Goal: Task Accomplishment & Management: Use online tool/utility

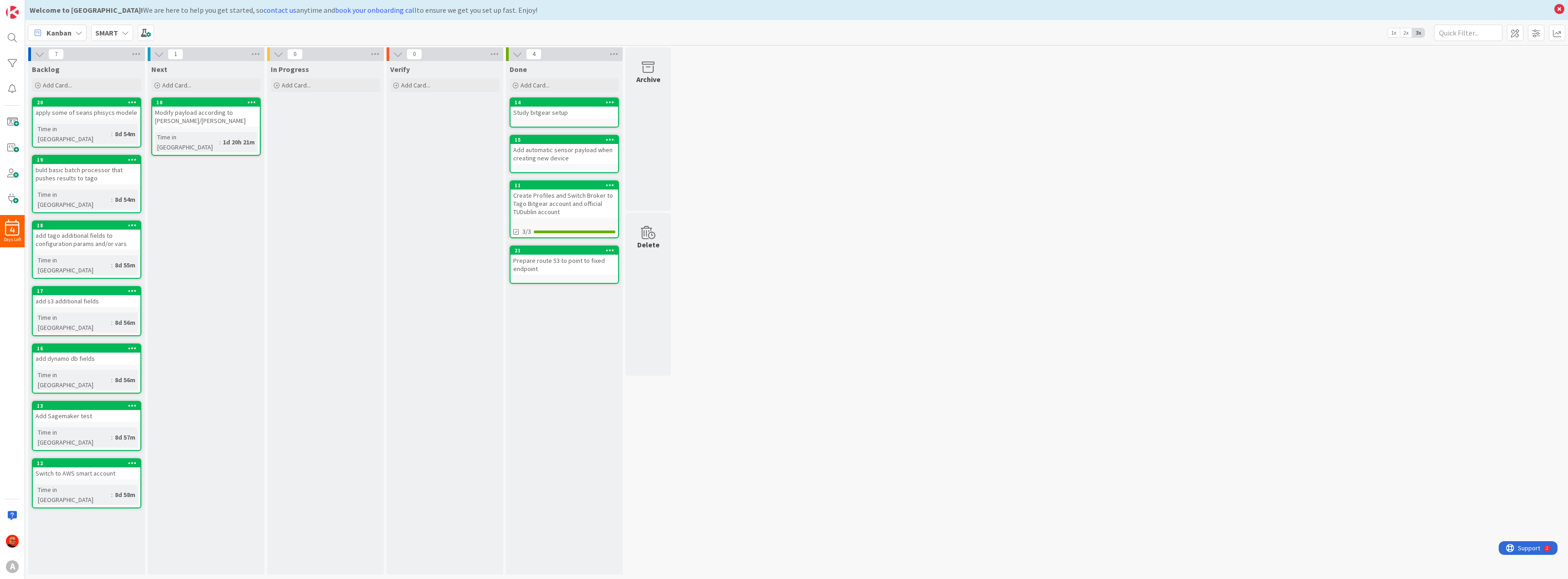
click at [240, 259] on div "Next Add Card... 10 Modify payload according to [PERSON_NAME]/brankos docs Time…" at bounding box center [206, 317] width 117 height 513
click at [309, 249] on div "In Progress Add Card..." at bounding box center [326, 317] width 117 height 513
click at [415, 233] on div "Verify Add Card..." at bounding box center [445, 317] width 117 height 513
click at [587, 330] on div "Done Add Card... 14 Study bitgear setup 15 Add automatic sensor payload when cr…" at bounding box center [564, 317] width 117 height 513
click at [642, 296] on div "Delete" at bounding box center [648, 294] width 46 height 164
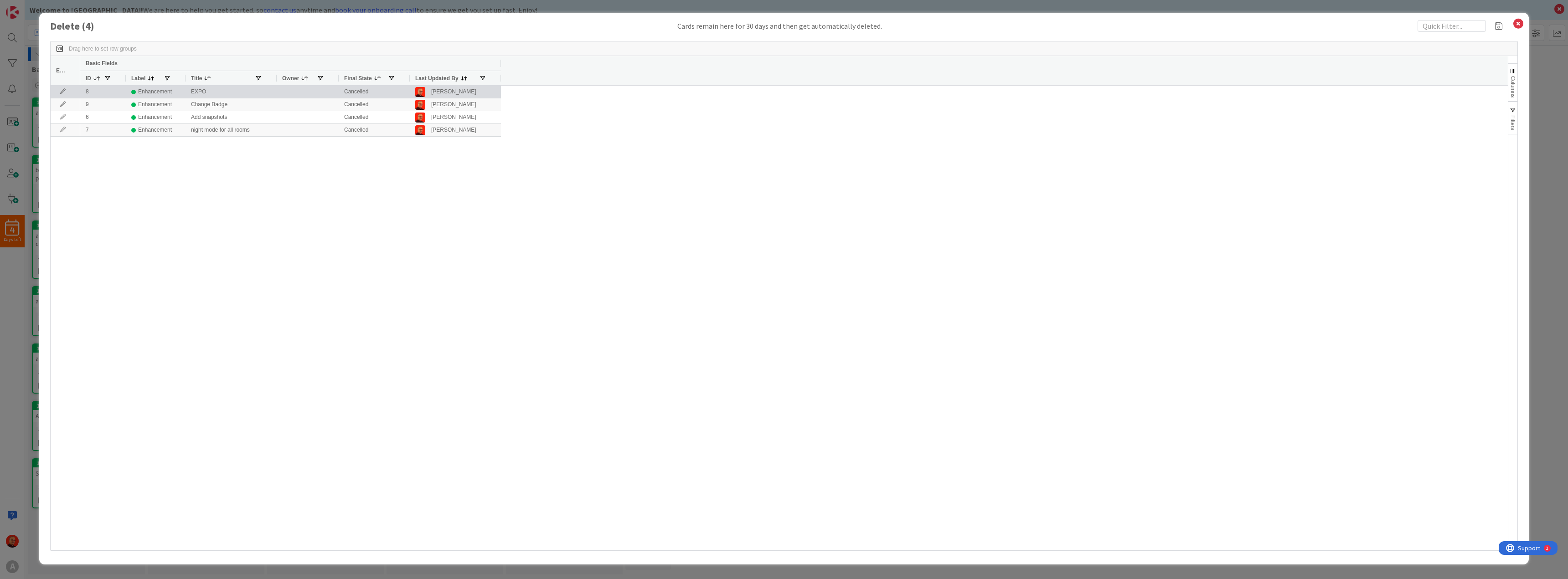
click at [61, 94] on icon at bounding box center [63, 91] width 13 height 5
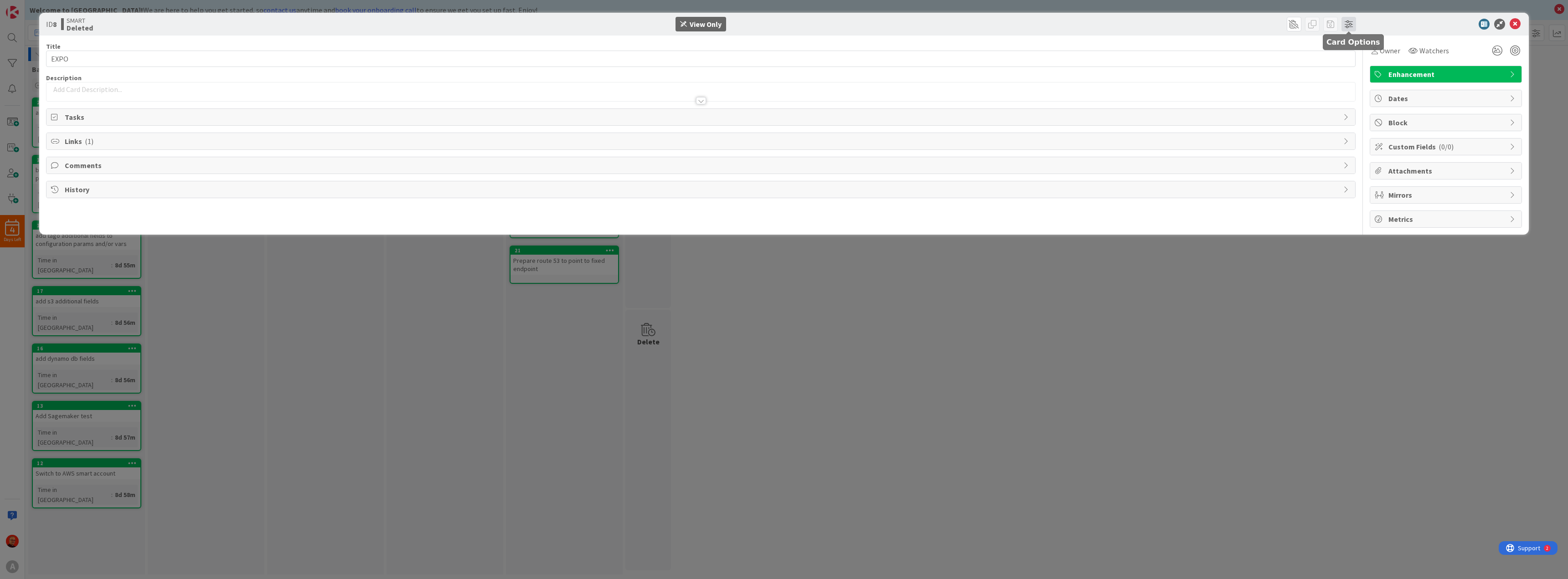
click at [1353, 25] on span at bounding box center [1349, 24] width 15 height 15
click at [1250, 24] on div "Card Options Large (on Full view) Tasks Links Comments History Exit Criteria Sm…" at bounding box center [1139, 24] width 433 height 15
click at [1513, 22] on icon at bounding box center [1515, 24] width 11 height 11
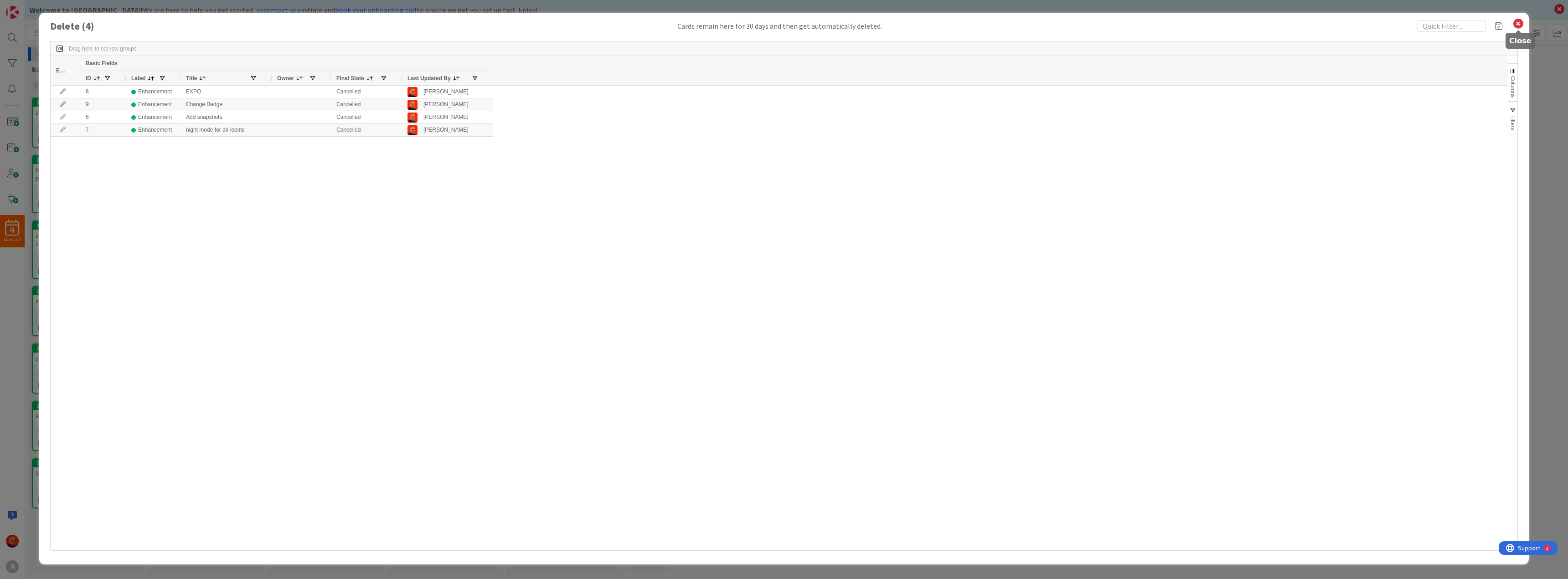
click at [1518, 24] on icon at bounding box center [1518, 23] width 12 height 13
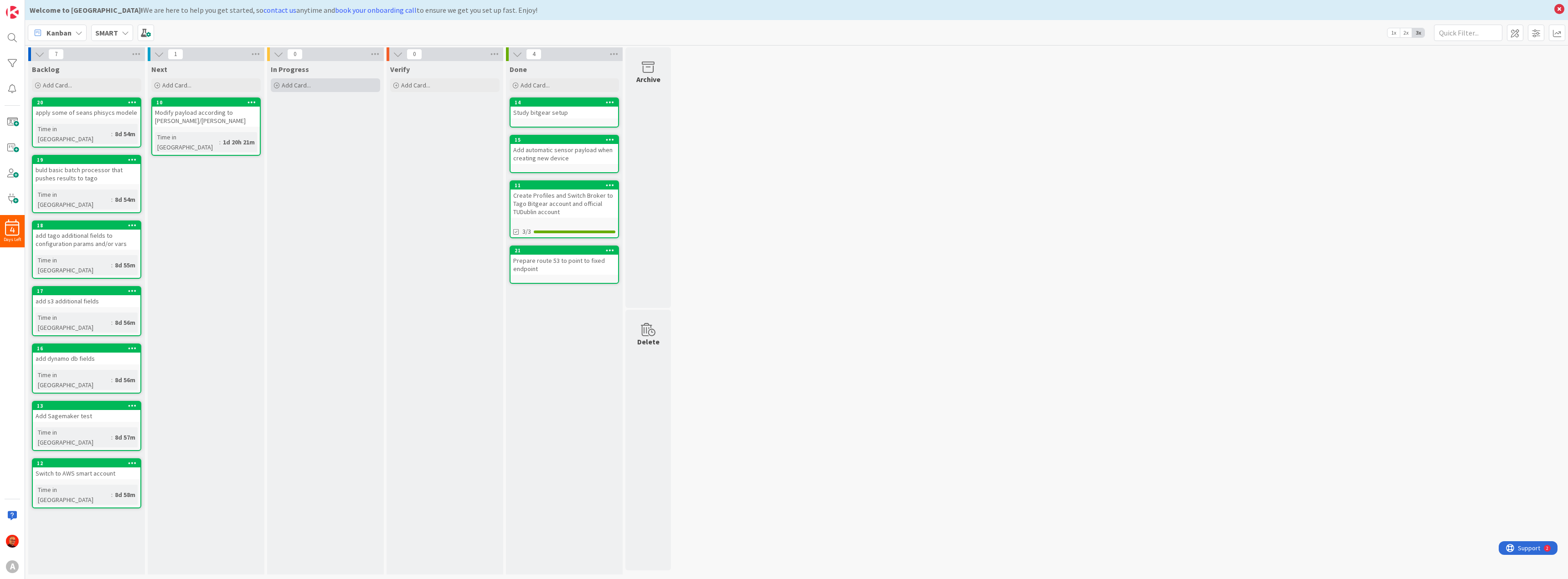
click at [290, 86] on span "Add Card..." at bounding box center [296, 85] width 29 height 8
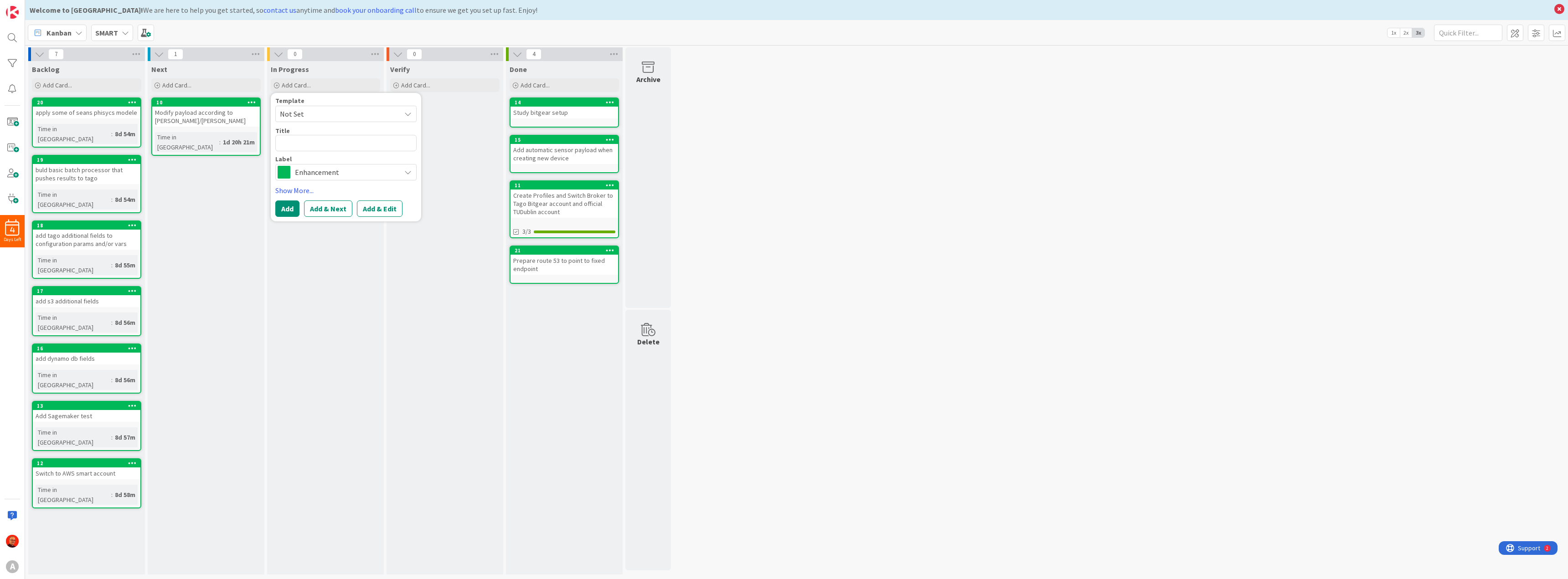
type textarea "x"
type textarea "Study and Document SM_ART Protocol"
click at [311, 170] on span "Enhancement" at bounding box center [345, 172] width 101 height 13
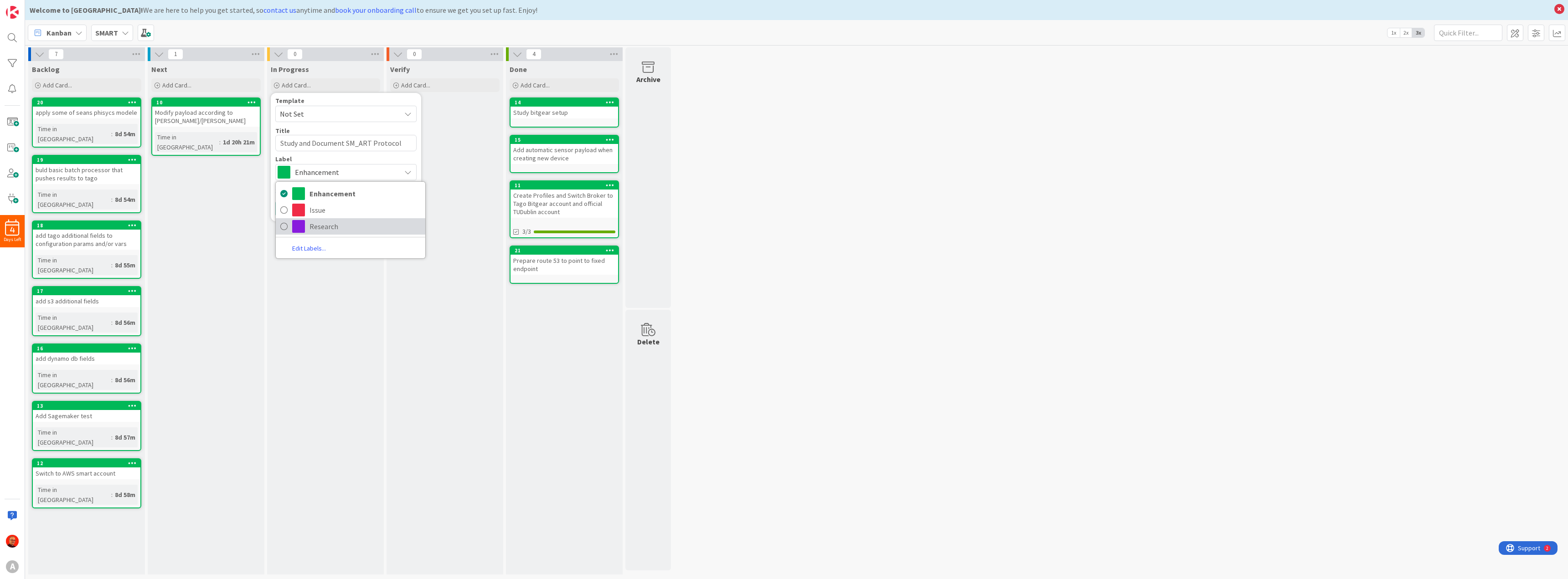
click at [309, 220] on link "Research" at bounding box center [351, 226] width 150 height 16
type textarea "x"
click at [287, 206] on button "Add" at bounding box center [287, 208] width 24 height 16
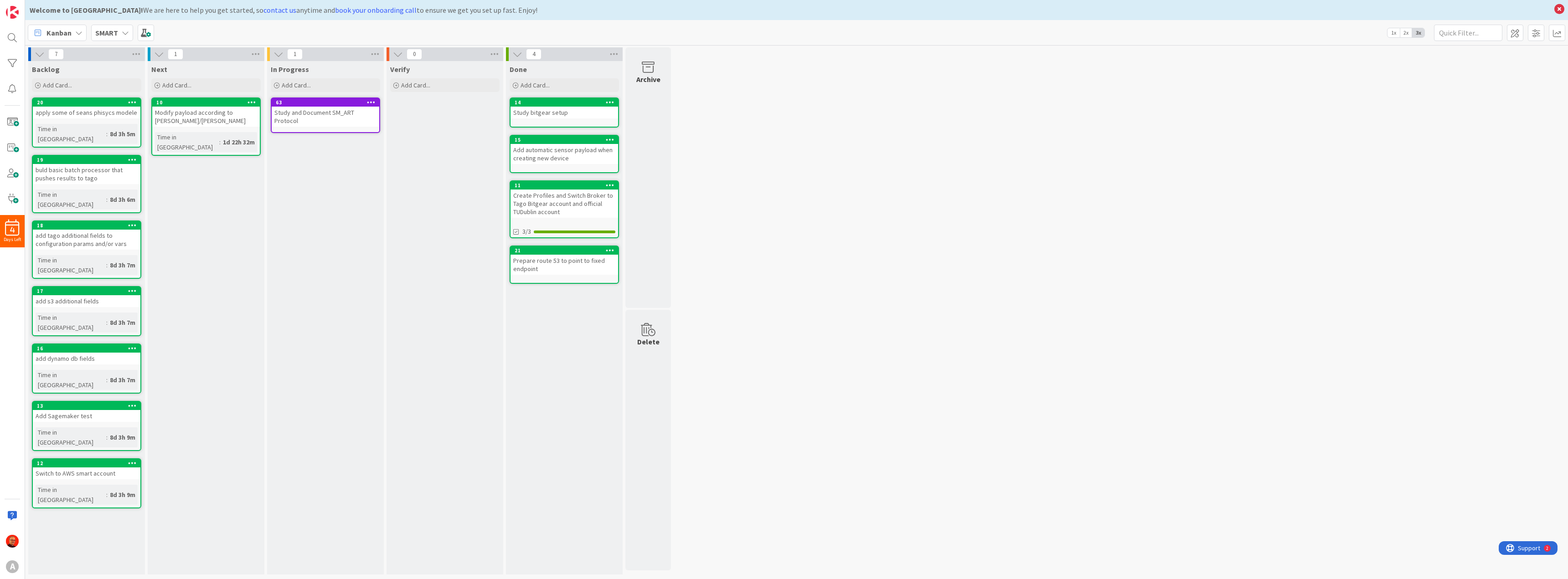
click at [301, 109] on div "Study and Document SM_ART Protocol" at bounding box center [325, 116] width 108 height 20
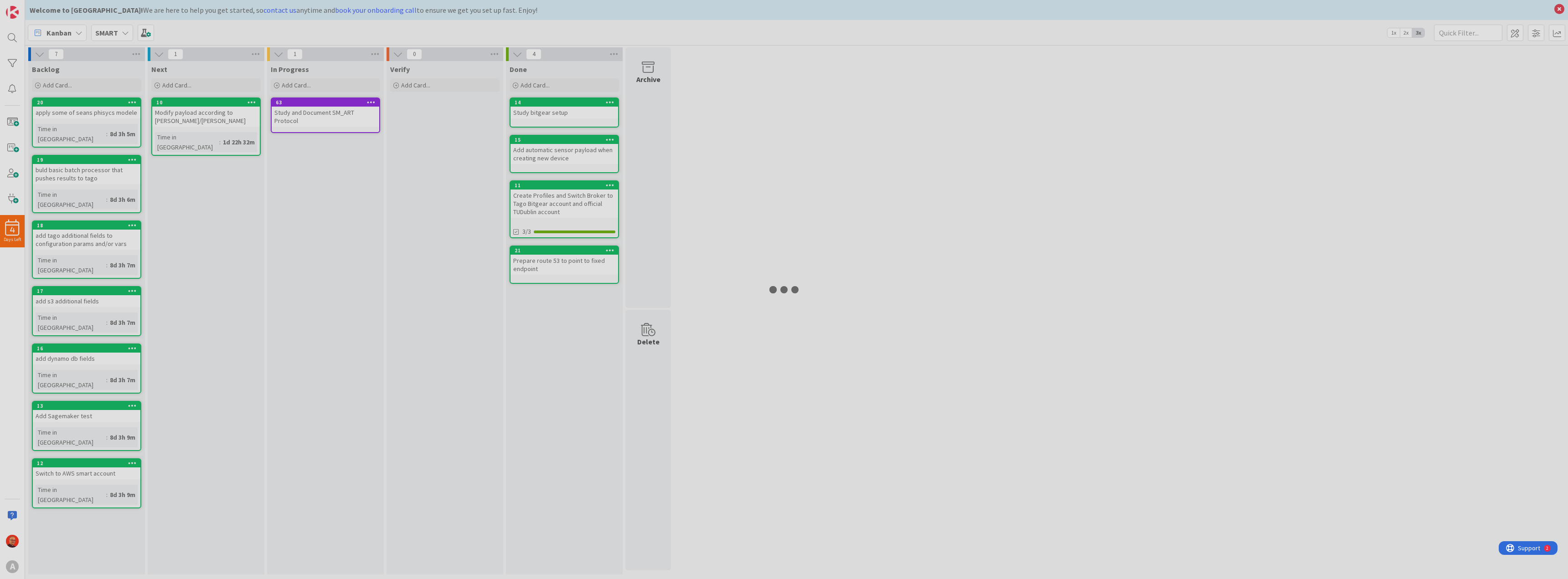
click at [300, 109] on div "Study and Document SM_ART Protocol" at bounding box center [325, 116] width 108 height 20
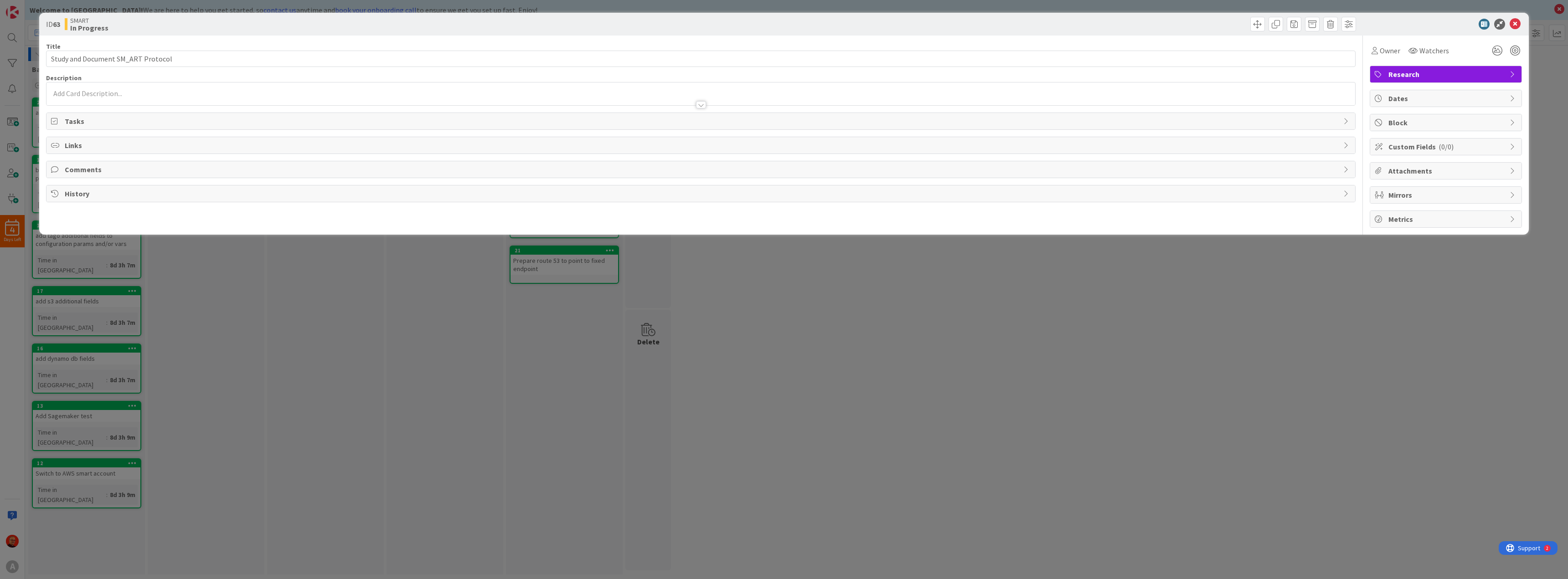
click at [164, 86] on div at bounding box center [701, 95] width 1309 height 19
click at [124, 103] on div at bounding box center [701, 113] width 1309 height 21
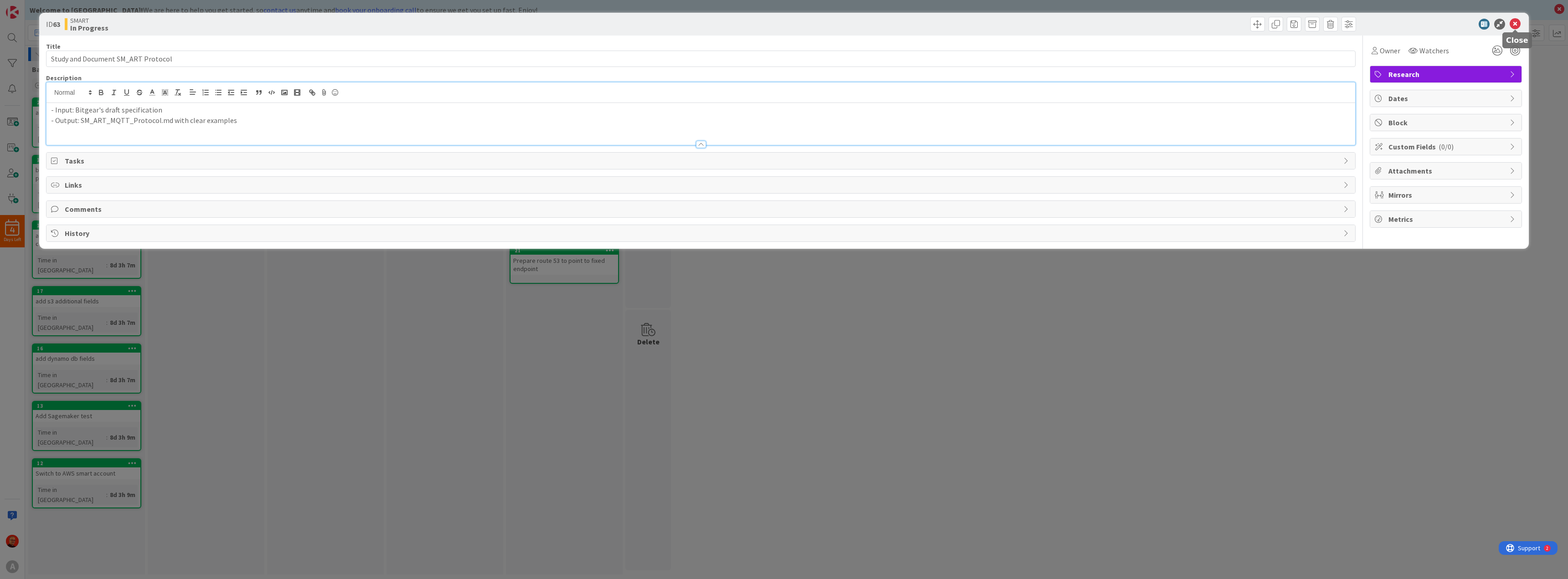
click at [1513, 23] on icon at bounding box center [1515, 24] width 11 height 11
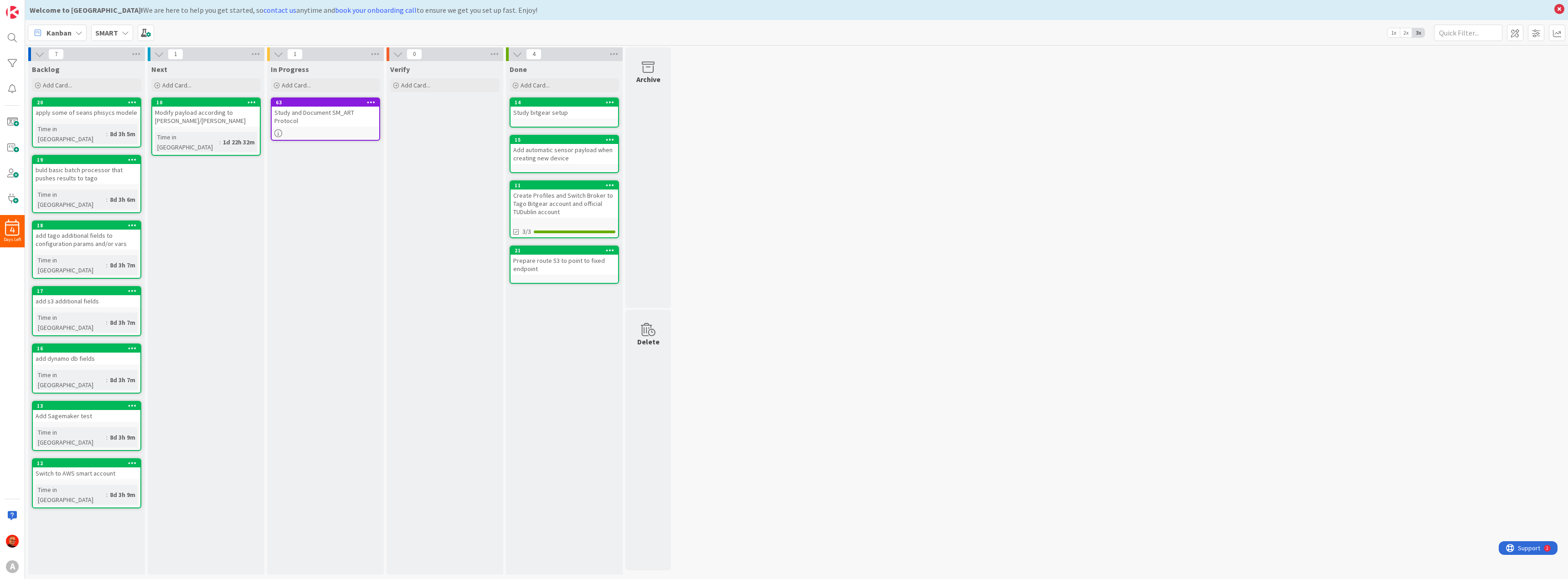
click at [279, 133] on icon at bounding box center [278, 133] width 8 height 8
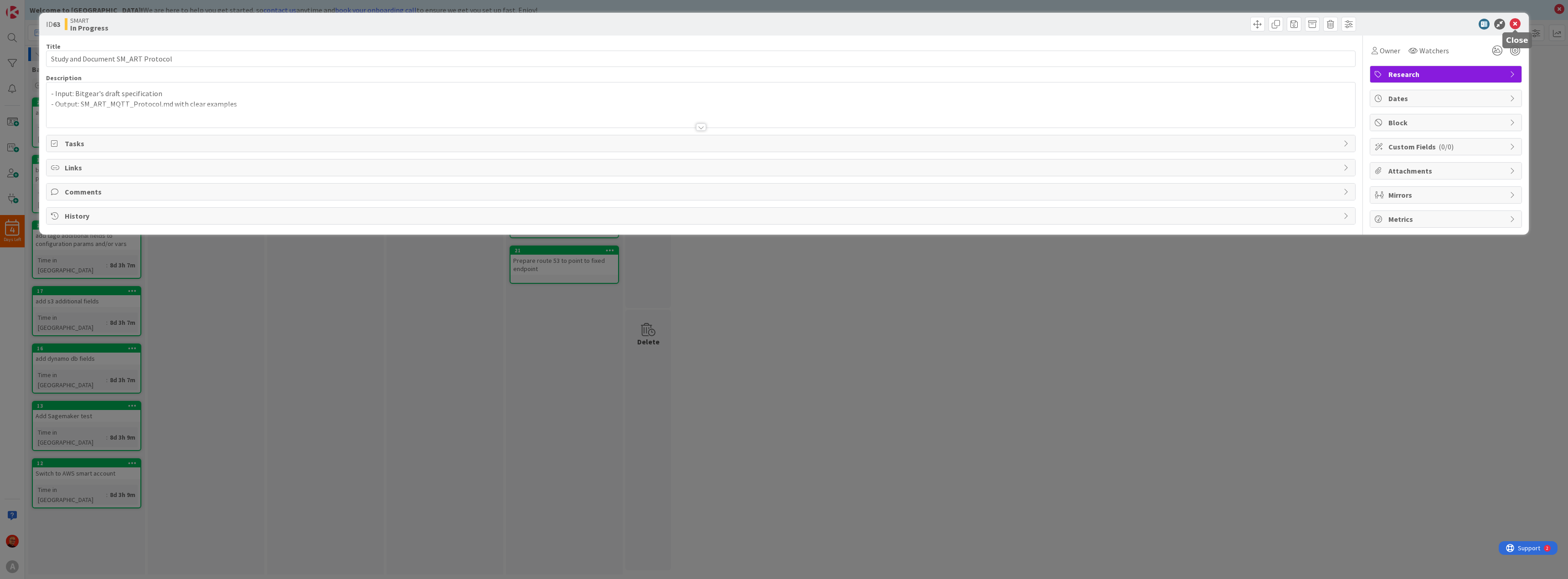
click at [1514, 21] on icon at bounding box center [1515, 24] width 11 height 11
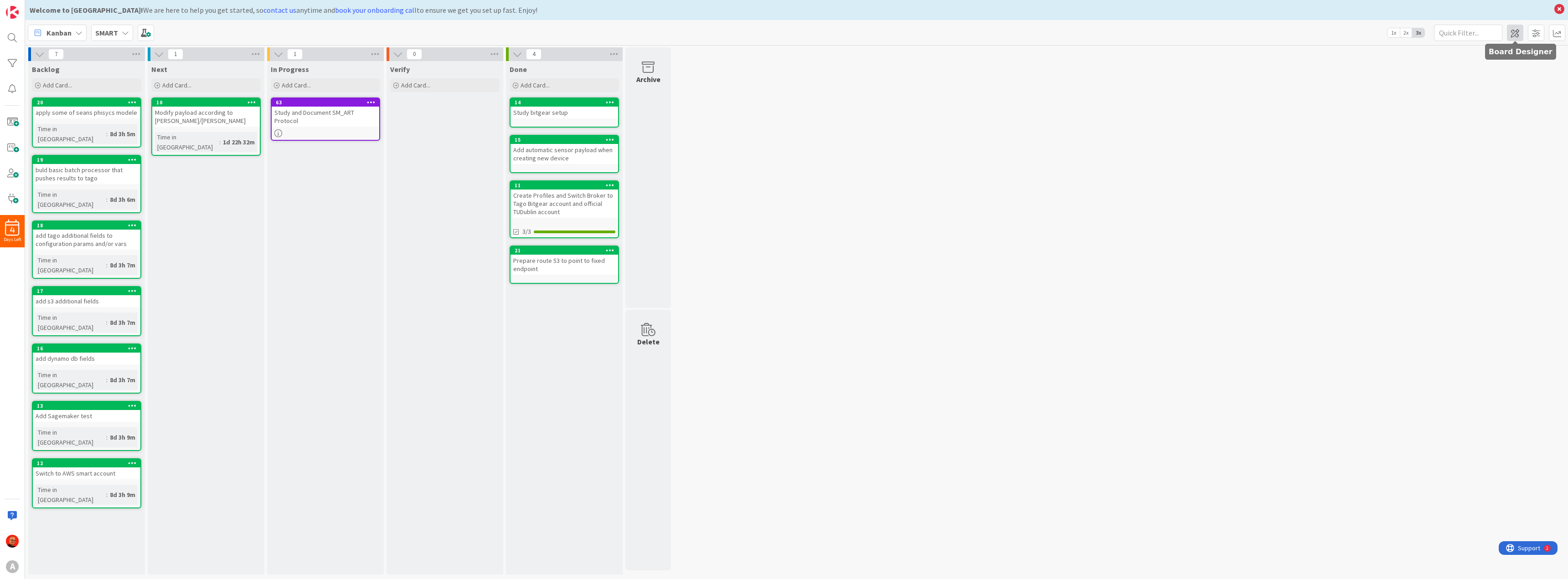
click at [1514, 32] on span at bounding box center [1515, 32] width 16 height 16
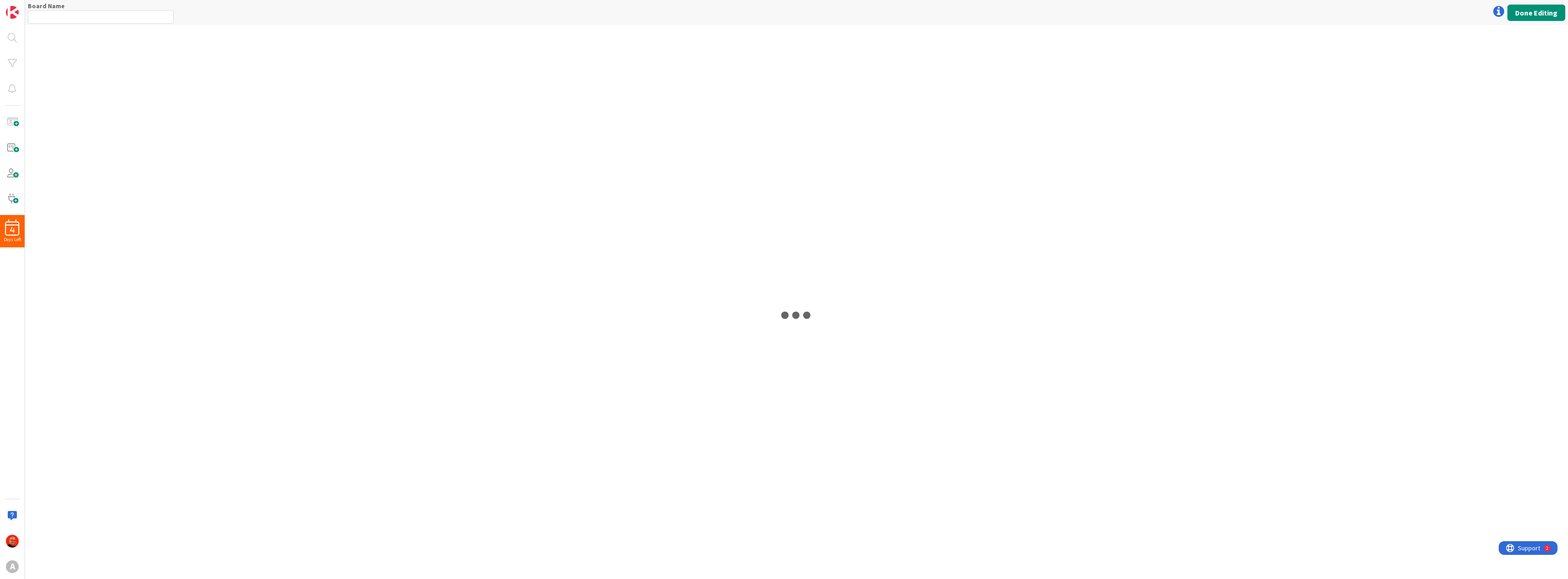
type input "SMART"
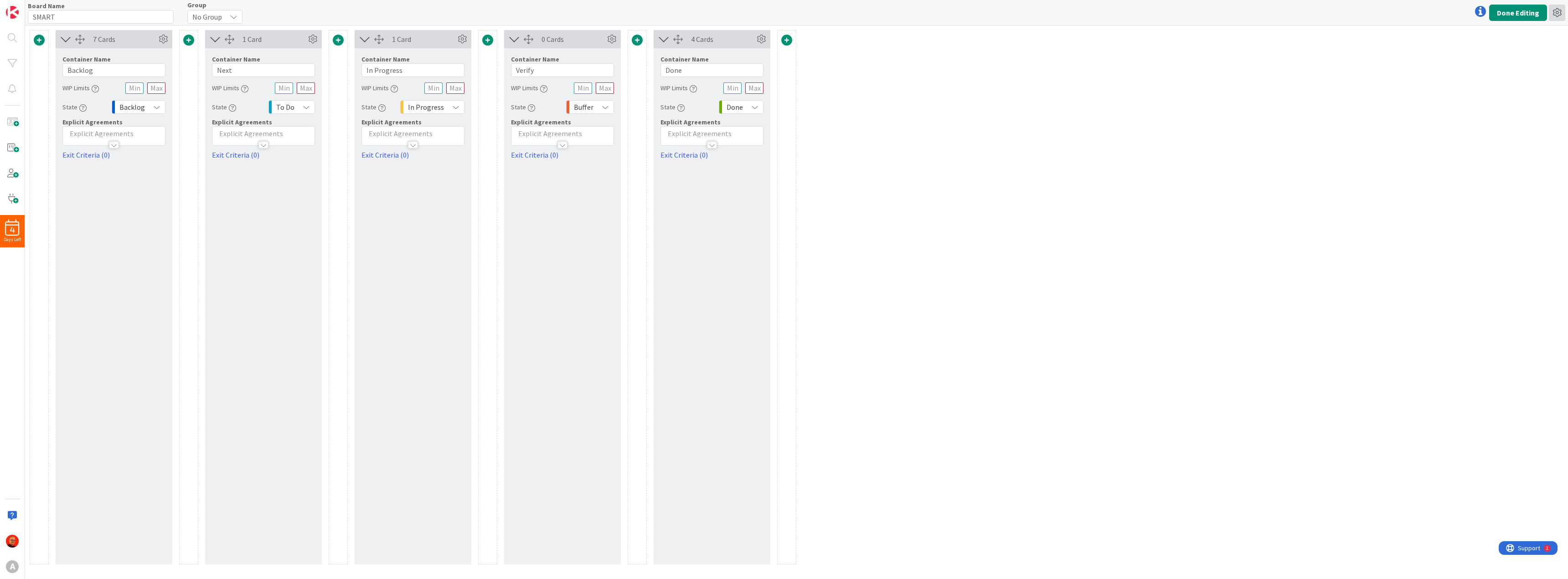
click at [1557, 12] on icon at bounding box center [1557, 12] width 16 height 16
click at [1489, 42] on link "Copy Board" at bounding box center [1508, 47] width 115 height 13
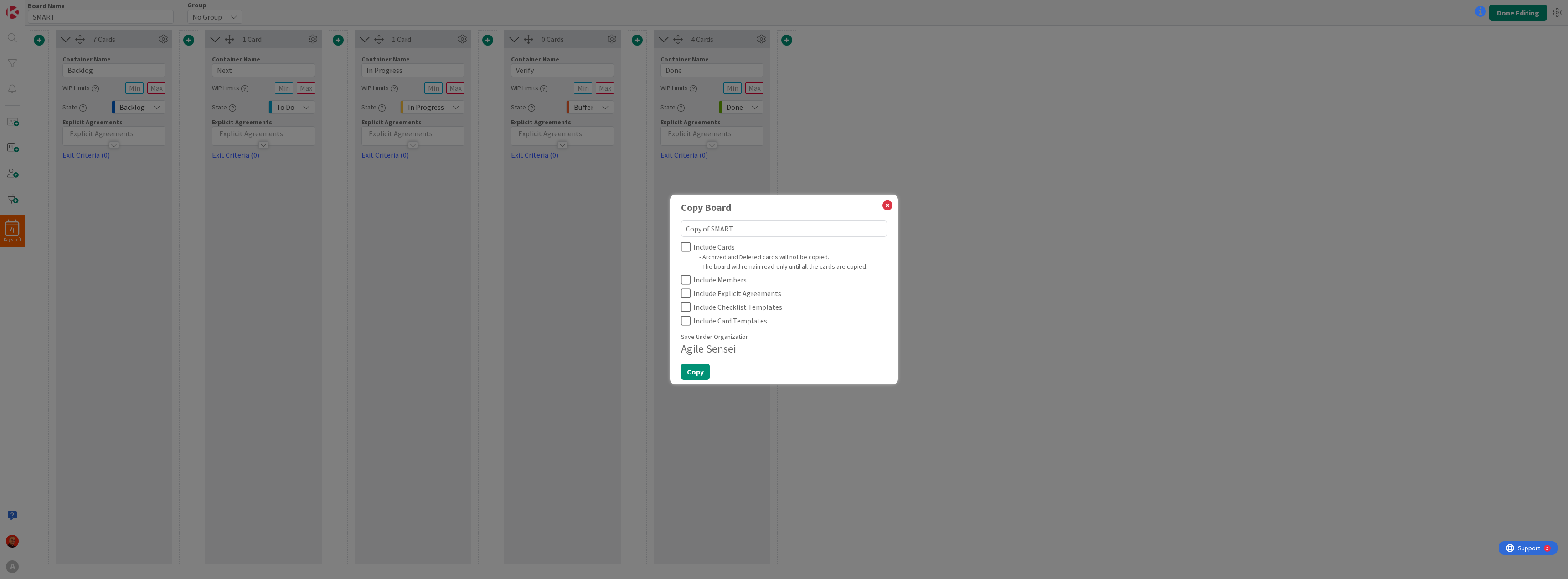
type textarea "x"
type textarea "SMART"
type textarea "x"
type textarea "SMART"
type textarea "x"
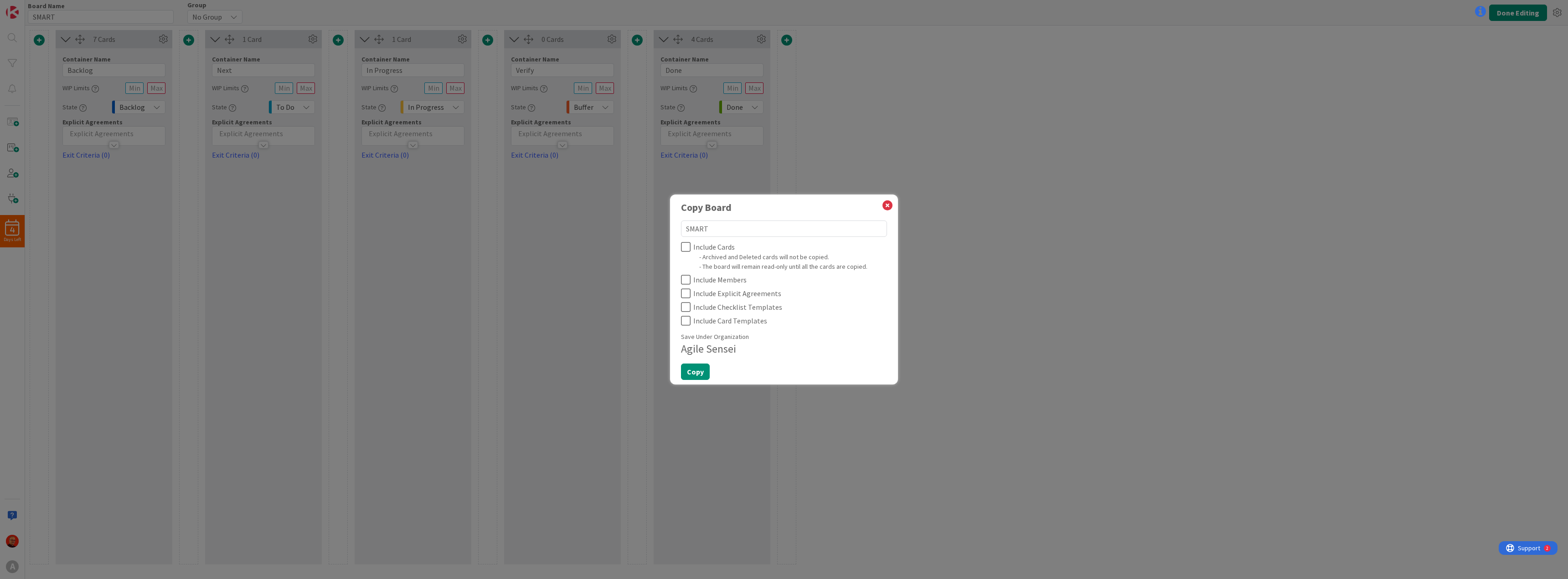
type textarea "SMART D"
type textarea "x"
type textarea "SMART De"
type textarea "x"
type textarea "SMART Dev"
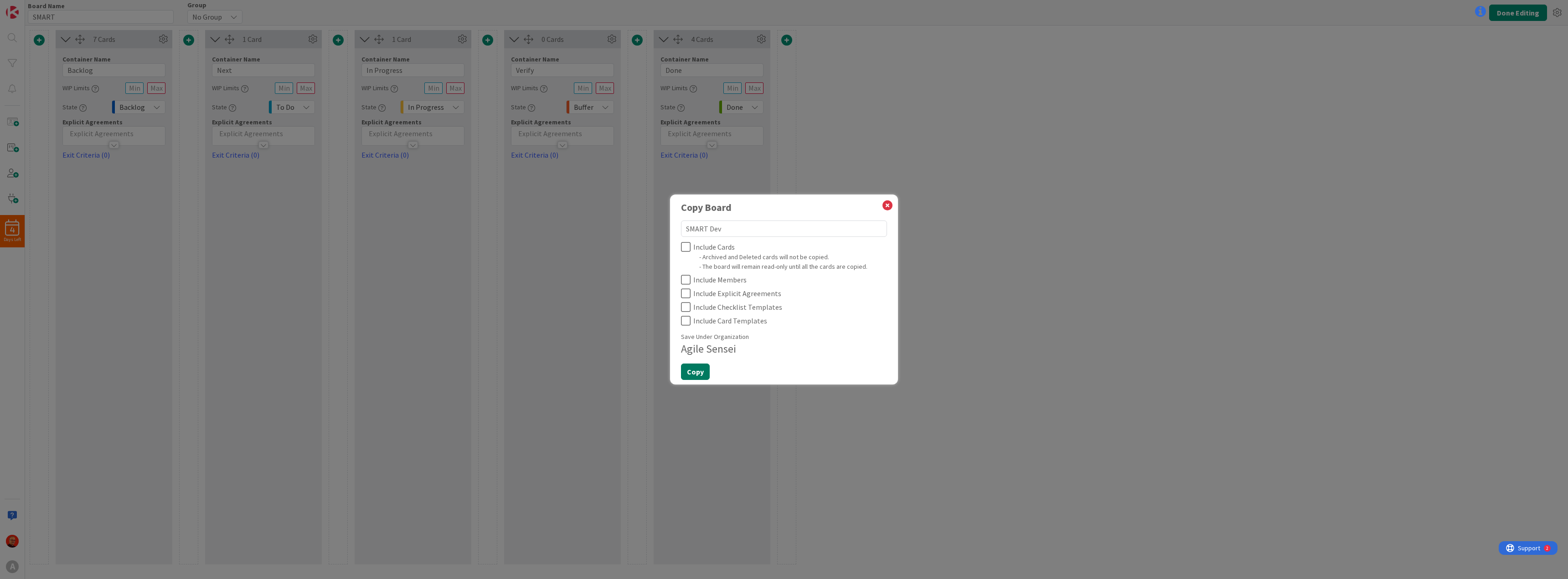
click at [691, 373] on button "Copy" at bounding box center [695, 372] width 29 height 16
type textarea "x"
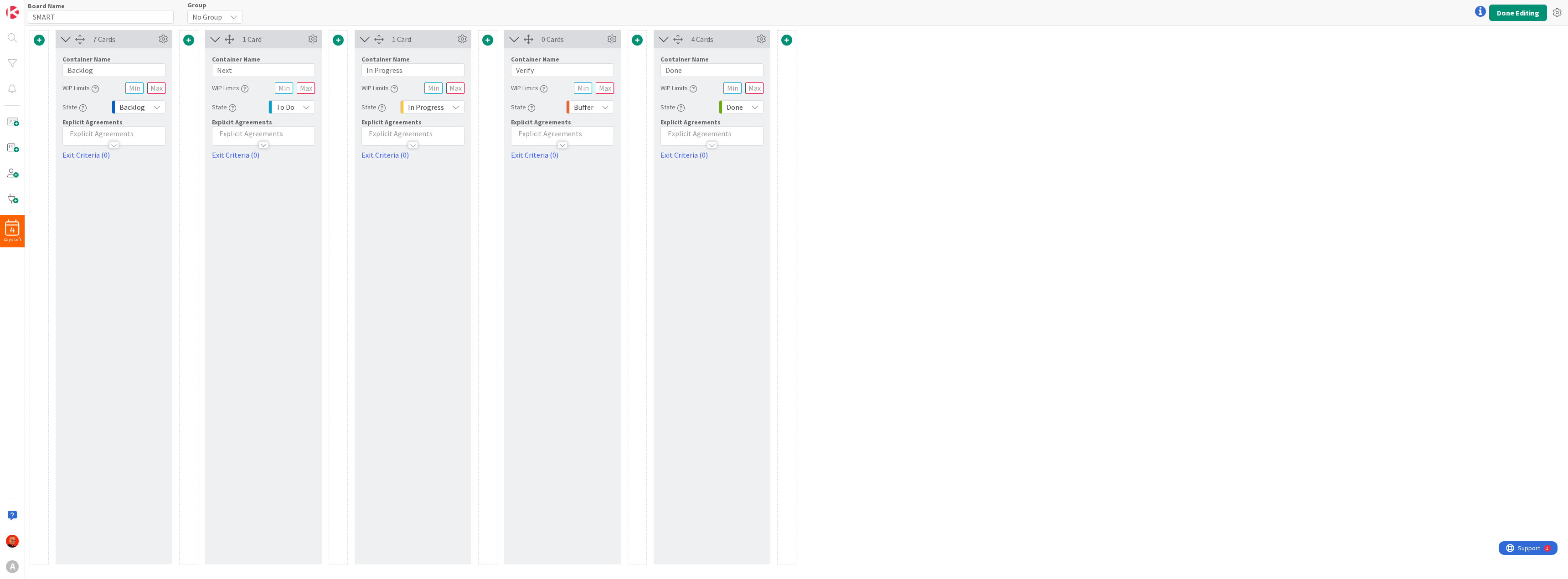
type input "SMART Dev"
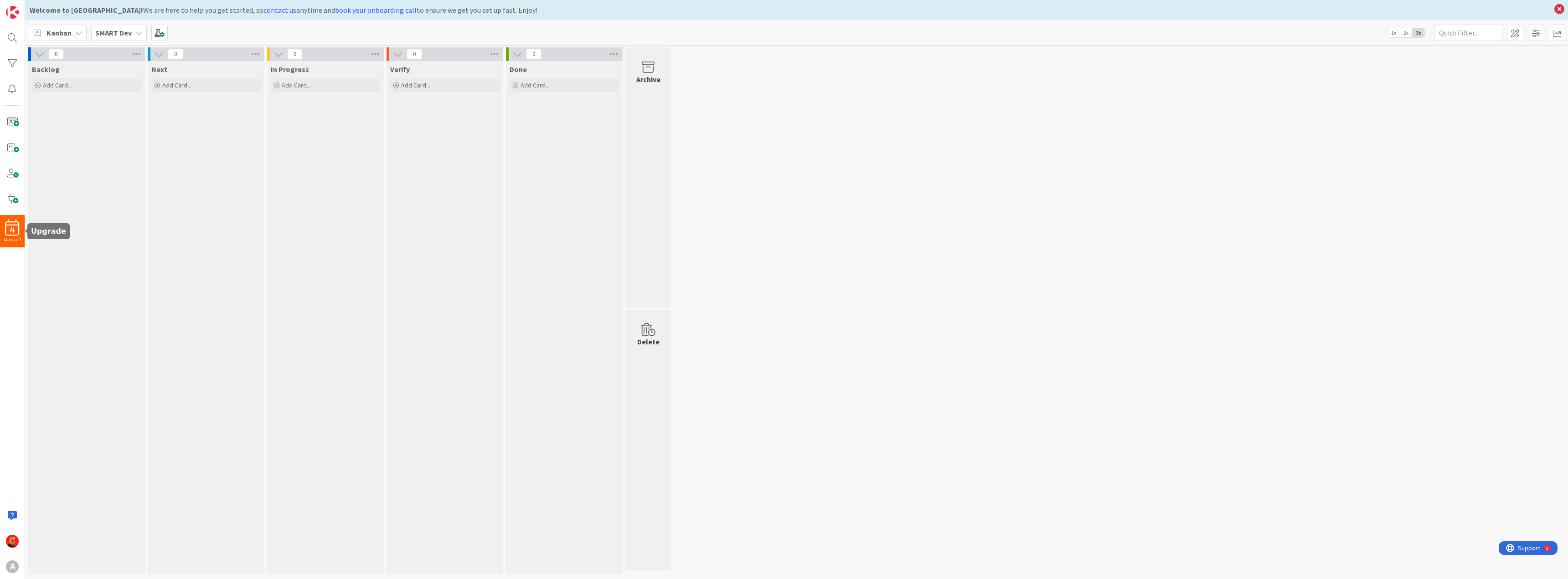
click at [11, 230] on span "4" at bounding box center [12, 230] width 5 height 6
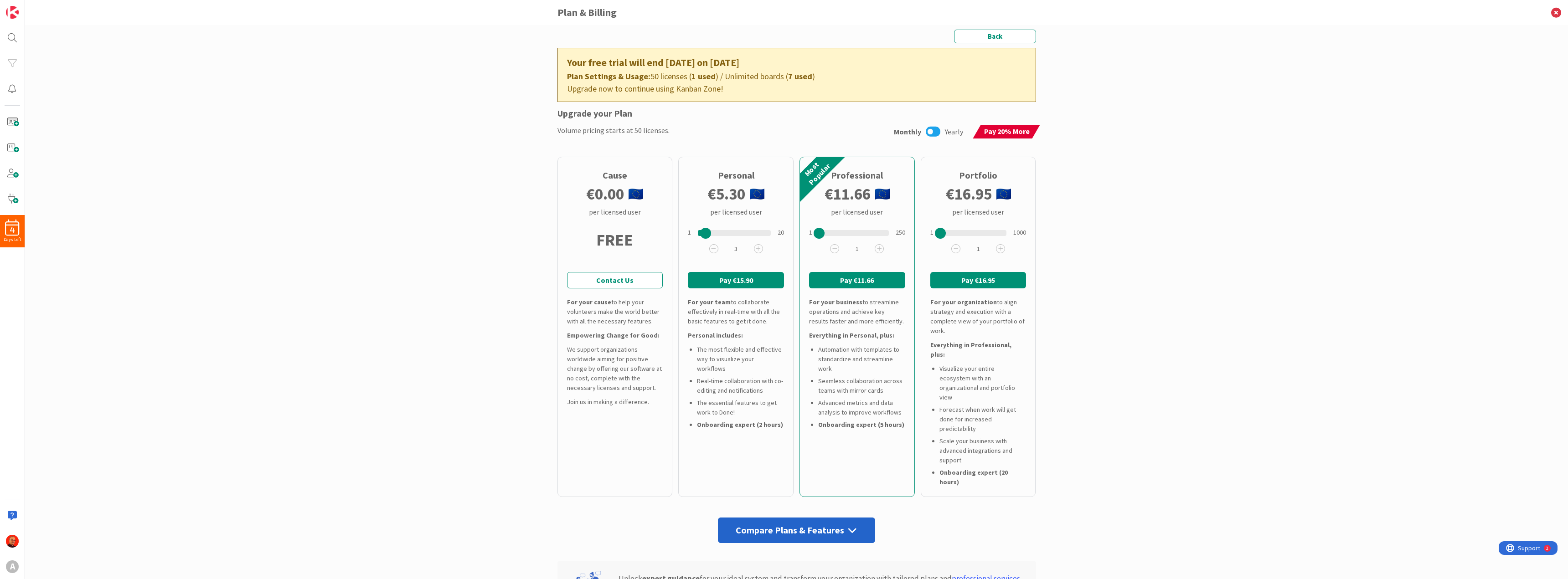
drag, startPoint x: 698, startPoint y: 234, endPoint x: 706, endPoint y: 234, distance: 8.0
click at [706, 234] on div at bounding box center [705, 233] width 11 height 11
drag, startPoint x: 706, startPoint y: 235, endPoint x: 684, endPoint y: 244, distance: 23.8
click at [684, 244] on div "Personal € 5.30 per licensed user 1 1 2 3 4 5 6 7 8 9 10 11 12 13 14 15 16 17 1…" at bounding box center [735, 327] width 115 height 340
click at [933, 132] on icon at bounding box center [933, 131] width 15 height 12
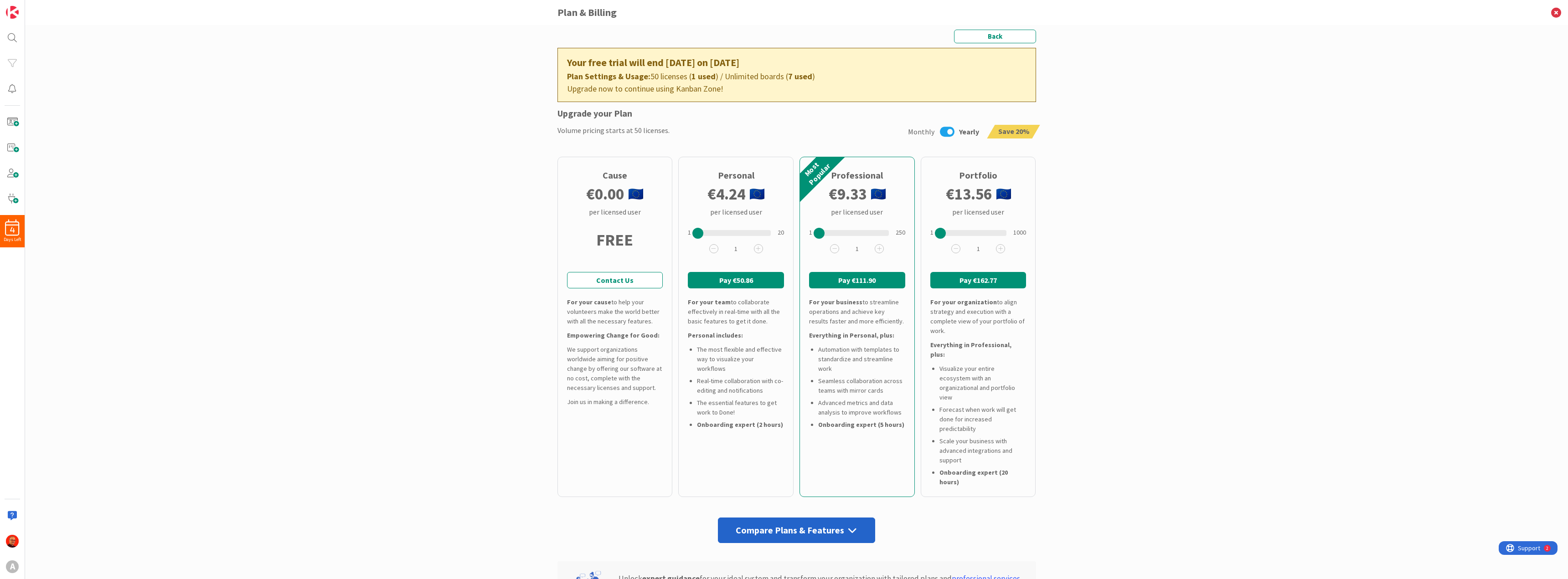
click at [941, 131] on icon at bounding box center [947, 131] width 15 height 12
click at [936, 130] on icon at bounding box center [933, 131] width 15 height 12
click at [941, 133] on icon at bounding box center [947, 131] width 15 height 12
click at [15, 16] on img at bounding box center [12, 12] width 13 height 13
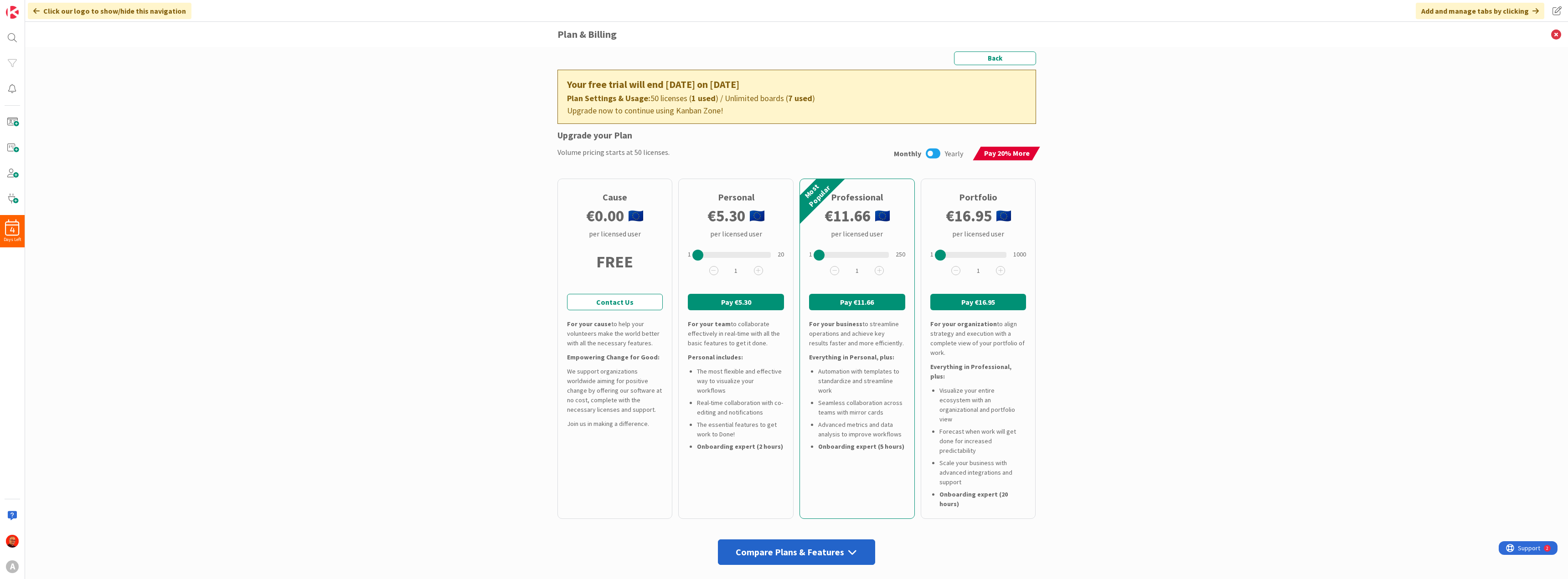
click at [74, 207] on div "Back Your free trial will end [DATE] on [DATE] Plan Settings & Usage: 50 licens…" at bounding box center [796, 313] width 1543 height 532
click at [10, 227] on span "4" at bounding box center [12, 230] width 5 height 6
click at [12, 9] on img at bounding box center [12, 12] width 13 height 13
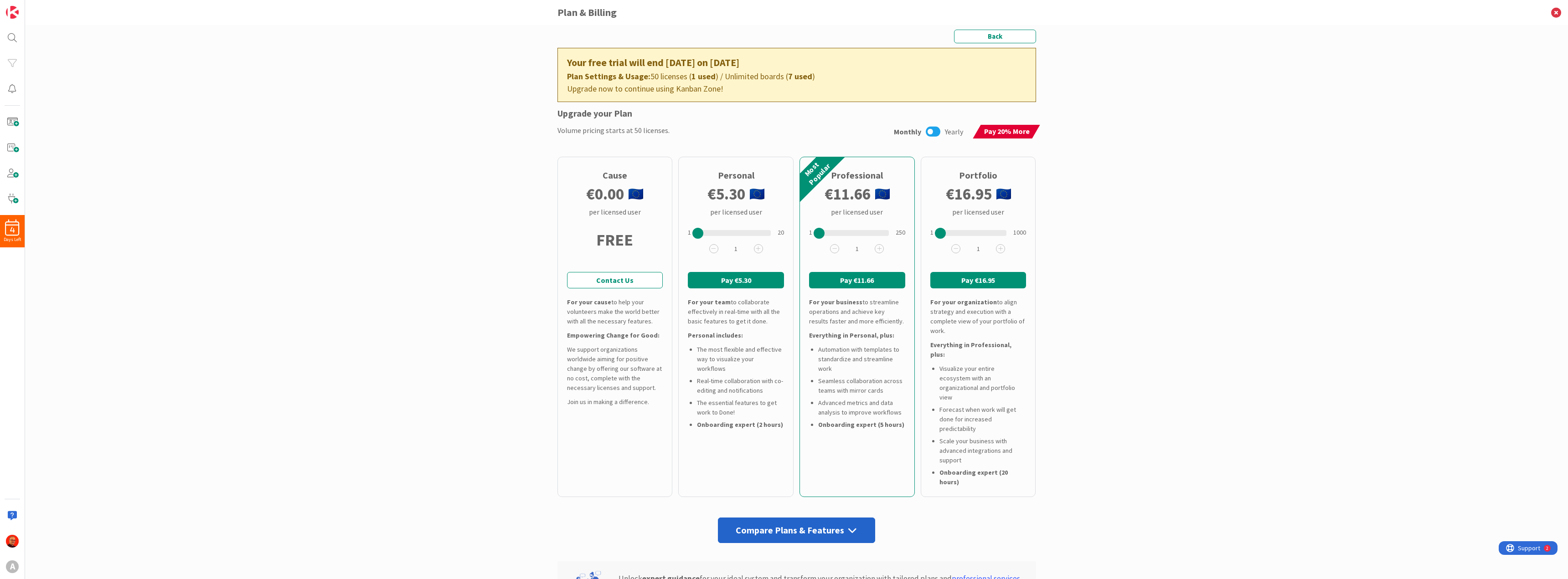
click at [170, 52] on div "Back Your free trial will end [DATE] on [DATE] Plan Settings & Usage: 50 licens…" at bounding box center [796, 302] width 1543 height 554
click at [984, 37] on button "Back" at bounding box center [995, 36] width 82 height 13
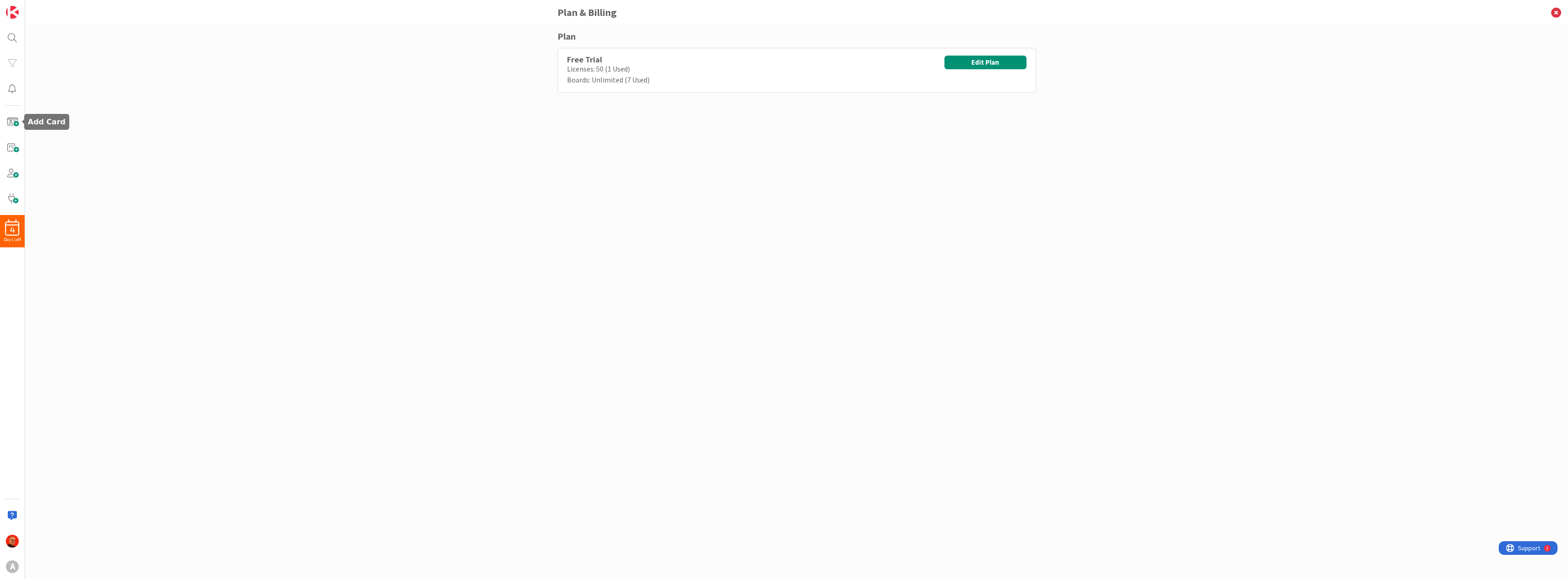
click at [162, 86] on div "Plan Free Trial Licenses: 50 (1 Used) Boards: Unlimited (7 Used) Edit Plan" at bounding box center [796, 302] width 1543 height 554
click at [8, 32] on div at bounding box center [12, 38] width 18 height 18
click at [82, 47] on span "All Boards" at bounding box center [58, 53] width 47 height 13
click at [16, 13] on img at bounding box center [12, 12] width 13 height 13
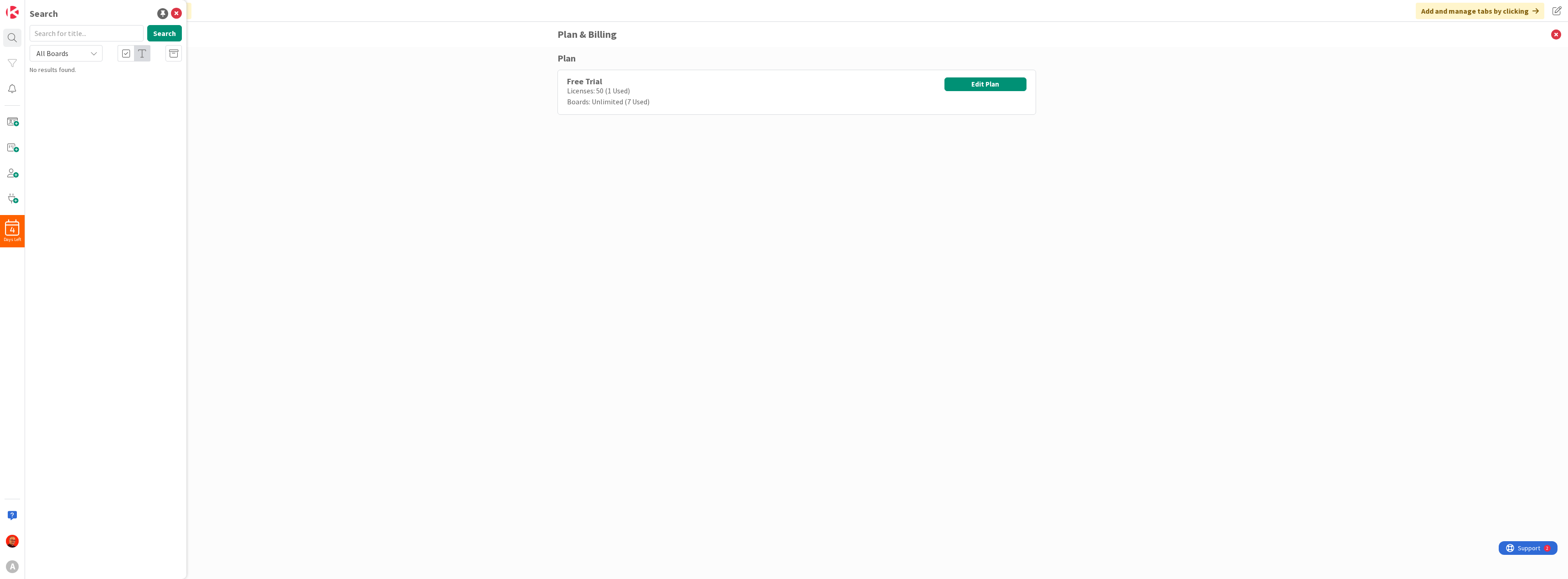
click at [424, 140] on div "Plan Free Trial Licenses: 50 (1 Used) Boards: Unlimited (7 Used) Edit Plan" at bounding box center [796, 313] width 1543 height 532
click at [1551, 35] on icon at bounding box center [1556, 34] width 24 height 25
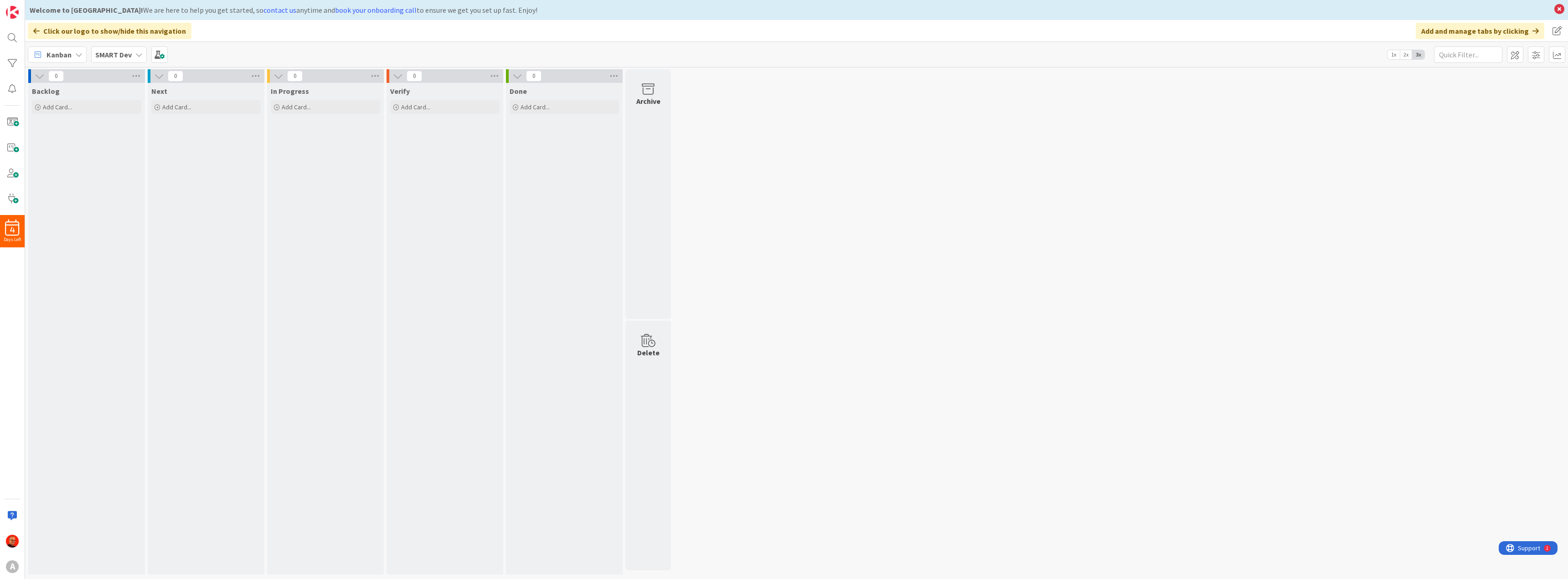
click at [133, 52] on div "SMART Dev" at bounding box center [119, 54] width 55 height 16
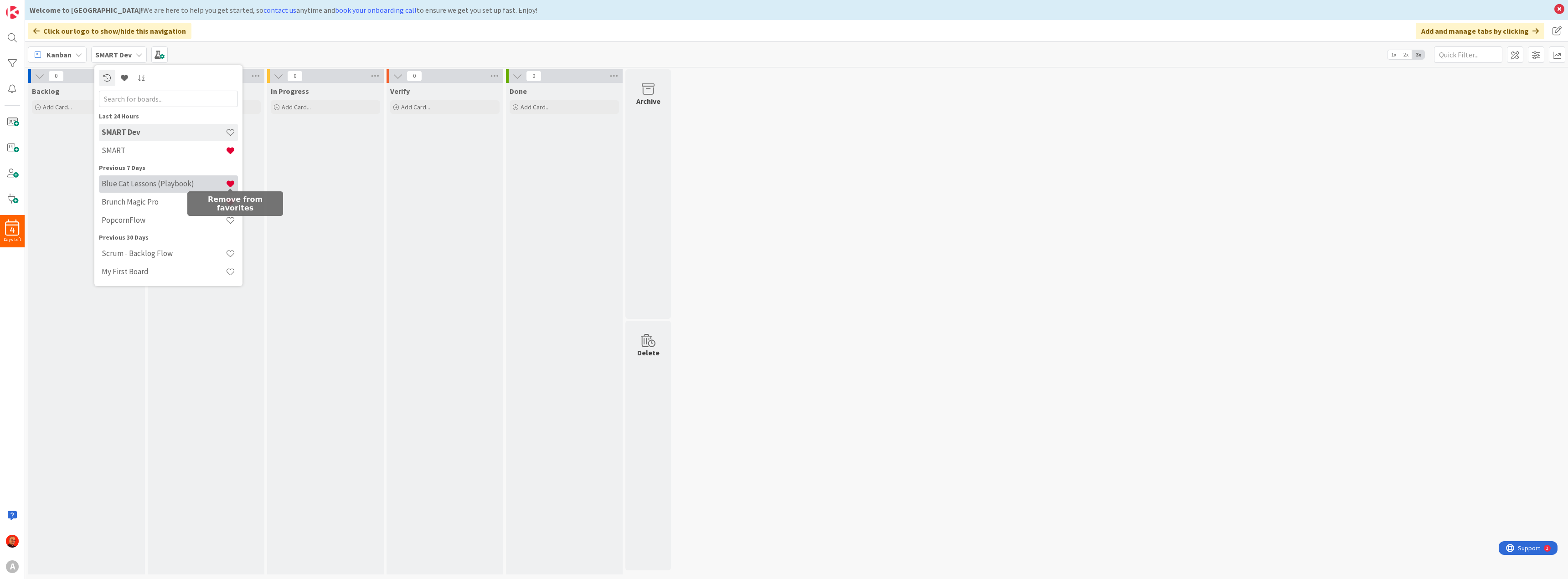
click at [231, 185] on span at bounding box center [231, 184] width 10 height 10
click at [228, 198] on span at bounding box center [231, 202] width 10 height 10
click at [231, 133] on span at bounding box center [231, 133] width 10 height 10
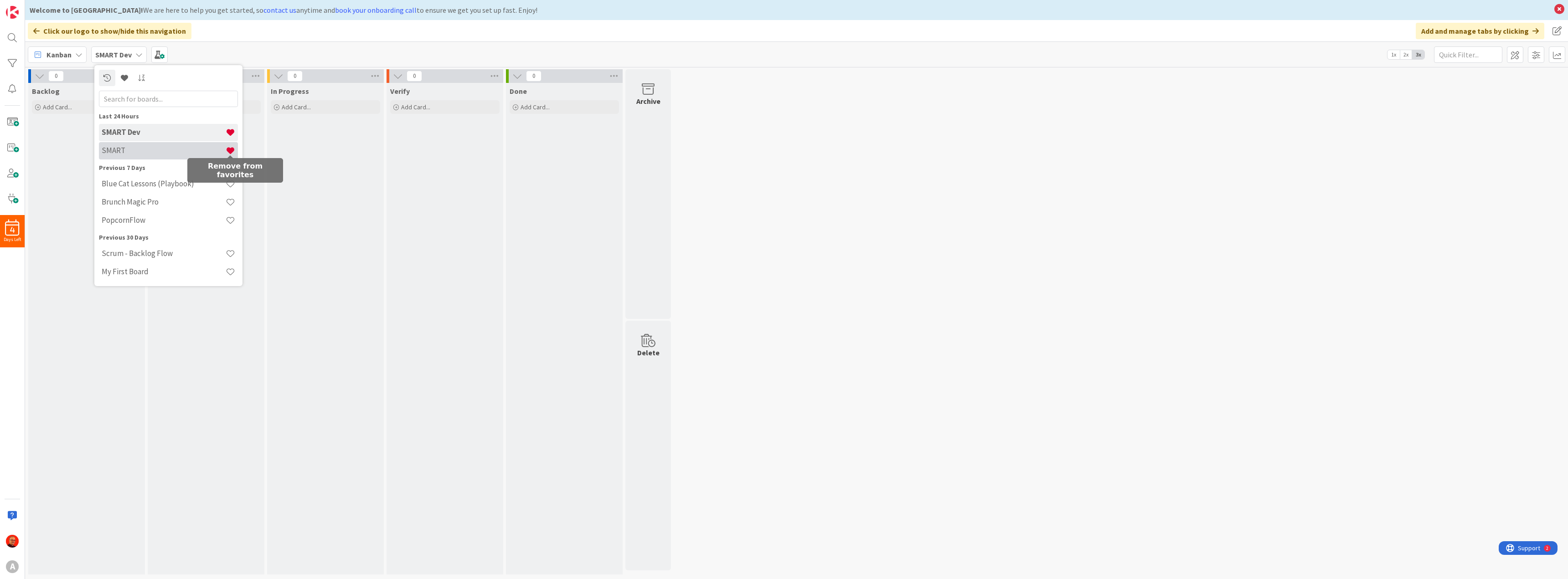
click at [229, 148] on span at bounding box center [231, 151] width 10 height 10
click at [839, 204] on div "0 Backlog Add Card... 0 Next Add Card... 0 In Progress Add Card... 0 Verify Add…" at bounding box center [796, 324] width 1539 height 510
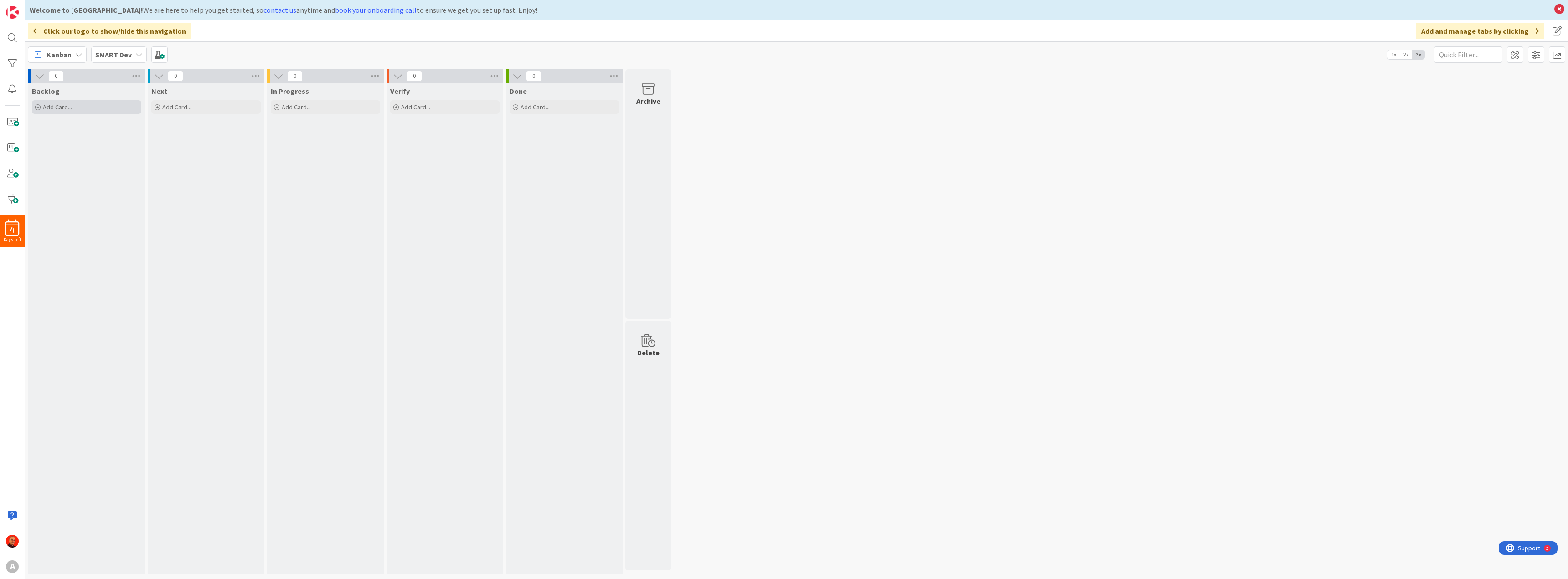
click at [60, 107] on span "Add Card..." at bounding box center [57, 106] width 29 height 8
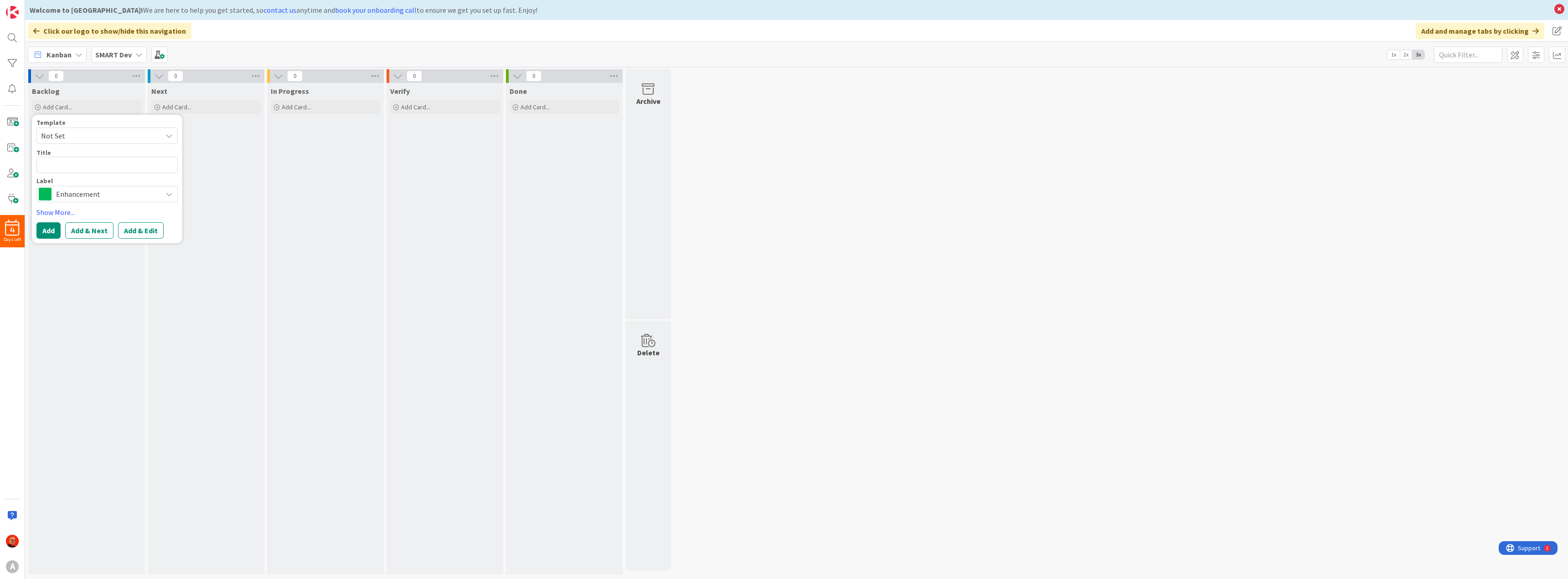
type textarea "x"
type textarea "Study and Document SM_ART Protocol"
click at [90, 192] on span "Enhancement" at bounding box center [107, 194] width 101 height 13
click at [90, 244] on span "Research" at bounding box center [126, 248] width 111 height 13
type textarea "x"
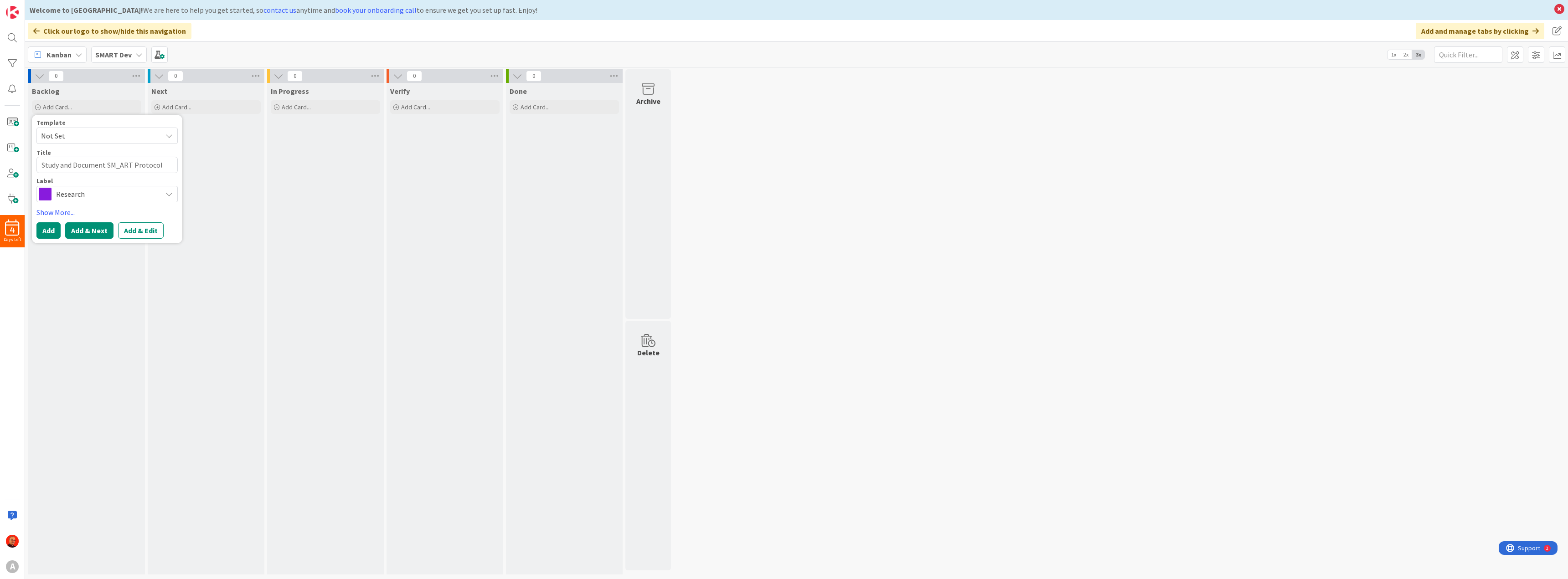
click at [89, 233] on button "Add & Next" at bounding box center [89, 230] width 48 height 16
click at [65, 158] on textarea at bounding box center [107, 165] width 141 height 16
paste textarea "Create Payload Format Examples for Testing"
type textarea "x"
type textarea "Create Payload Format Examples for Testing"
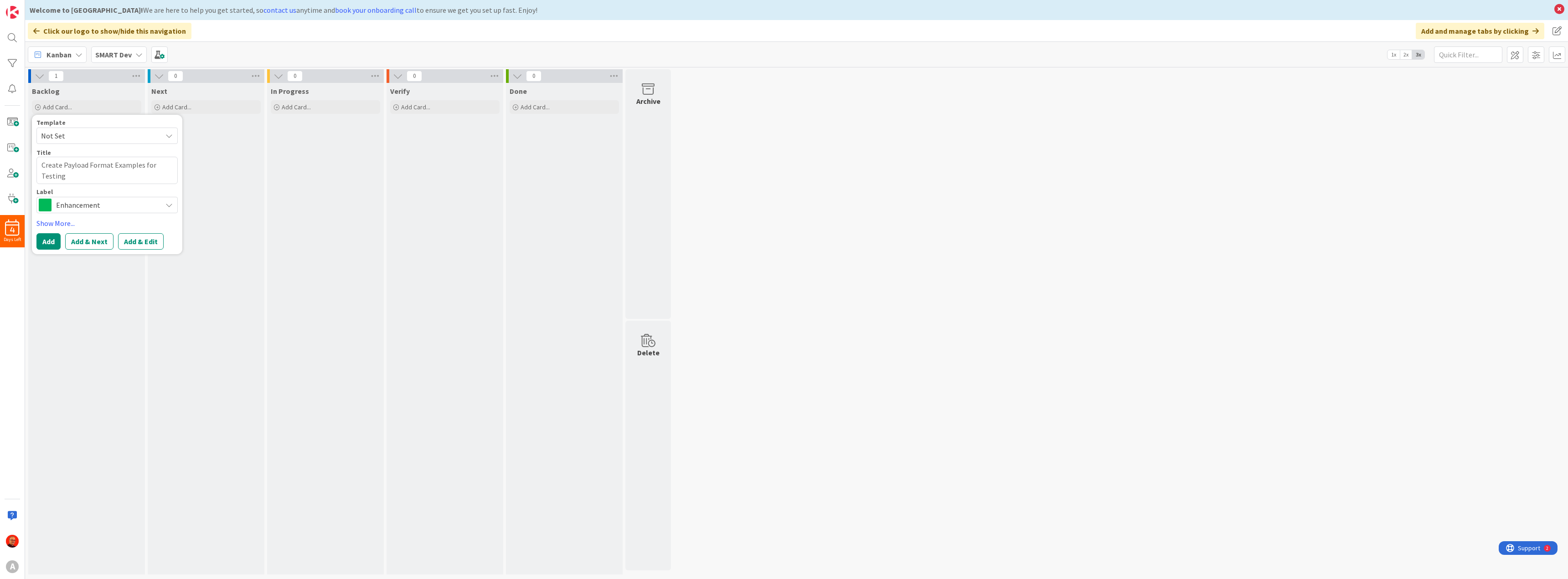
click at [83, 204] on span "Enhancement" at bounding box center [107, 204] width 101 height 13
click at [81, 257] on span "Research" at bounding box center [126, 259] width 111 height 13
click at [81, 175] on textarea "Create Payload Format Examples for Testing" at bounding box center [107, 170] width 141 height 27
click at [138, 240] on button "Add & Edit" at bounding box center [141, 241] width 46 height 16
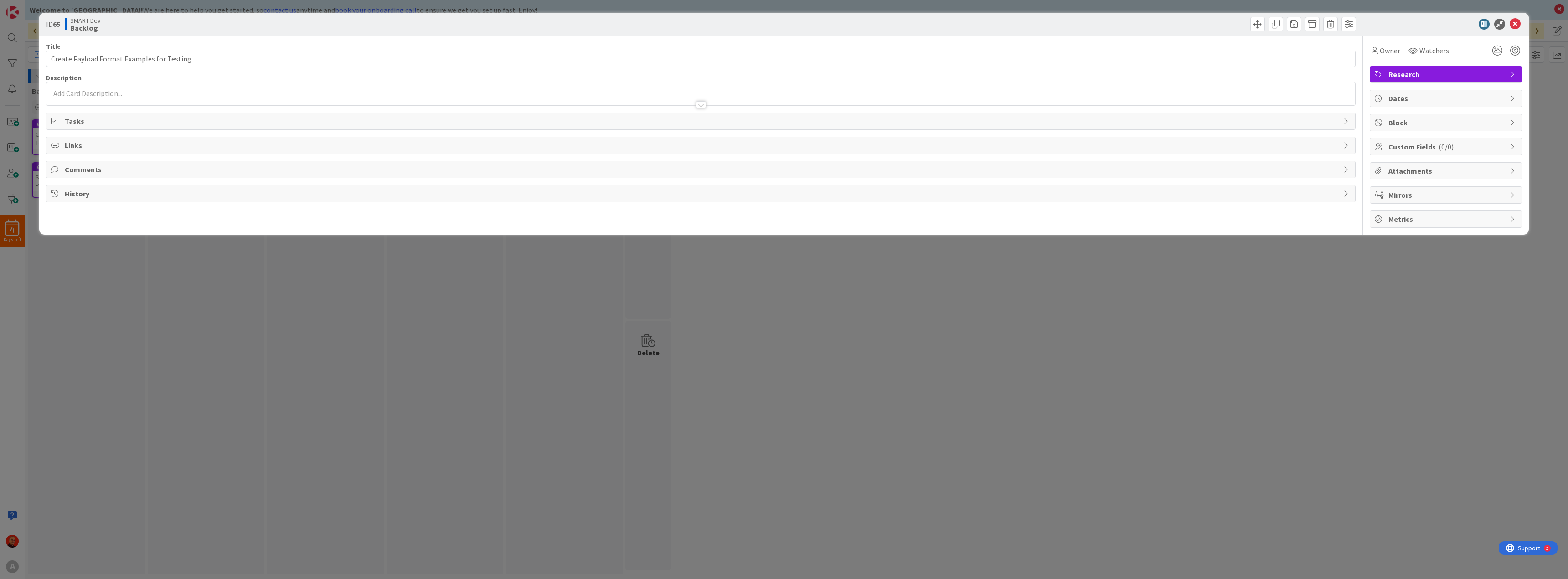
click at [66, 92] on p at bounding box center [701, 93] width 1300 height 10
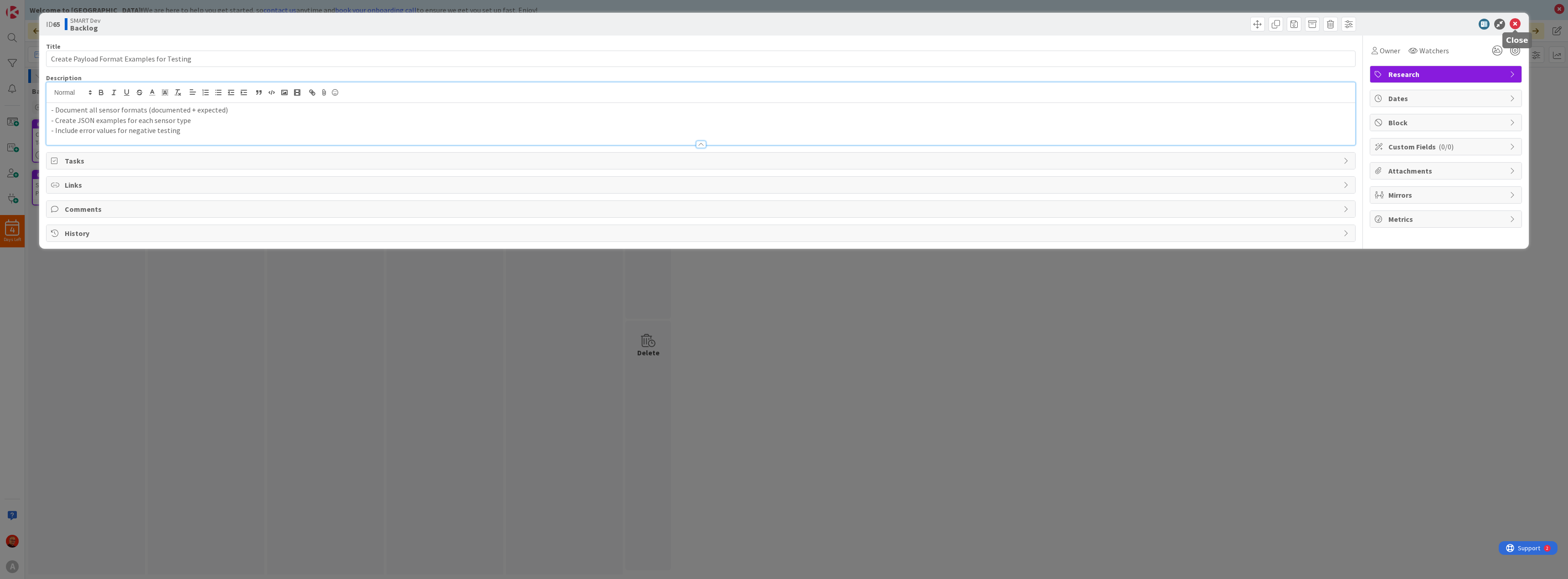
click at [1517, 23] on icon at bounding box center [1515, 24] width 11 height 11
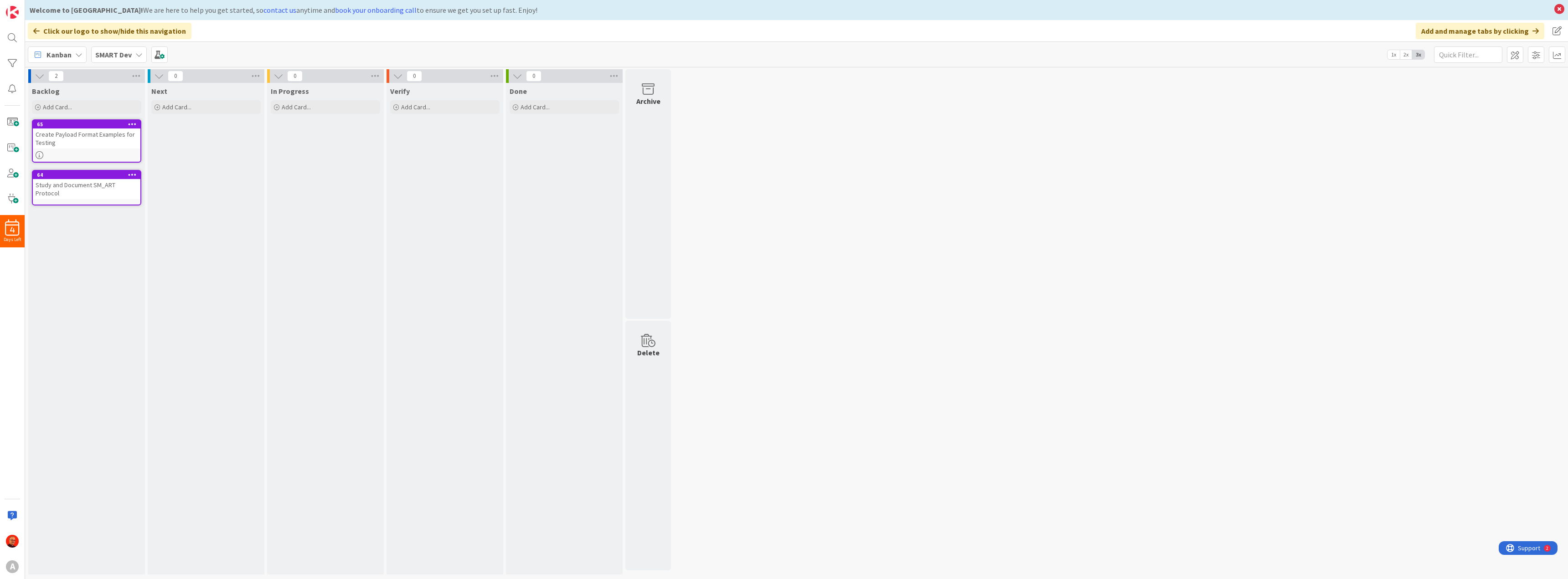
click at [68, 133] on div "Create Payload Format Examples for Testing" at bounding box center [86, 138] width 108 height 20
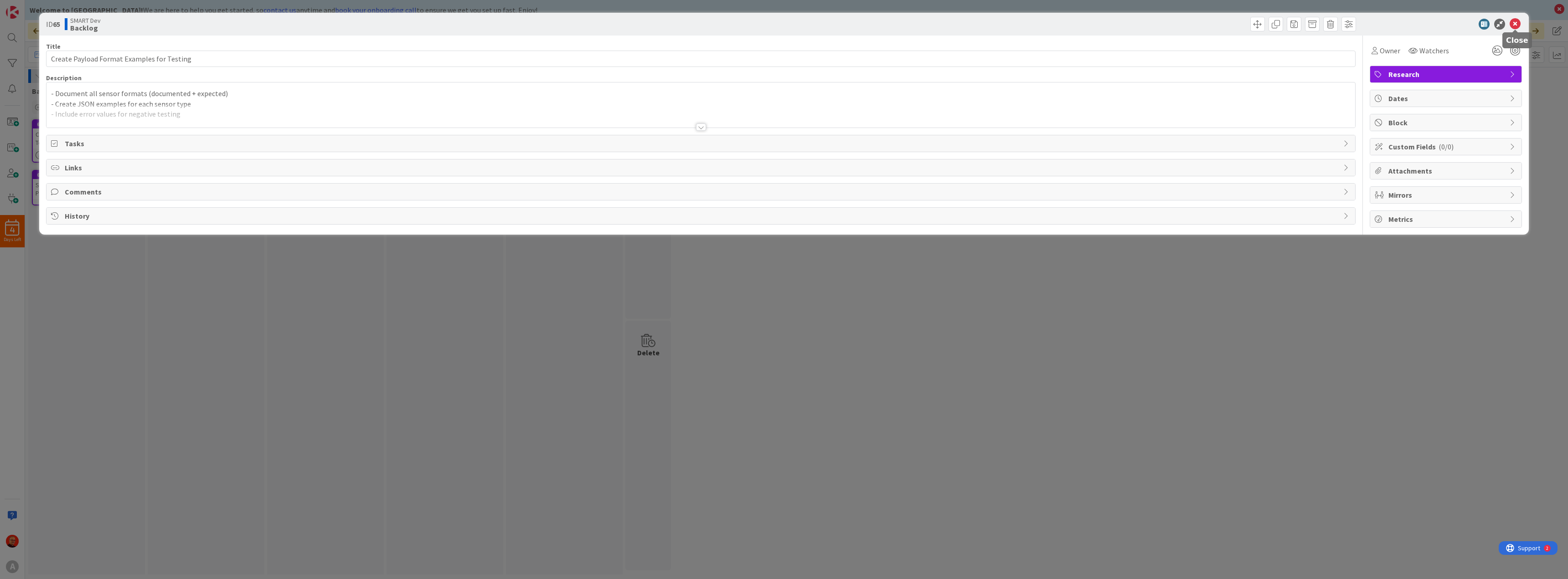
drag, startPoint x: 1511, startPoint y: 23, endPoint x: 1401, endPoint y: 29, distance: 110.2
click at [1511, 23] on icon at bounding box center [1515, 24] width 11 height 11
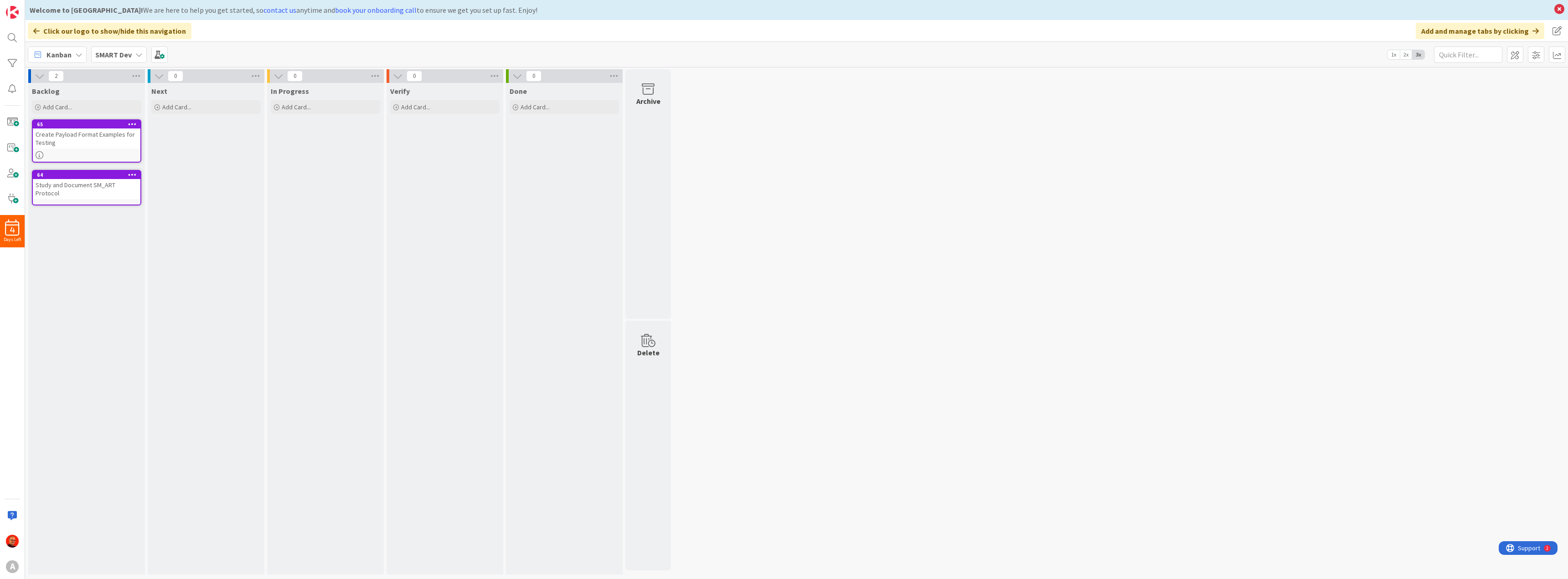
click at [65, 140] on div "Create Payload Format Examples for Testing" at bounding box center [86, 138] width 108 height 20
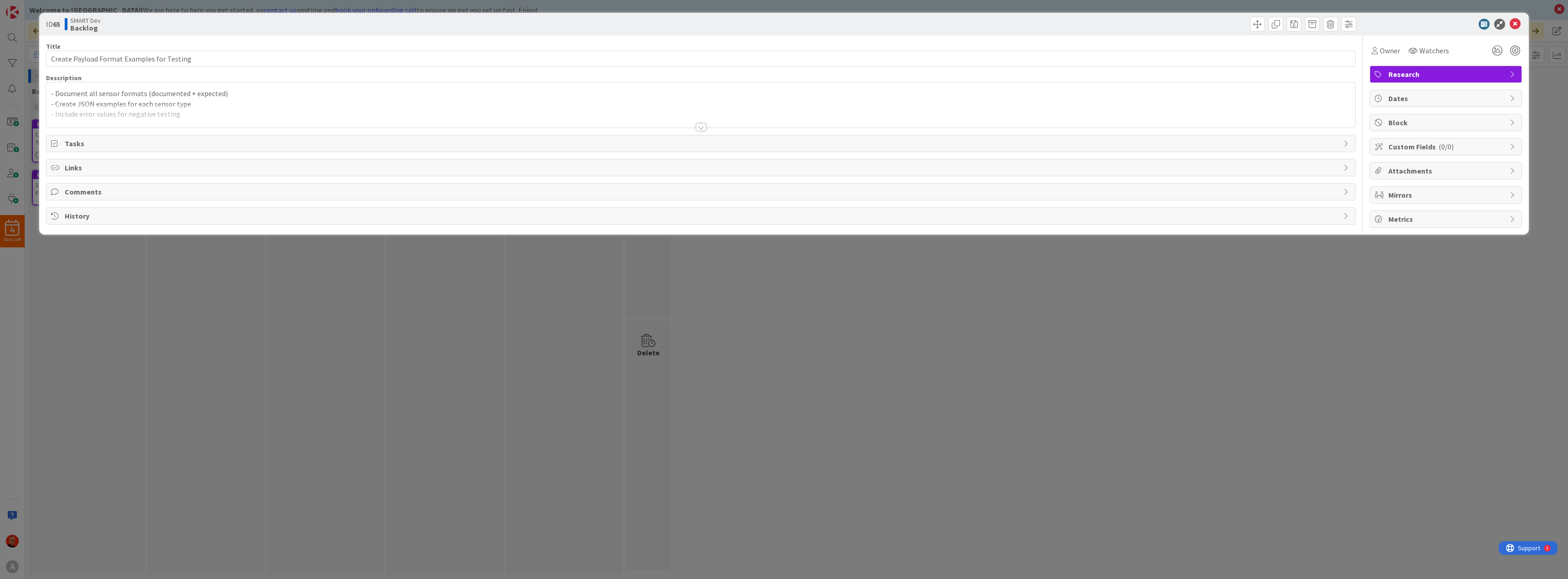
click at [118, 100] on p "- Create JSON examples for each sensor type" at bounding box center [701, 103] width 1300 height 10
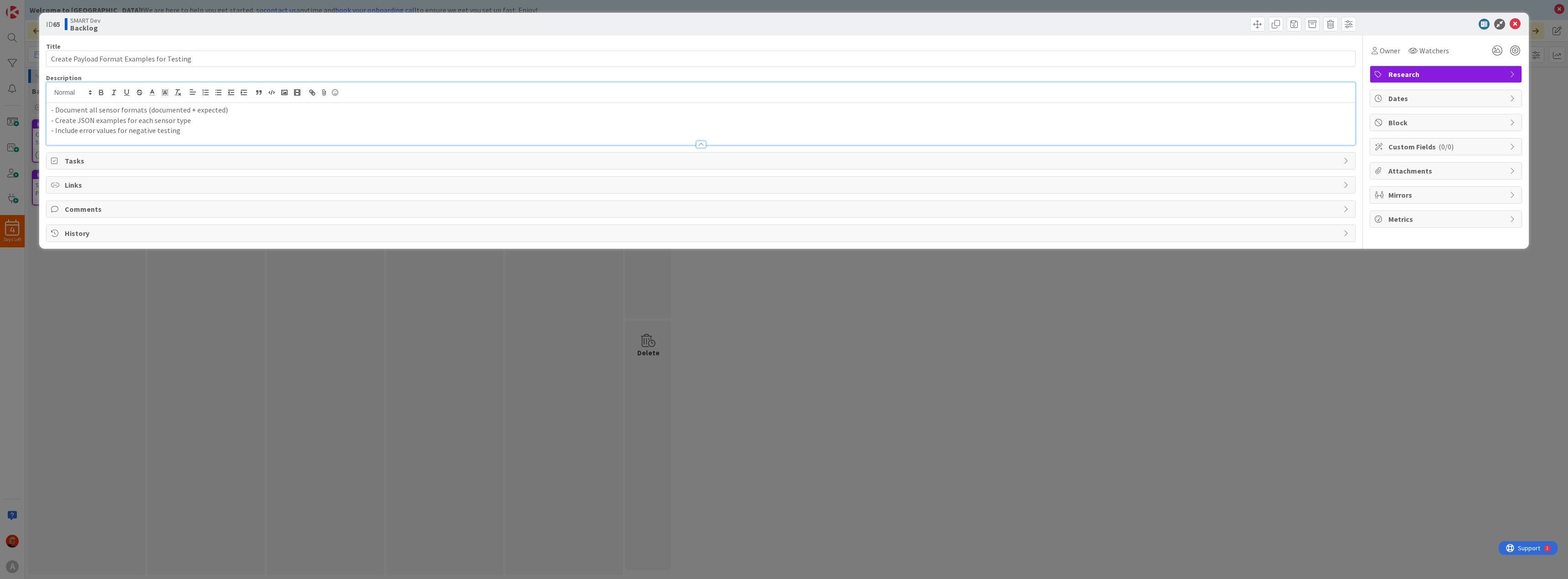
click at [131, 124] on p "- Create JSON examples for each sensor type" at bounding box center [701, 120] width 1300 height 10
drag, startPoint x: 187, startPoint y: 134, endPoint x: 6, endPoint y: 94, distance: 185.4
click at [6, 94] on div "ID 65 SMART Dev Backlog Title 42 / 128 Create Payload Format Examples for Testi…" at bounding box center [784, 290] width 1568 height 579
click at [110, 280] on div "ID 65 SMART Dev Backlog Title 42 / 128 Create Payload Format Examples for Testi…" at bounding box center [784, 290] width 1568 height 579
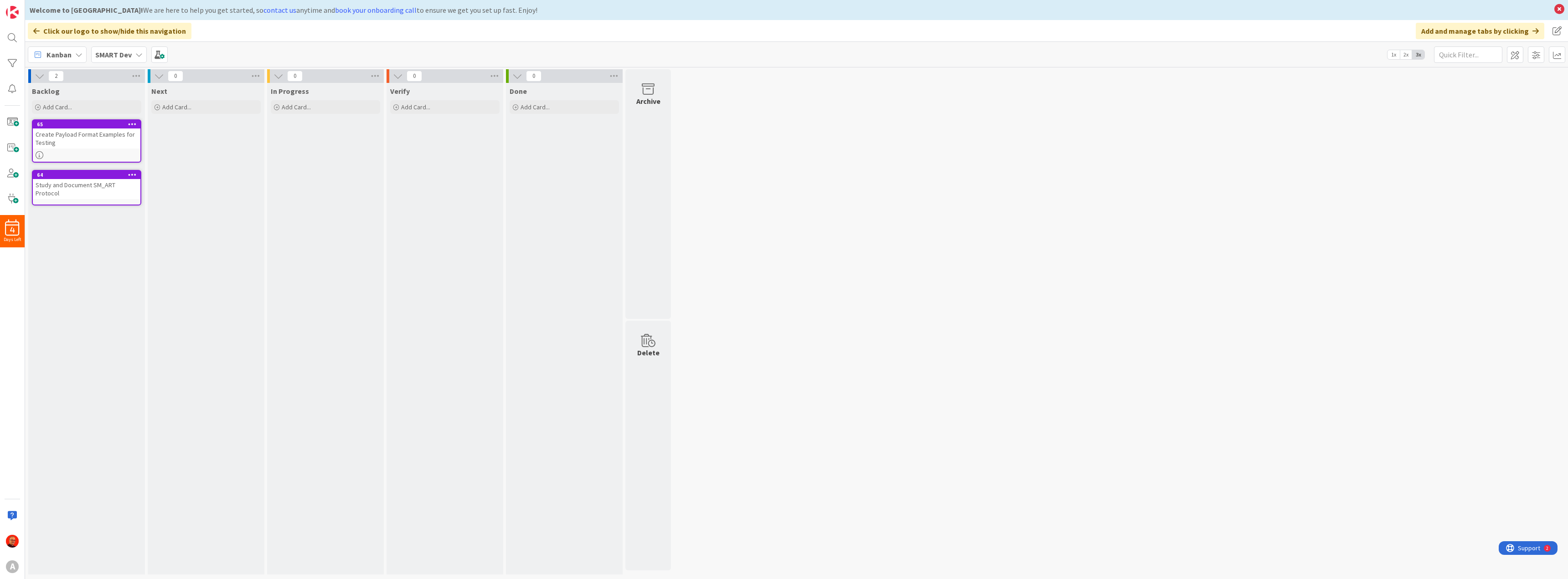
click at [89, 137] on div "Create Payload Format Examples for Testing" at bounding box center [86, 138] width 108 height 20
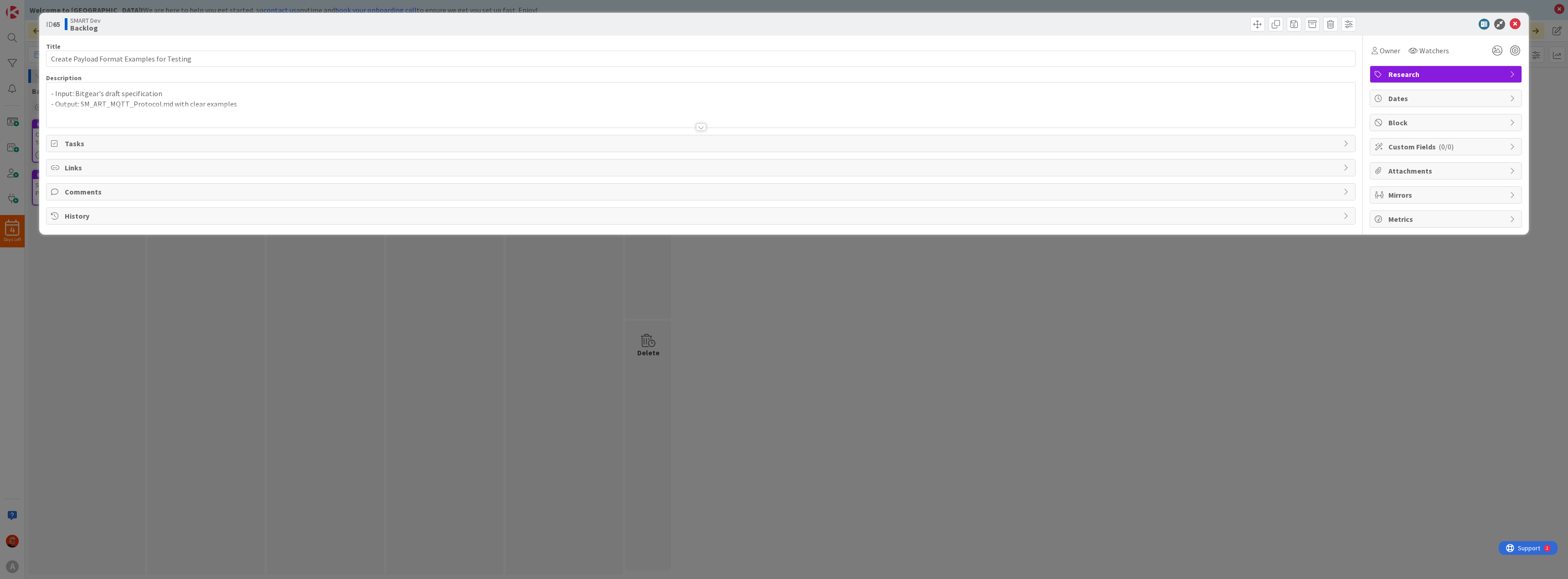
click at [86, 371] on div "ID 65 SMART Dev Backlog Title 42 / 128 Create Payload Format Examples for Testi…" at bounding box center [784, 290] width 1568 height 579
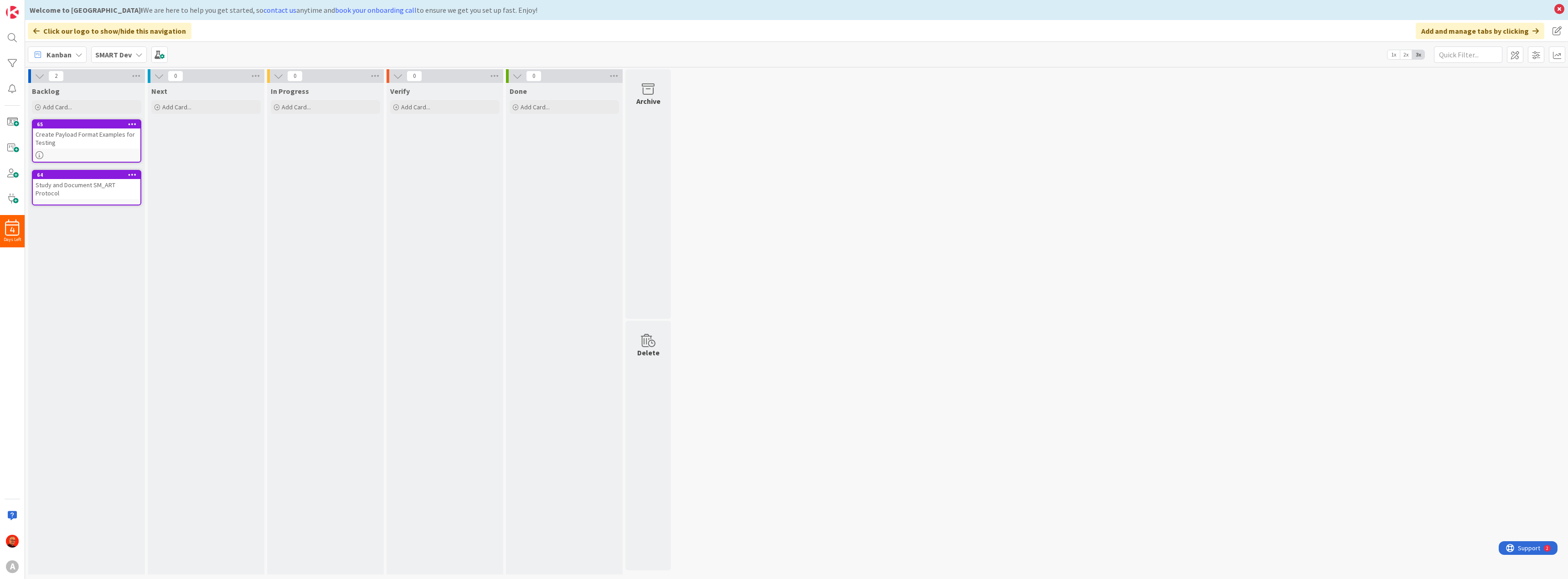
click at [54, 195] on div "Study and Document SM_ART Protocol" at bounding box center [86, 189] width 108 height 20
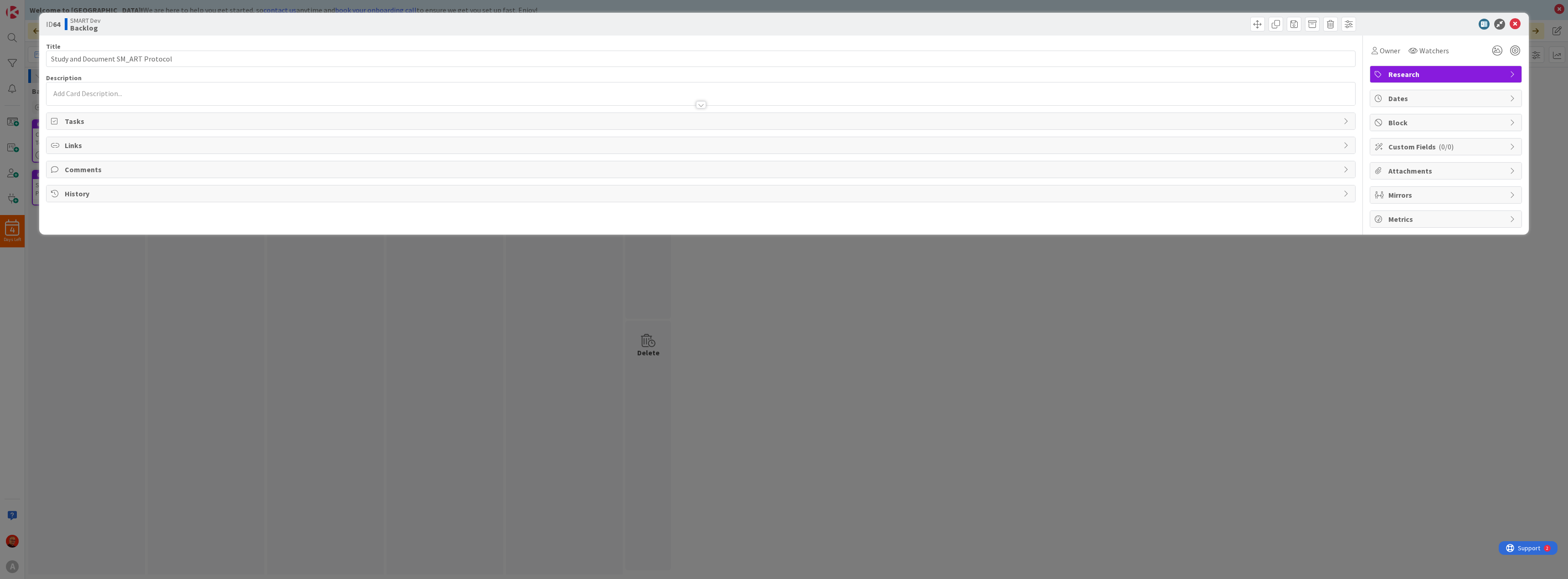
click at [124, 94] on p at bounding box center [701, 93] width 1300 height 10
click at [107, 106] on p at bounding box center [701, 109] width 1300 height 10
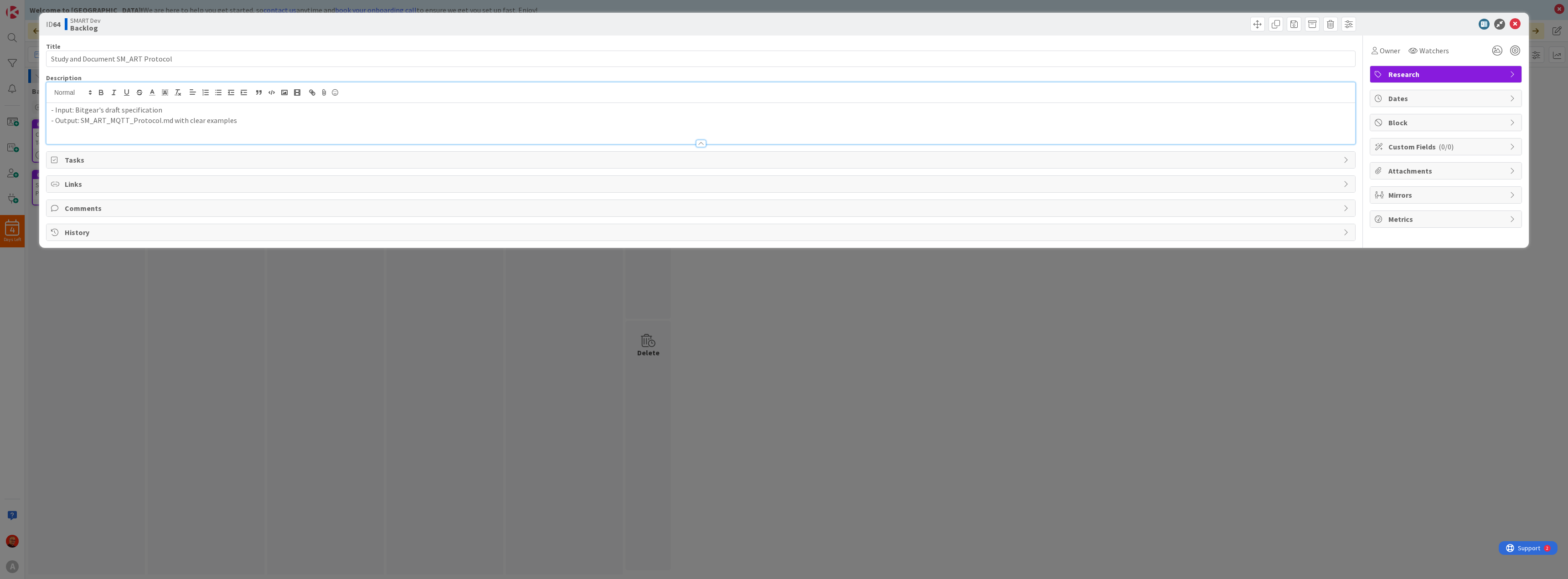
click at [124, 303] on div "ID 64 SMART Dev Backlog Title 34 / 128 Study and Document SM_ART Protocol Descr…" at bounding box center [784, 290] width 1568 height 579
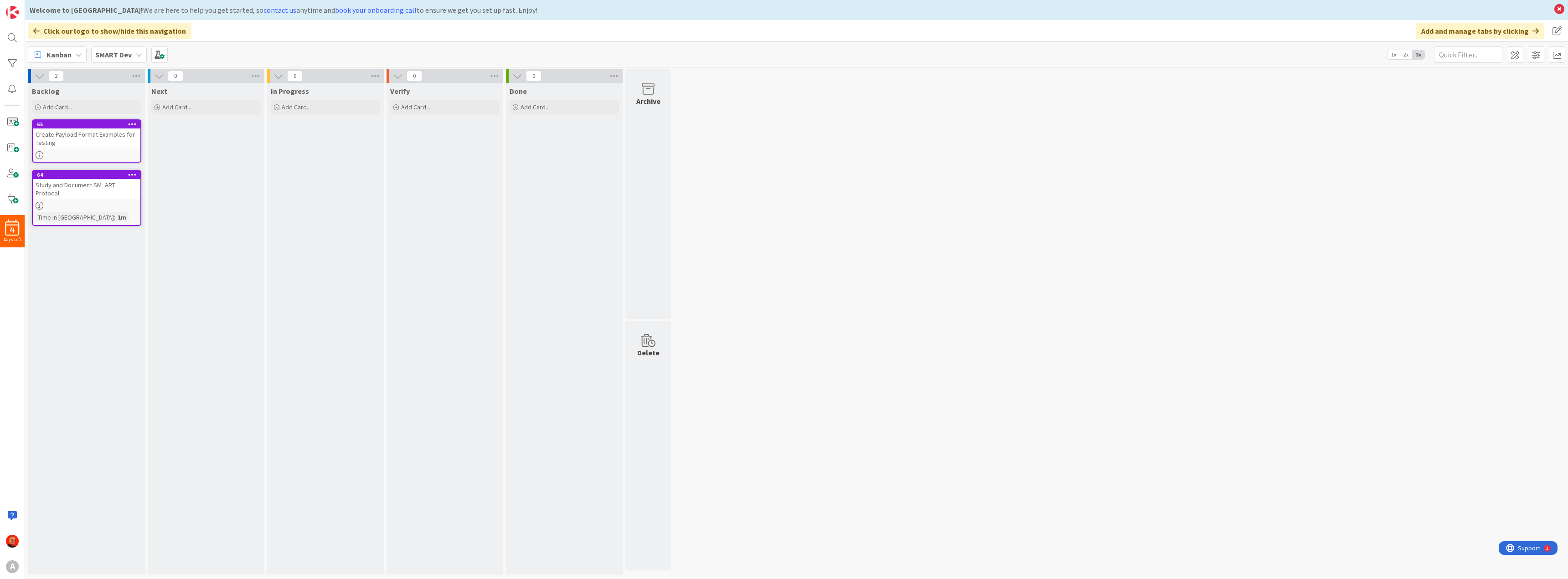
click at [56, 139] on div "Create Payload Format Examples for Testing" at bounding box center [86, 138] width 108 height 20
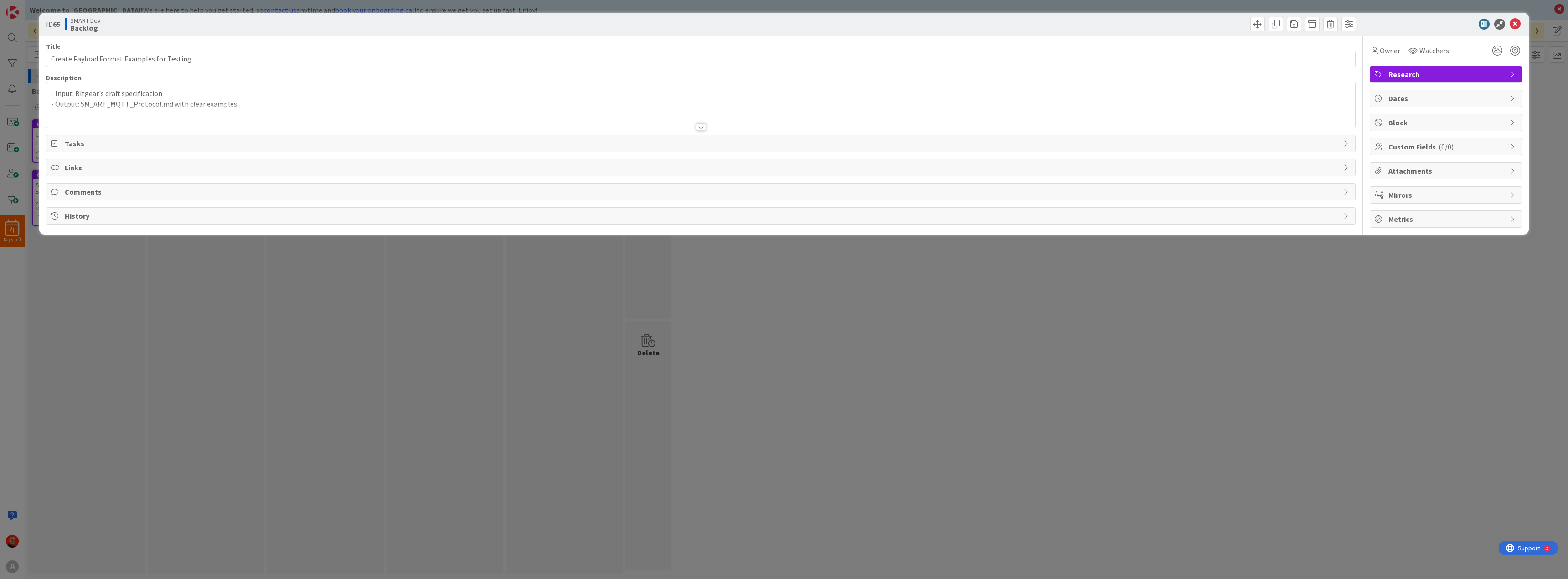
click at [139, 99] on p "- Output: SM_ART_MQTT_Protocol.md with clear examples" at bounding box center [701, 103] width 1300 height 10
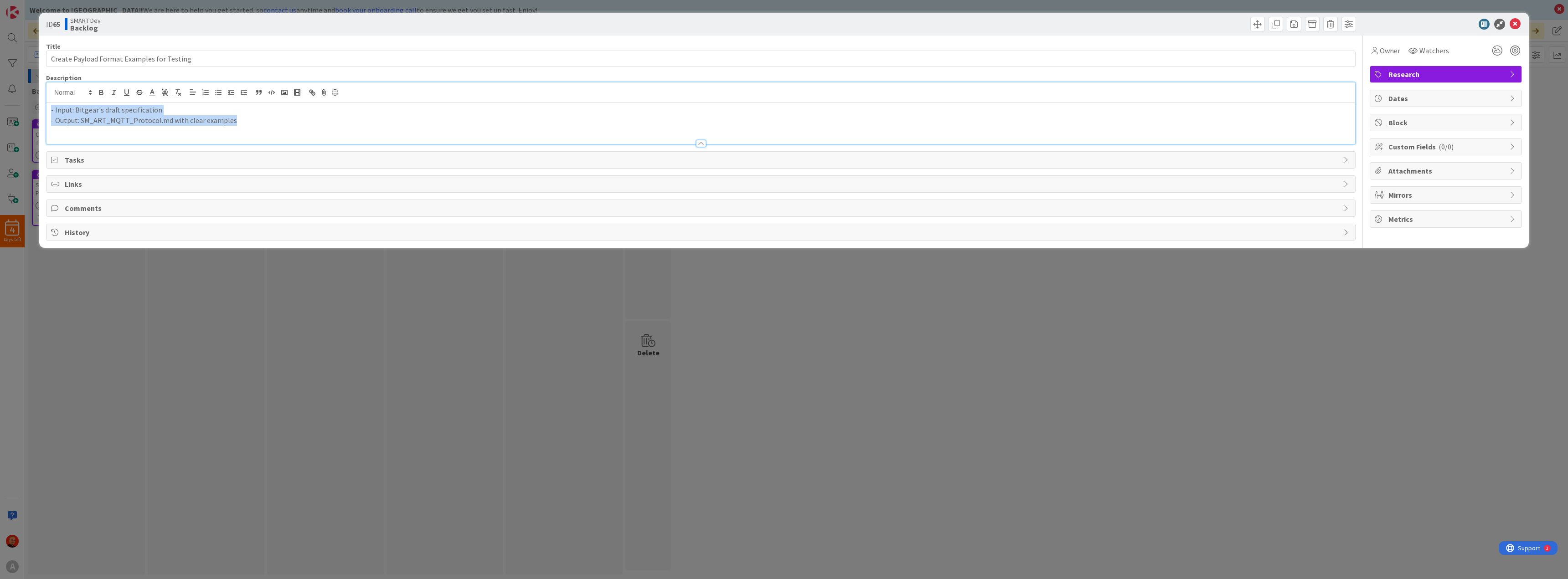
drag, startPoint x: -115, startPoint y: 99, endPoint x: -131, endPoint y: 97, distance: 16.1
click at [0, 97] on html "4 Days Left A Welcome to [GEOGRAPHIC_DATA]! We are here to help you get started…" at bounding box center [784, 290] width 1568 height 579
click at [88, 300] on div "ID 65 SMART Dev Backlog Title 42 / 128 Create Payload Format Examples for Testi…" at bounding box center [784, 290] width 1568 height 579
click at [88, 299] on div "ID 65 SMART Dev Backlog Title 42 / 128 Create Payload Format Examples for Testi…" at bounding box center [784, 290] width 1568 height 579
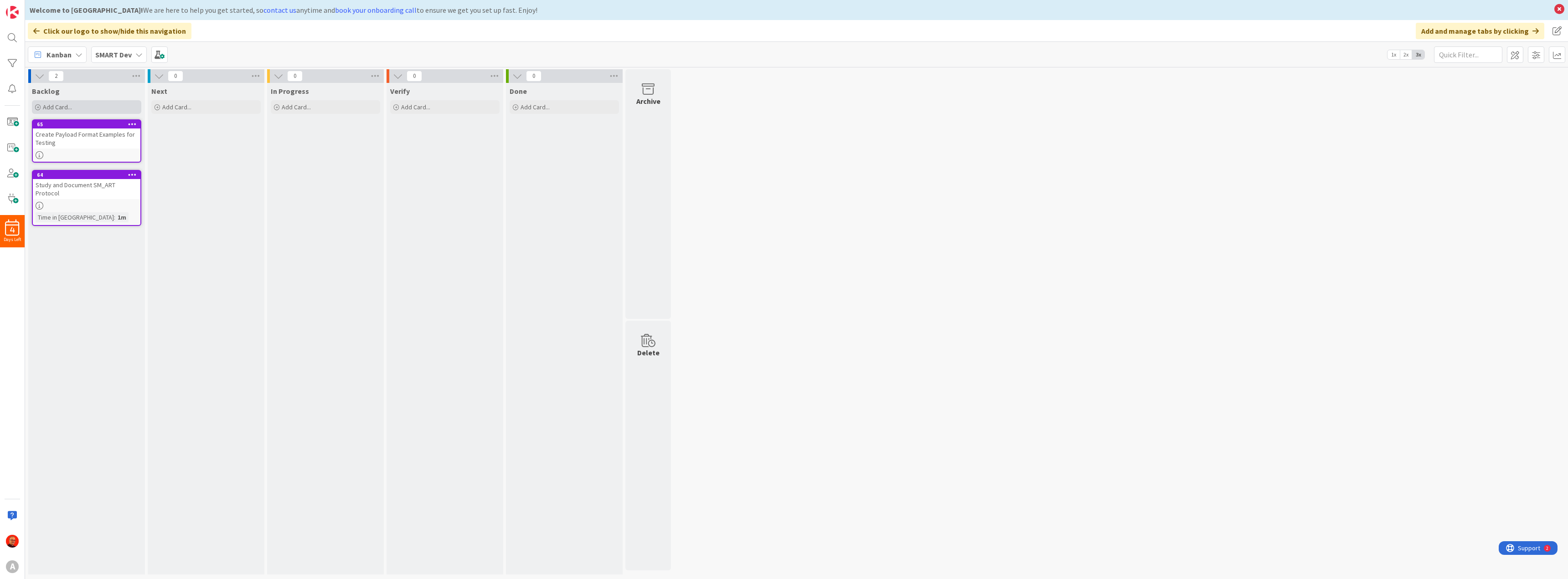
click at [65, 109] on span "Add Card..." at bounding box center [57, 106] width 29 height 8
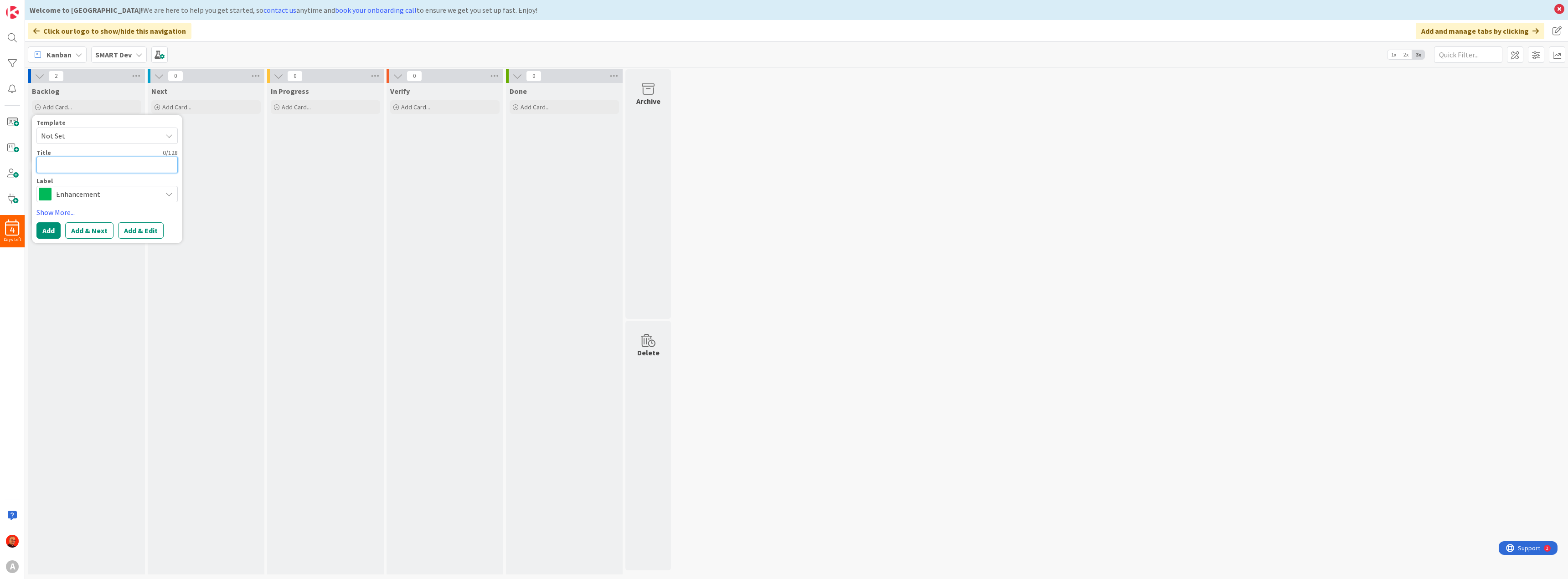
paste textarea "Create SM_ART Payload Simulator Script"
type textarea "x"
type textarea "Create SM_ART Payload Simulator Script"
click at [74, 193] on span "Enhancement" at bounding box center [107, 194] width 101 height 13
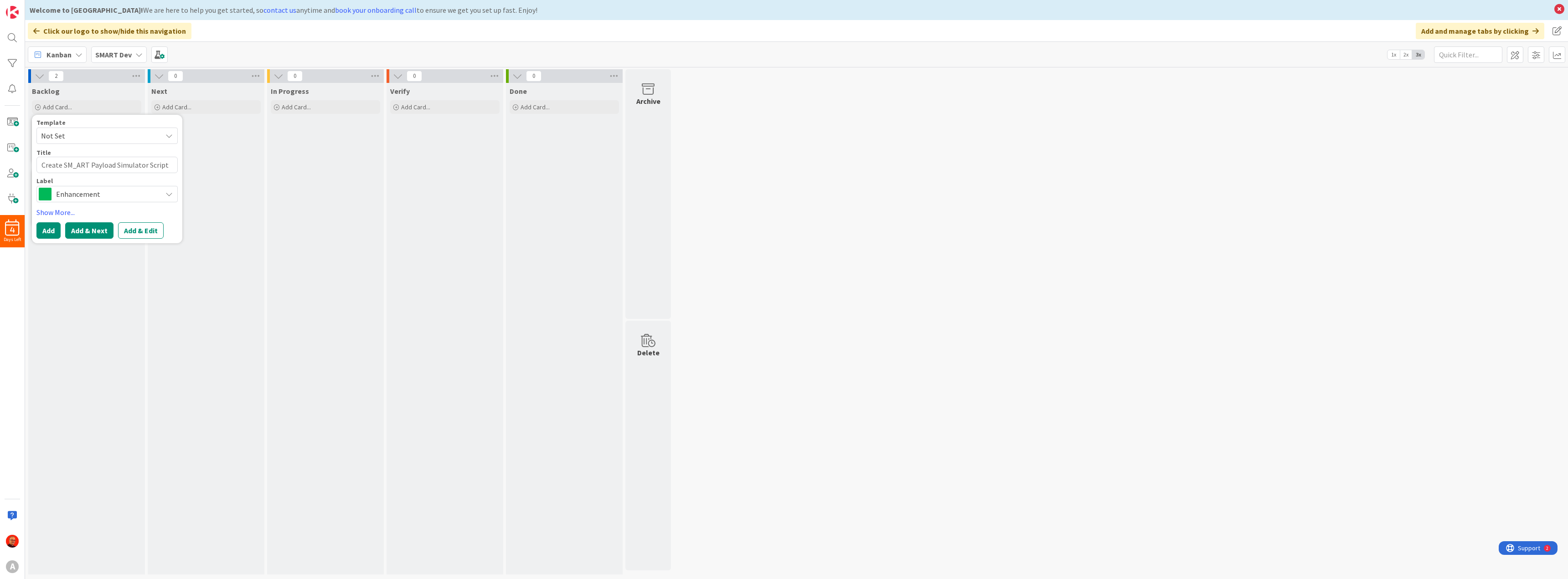
click at [93, 227] on button "Add & Next" at bounding box center [89, 230] width 48 height 16
click at [63, 171] on textarea at bounding box center [107, 165] width 141 height 16
paste textarea "Add All Sensor Types to Simulator"
type textarea "x"
type textarea "Add All Sensor Types to Simulator"
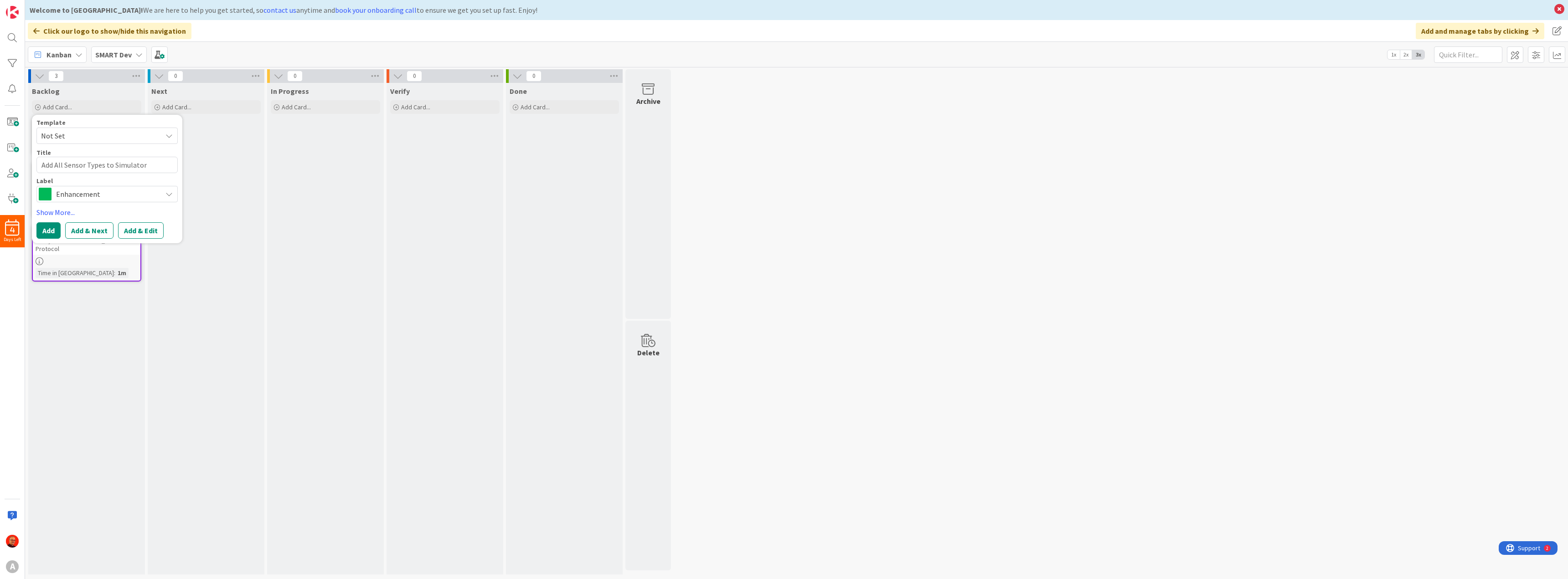
click at [101, 324] on div "Backlog Add Card... Template Not Set Title 33 / 128 Add All Sensor Types to Sim…" at bounding box center [86, 328] width 117 height 491
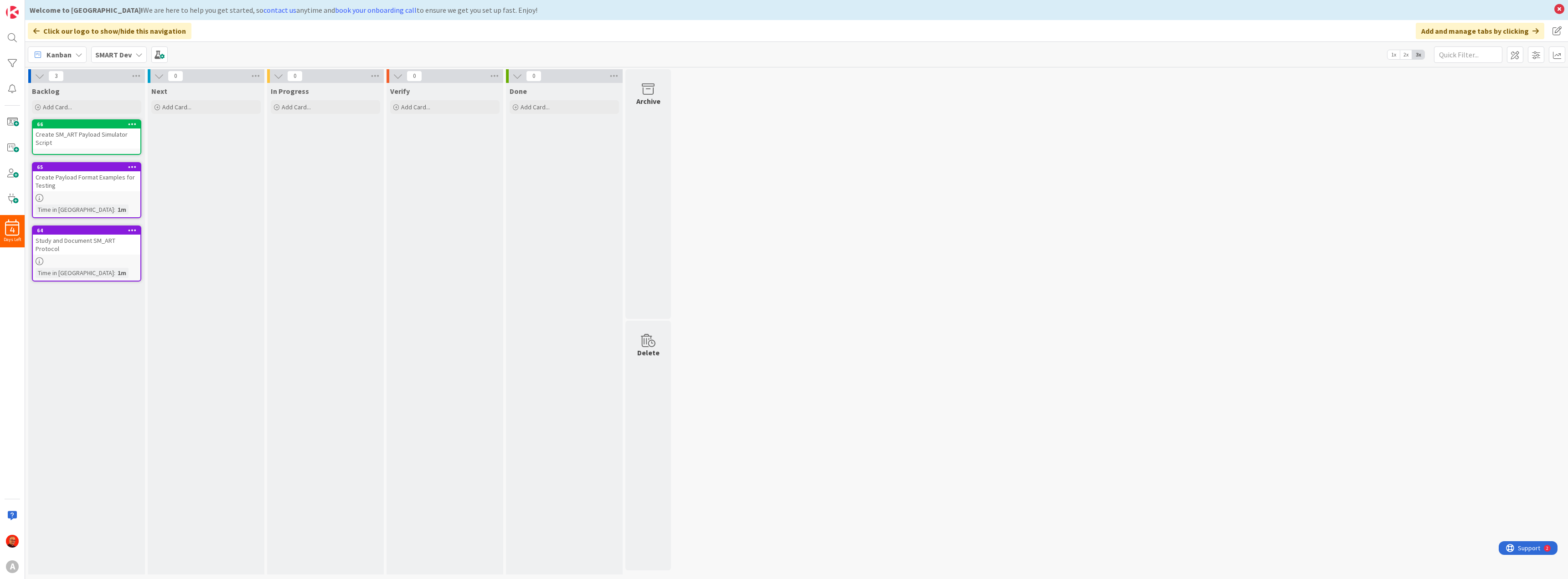
click at [79, 129] on div "Create SM_ART Payload Simulator Script" at bounding box center [86, 138] width 108 height 20
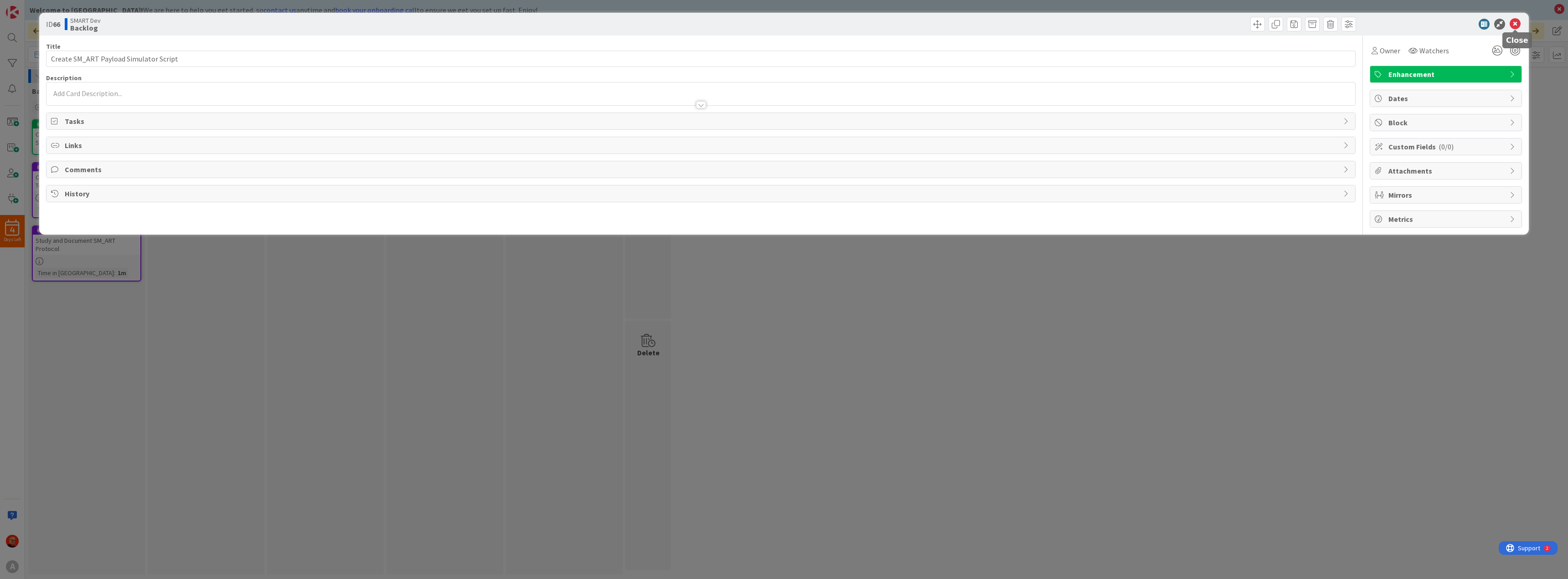
click at [1516, 21] on icon at bounding box center [1515, 24] width 11 height 11
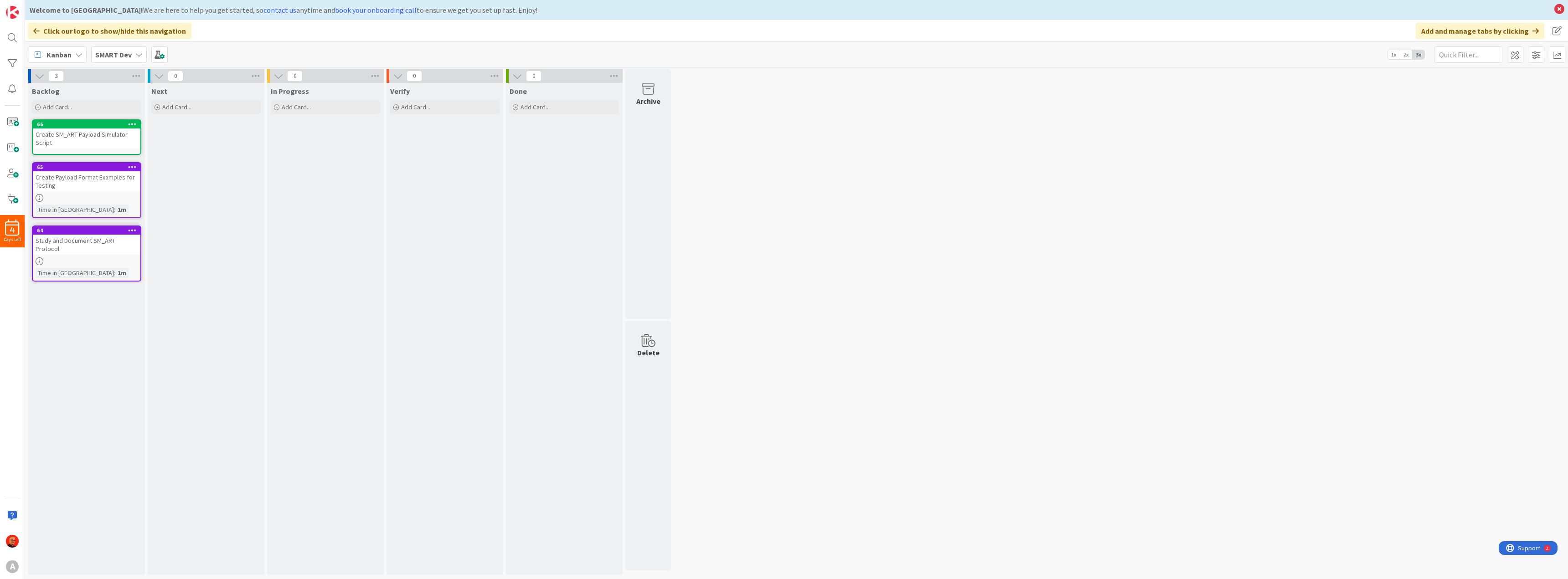
click at [66, 137] on div "Create SM_ART Payload Simulator Script" at bounding box center [86, 138] width 108 height 20
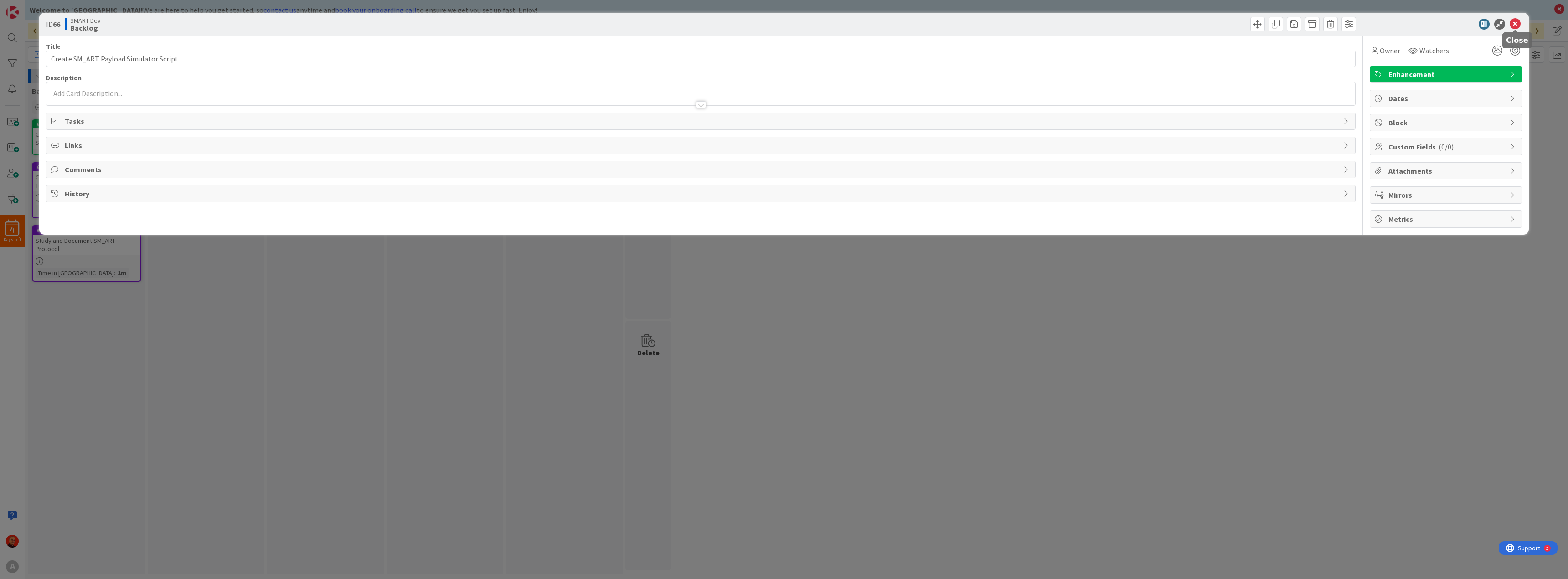
click at [1512, 23] on icon at bounding box center [1515, 24] width 11 height 11
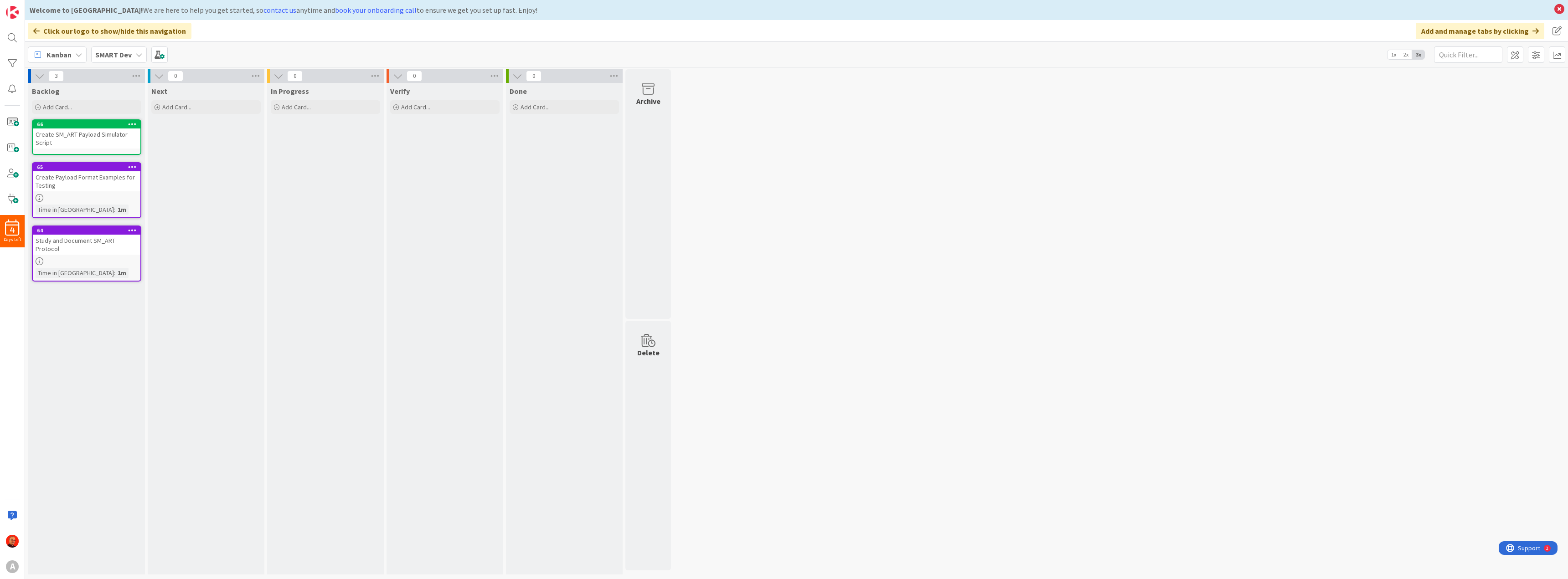
click at [72, 177] on div "Create Payload Format Examples for Testing" at bounding box center [86, 181] width 108 height 20
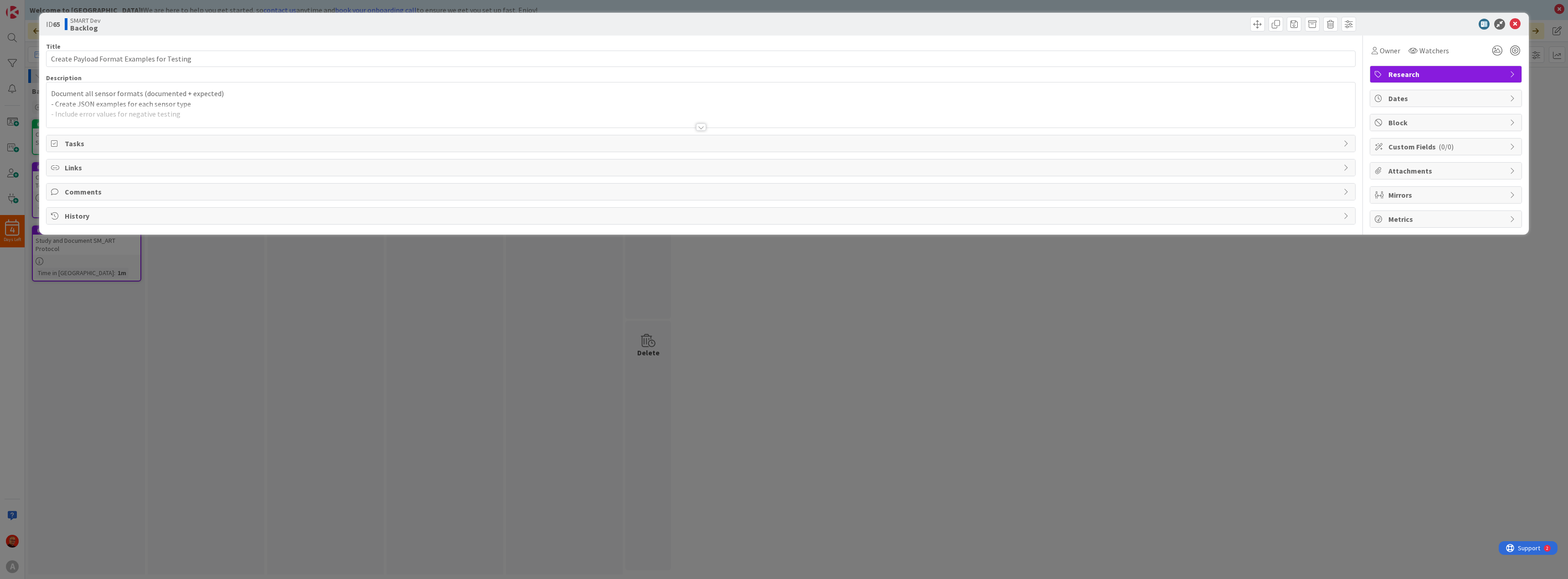
click at [310, 358] on div "ID 65 SMART Dev Backlog Title 42 / 128 Create Payload Format Examples for Testi…" at bounding box center [784, 290] width 1568 height 579
type textarea "x"
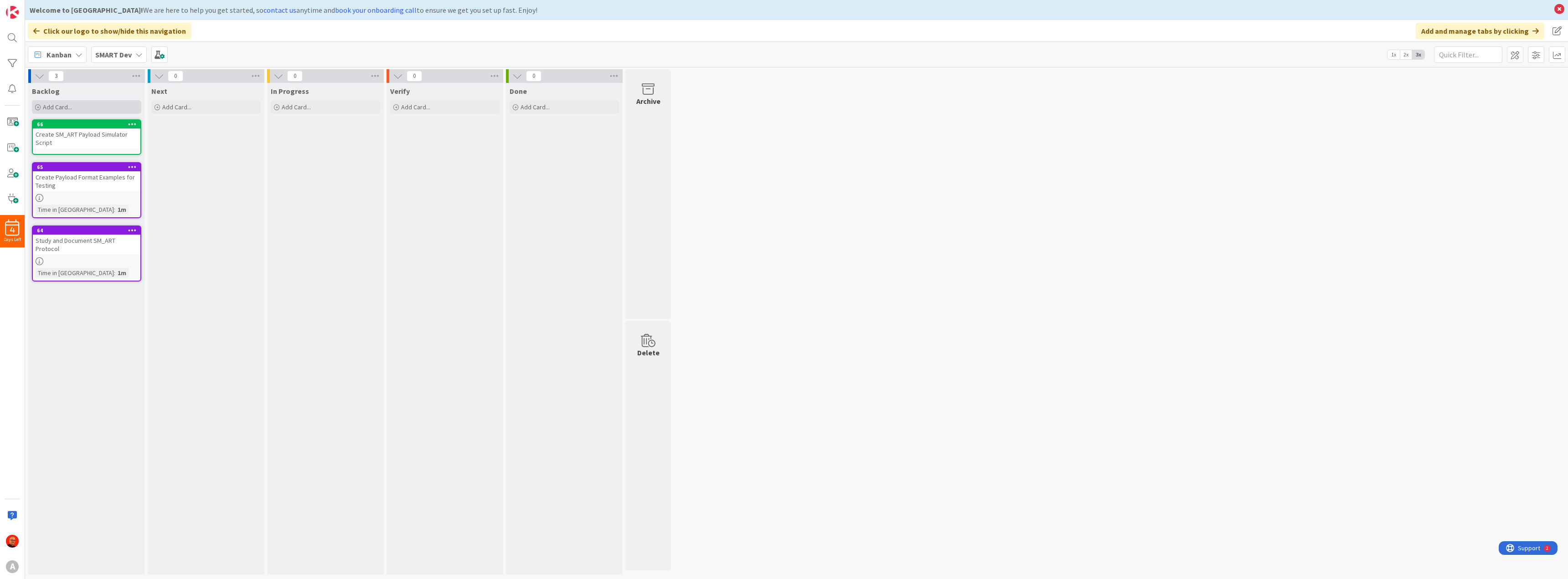
click at [68, 105] on span "Add Card..." at bounding box center [57, 106] width 29 height 8
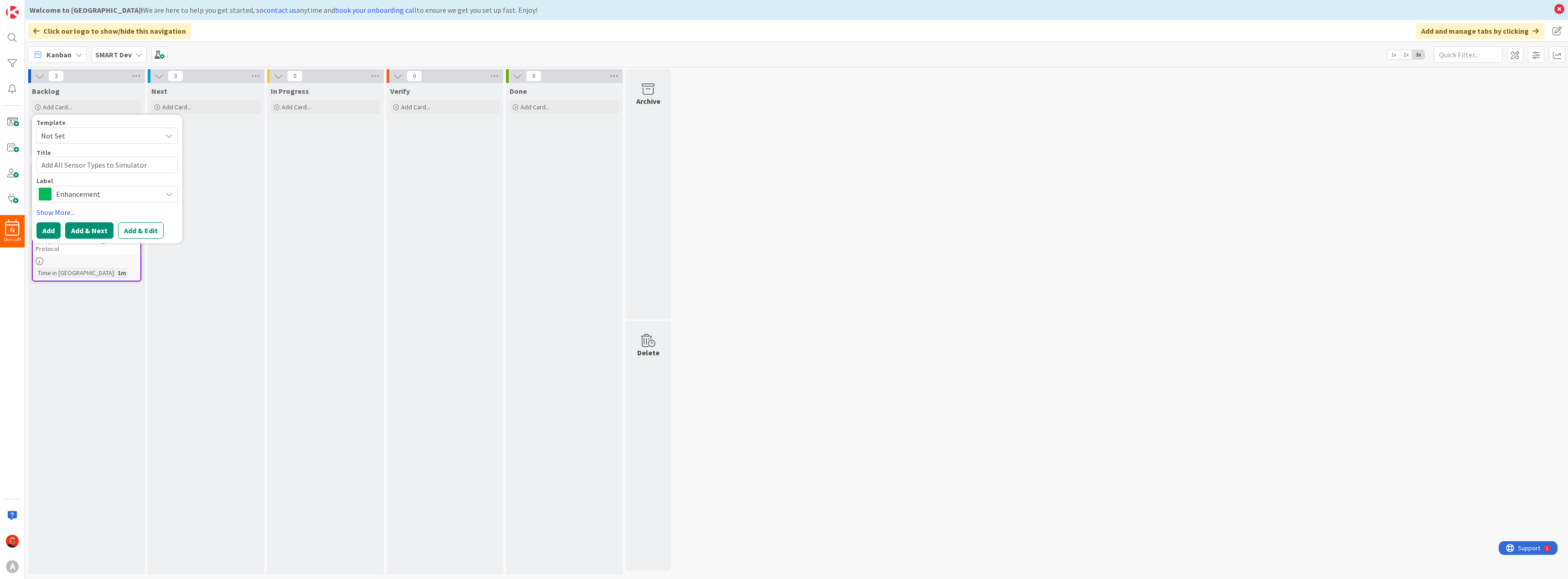
click at [96, 233] on button "Add & Next" at bounding box center [89, 230] width 48 height 16
click at [83, 348] on div "Backlog Add Card... Template Not Set Title 0 / 128 Label Enhancement Enhancemen…" at bounding box center [86, 328] width 117 height 491
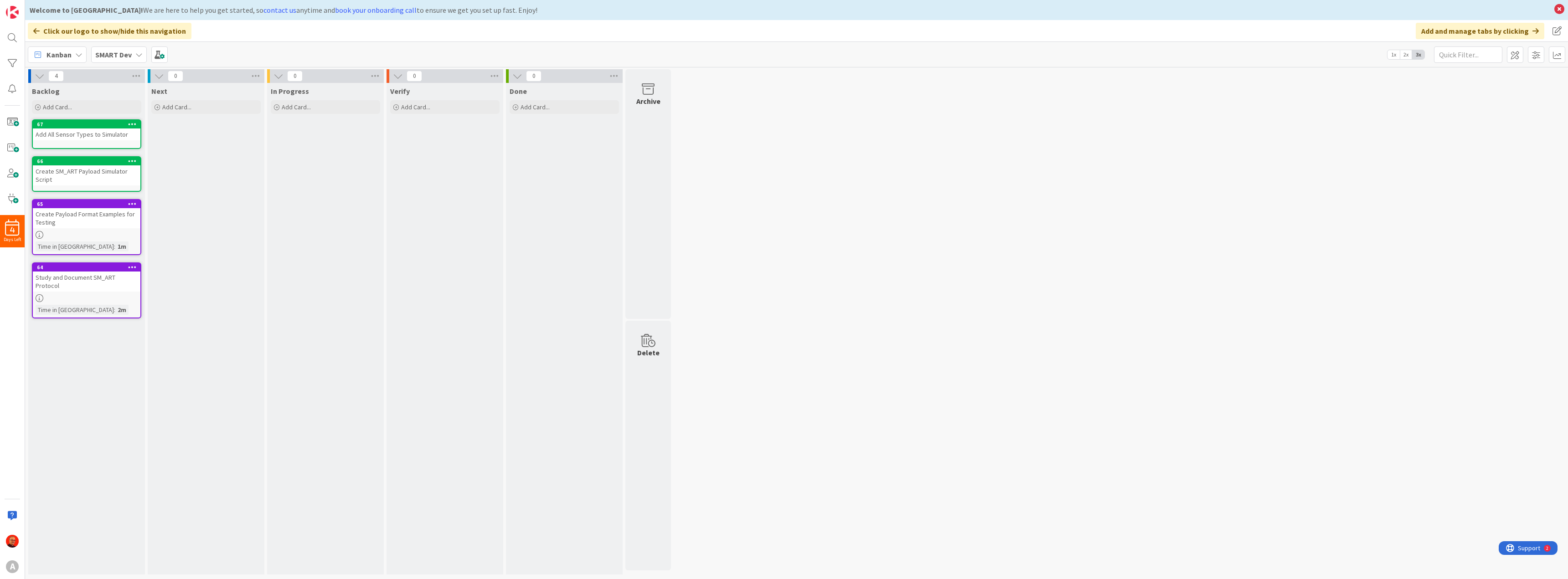
click at [66, 131] on div "Add All Sensor Types to Simulator" at bounding box center [86, 134] width 108 height 12
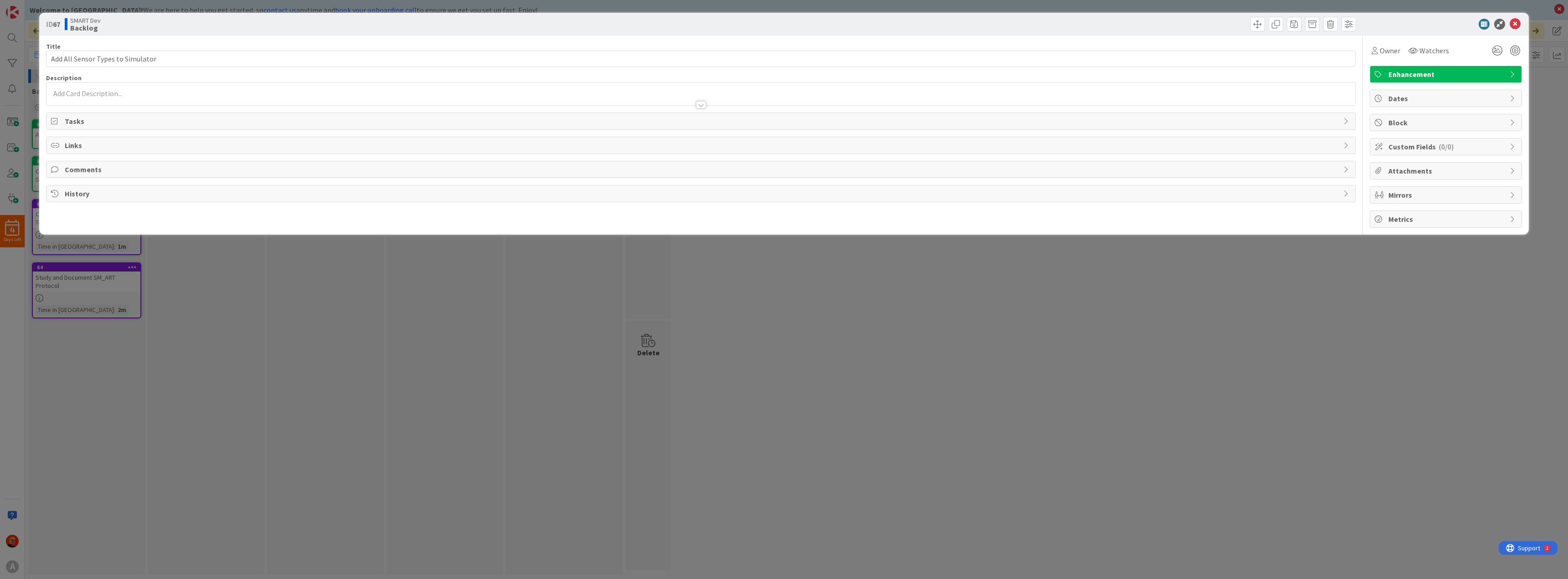
click at [81, 94] on p at bounding box center [701, 93] width 1300 height 10
click at [86, 109] on p at bounding box center [701, 109] width 1300 height 10
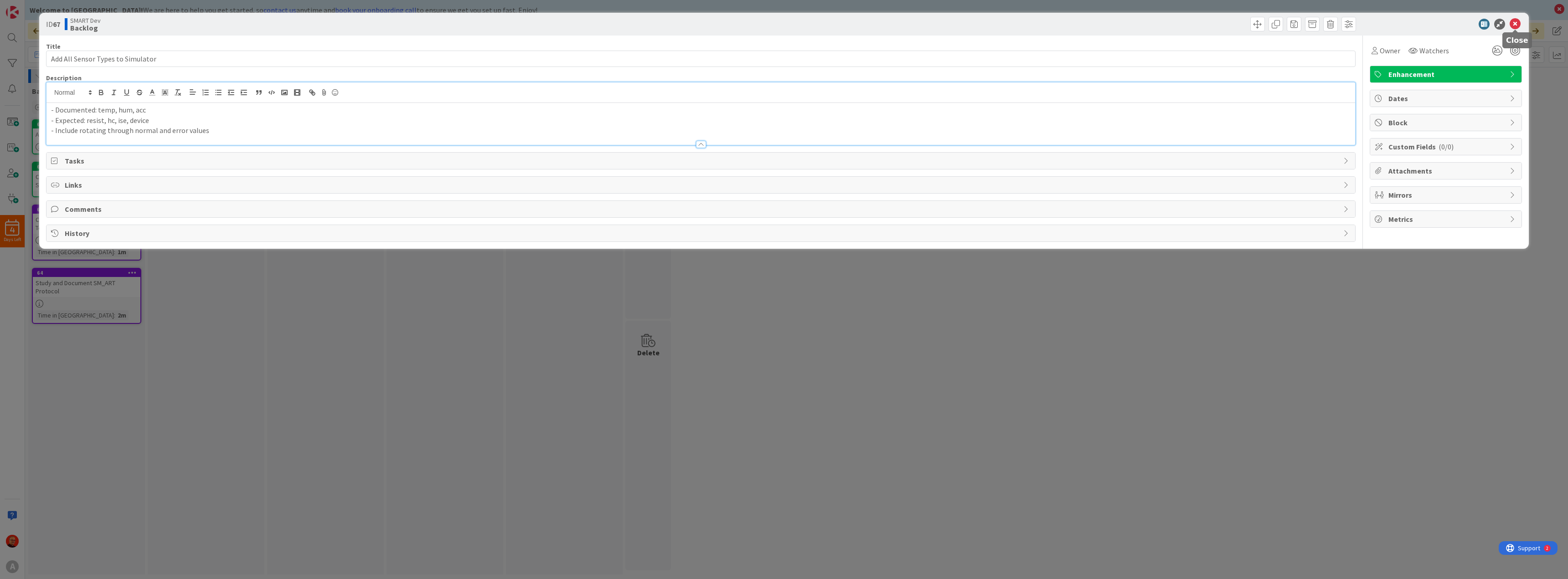
click at [1518, 25] on icon at bounding box center [1515, 24] width 11 height 11
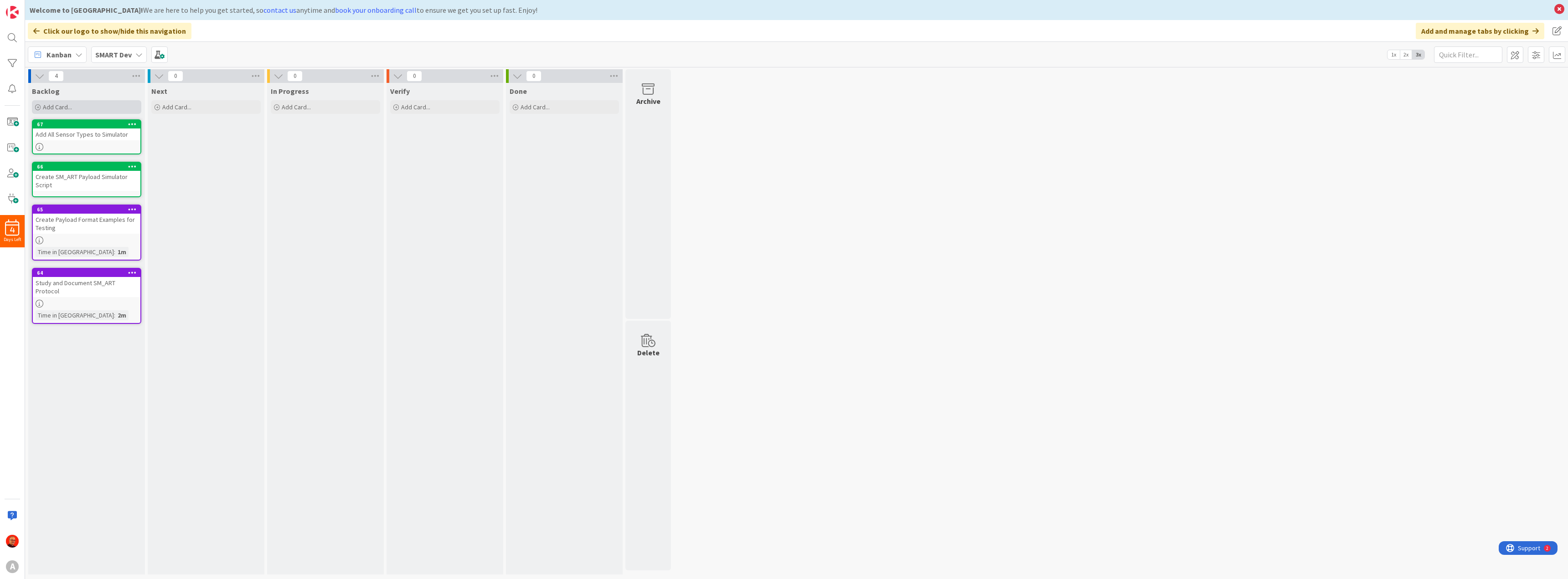
click at [83, 107] on div "Add Card..." at bounding box center [86, 107] width 110 height 13
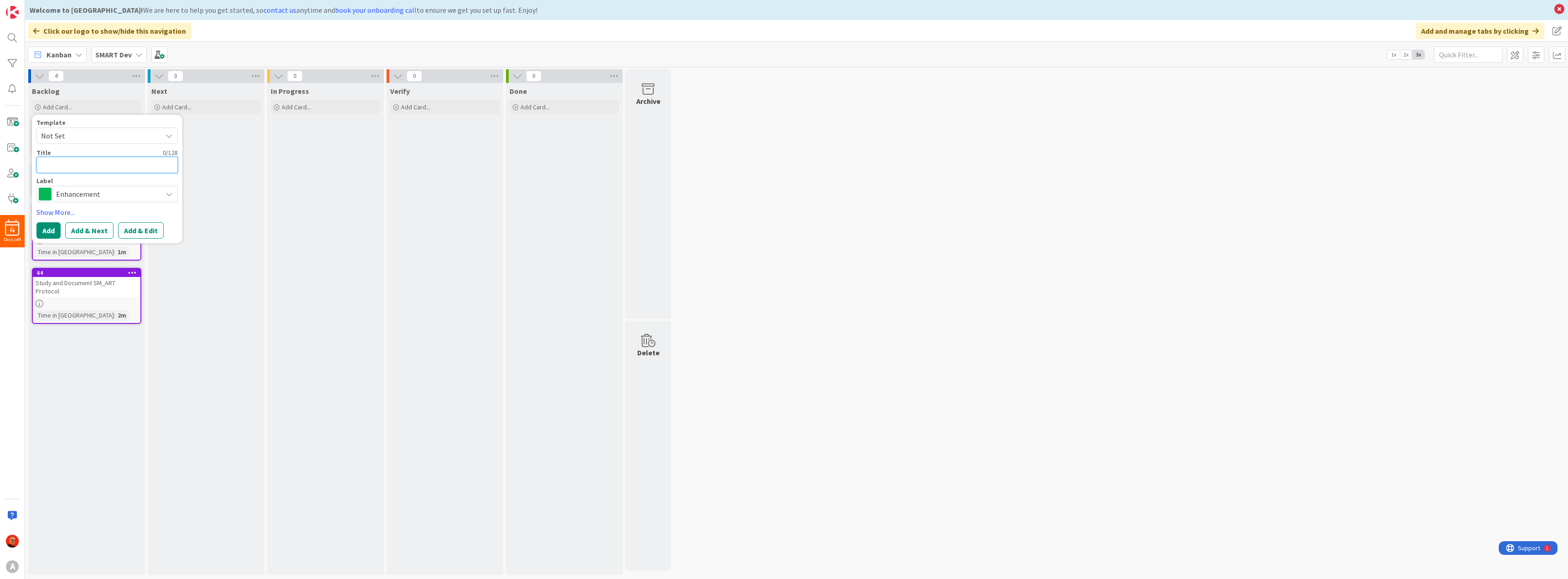
paste textarea "Migrate Network Parser to SM_ART Format"
type textarea "x"
type textarea "Migrate Network Parser to SM_ART Format"
click at [88, 233] on button "Add & Next" at bounding box center [89, 230] width 48 height 16
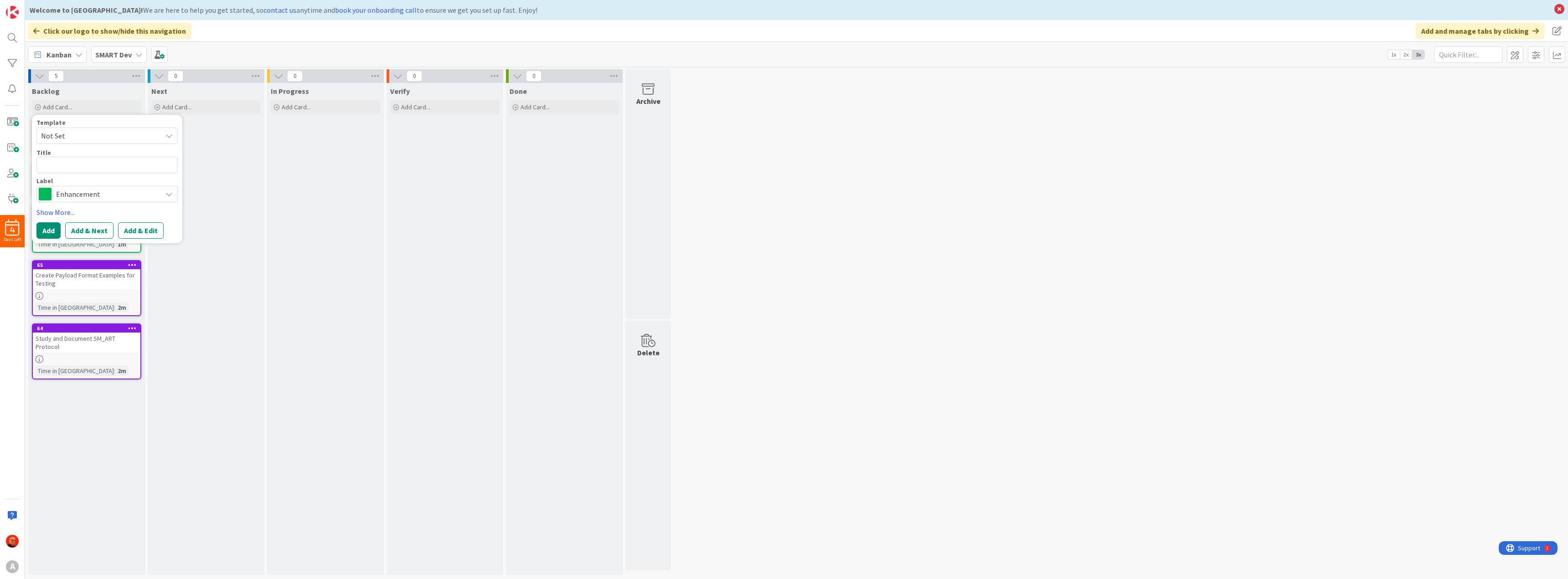
click at [63, 439] on div "Backlog Add Card... Template Not Set Title 0 / 128 Label Enhancement Enhancemen…" at bounding box center [86, 328] width 117 height 491
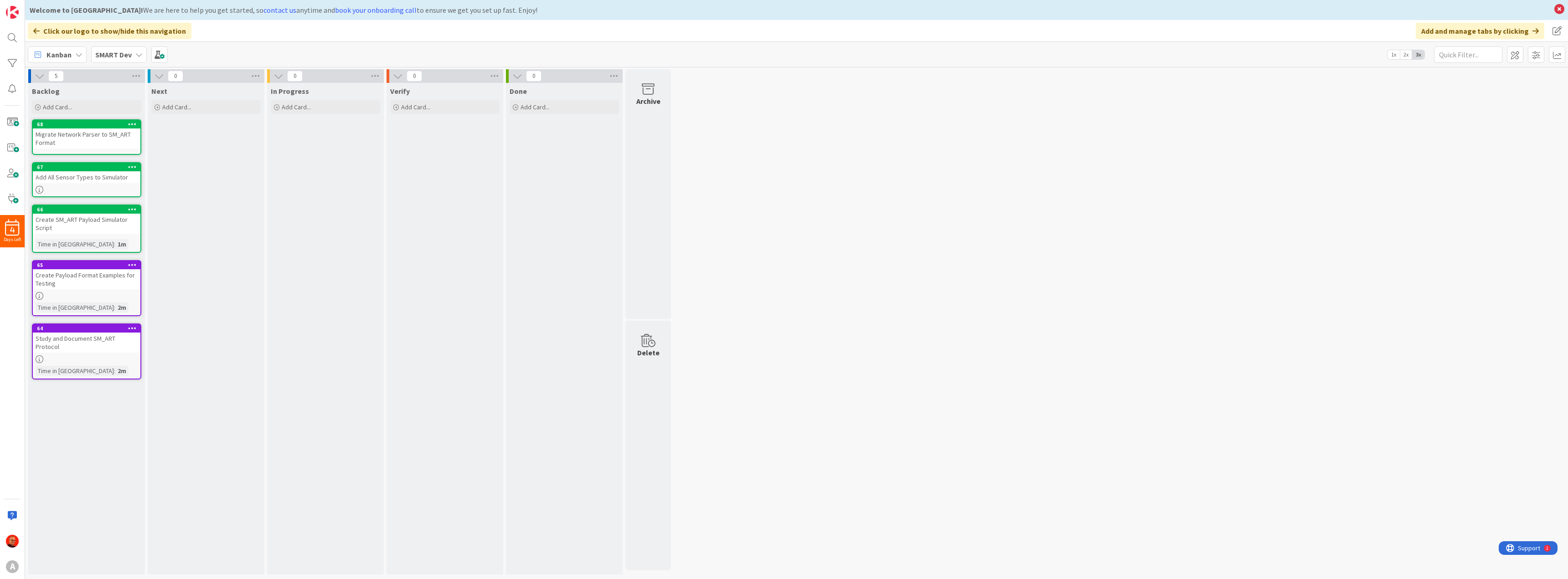
click at [56, 139] on div "Migrate Network Parser to SM_ART Format" at bounding box center [86, 138] width 108 height 20
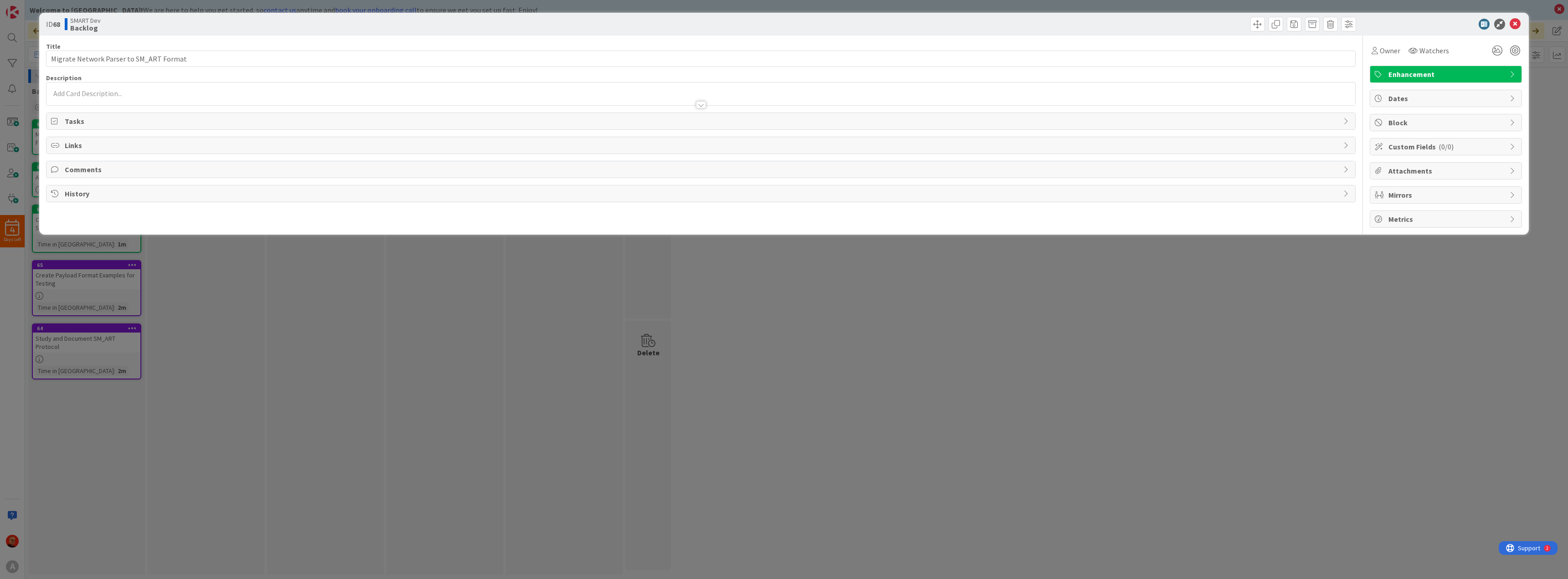
click at [90, 94] on p at bounding box center [701, 93] width 1300 height 10
click at [83, 111] on p at bounding box center [701, 109] width 1300 height 10
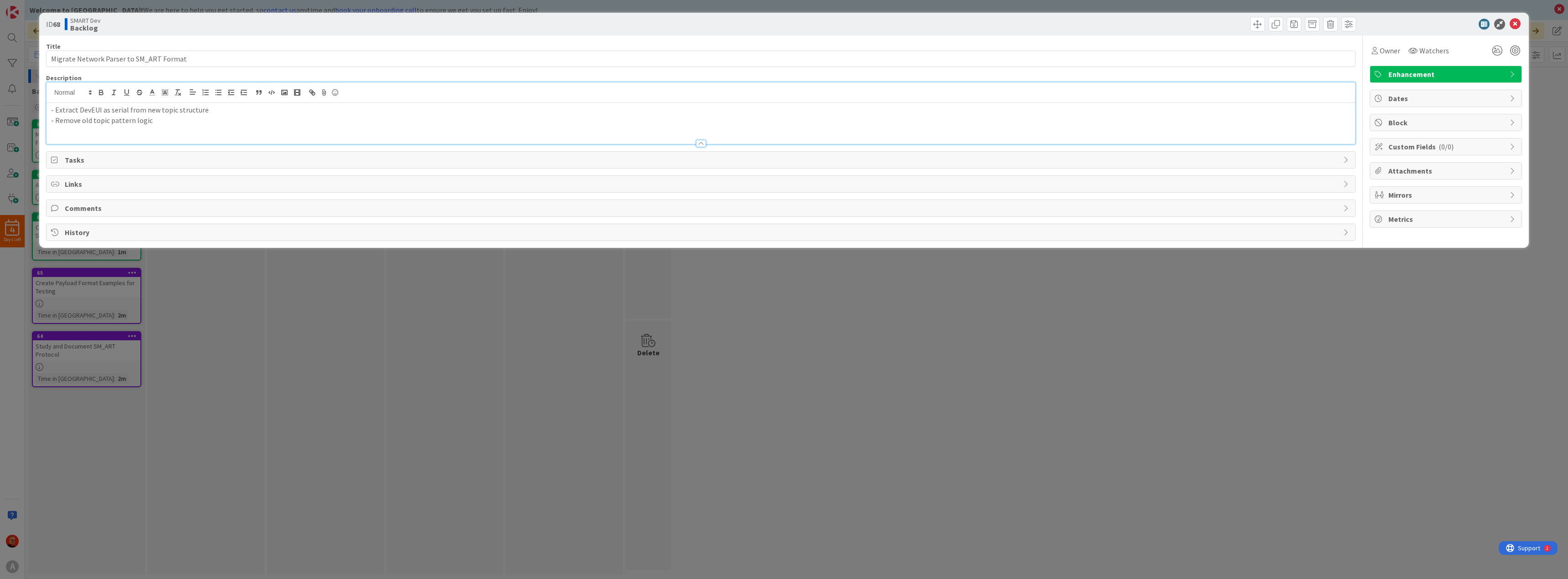
click at [99, 429] on div "ID 68 SMART Dev Backlog Title 39 / 128 Migrate Network Parser to SM_ART Format …" at bounding box center [784, 290] width 1568 height 579
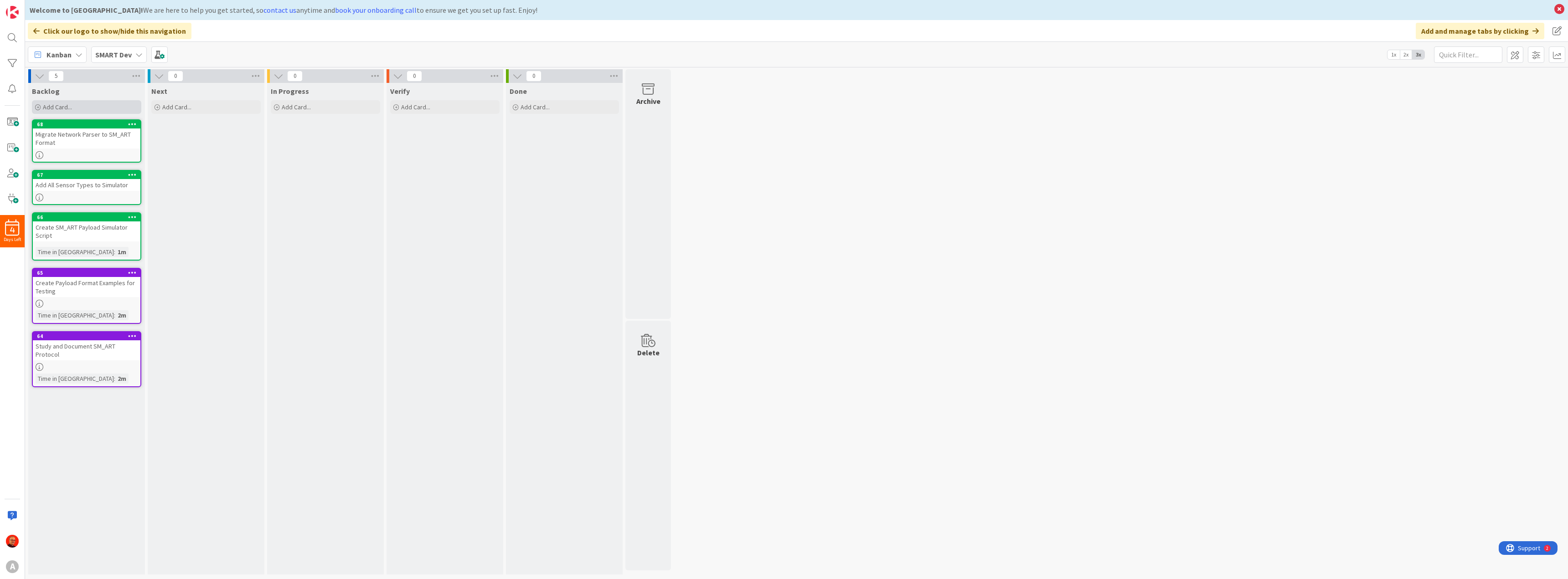
click at [60, 107] on span "Add Card..." at bounding box center [57, 106] width 29 height 8
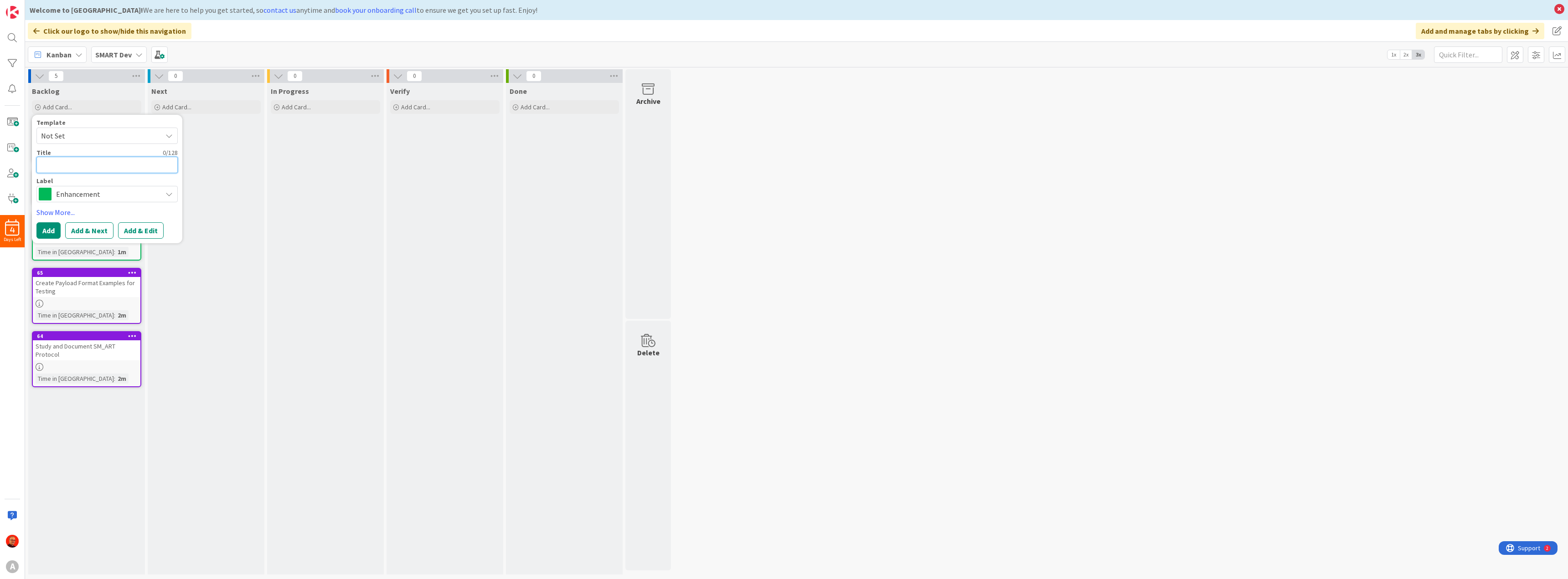
paste textarea "Create sensorValidateRawData for SM_ART"
type textarea "x"
type textarea "Create sensorValidateRawData for SM_ART"
click at [147, 232] on button "Add & Edit" at bounding box center [141, 230] width 46 height 16
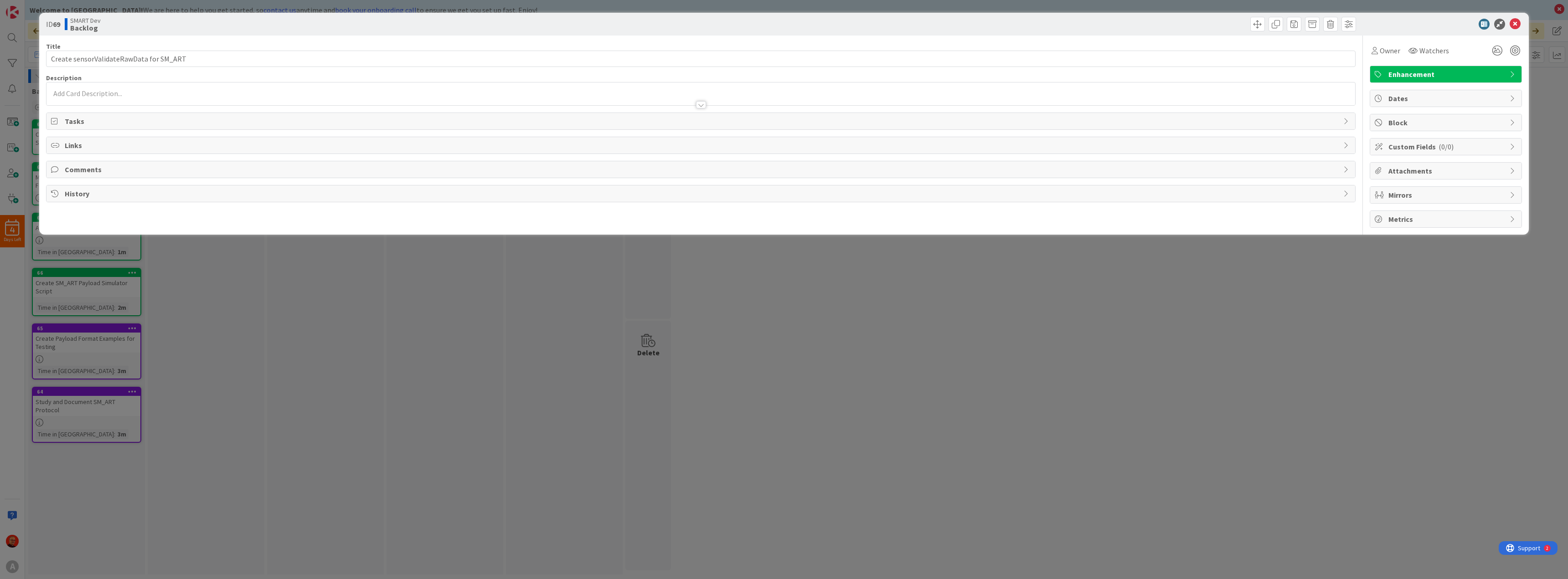
click at [233, 294] on div "ID 69 SMART Dev Backlog Title 39 / 128 Create sensorValidateRawData for SM_ART …" at bounding box center [784, 290] width 1568 height 579
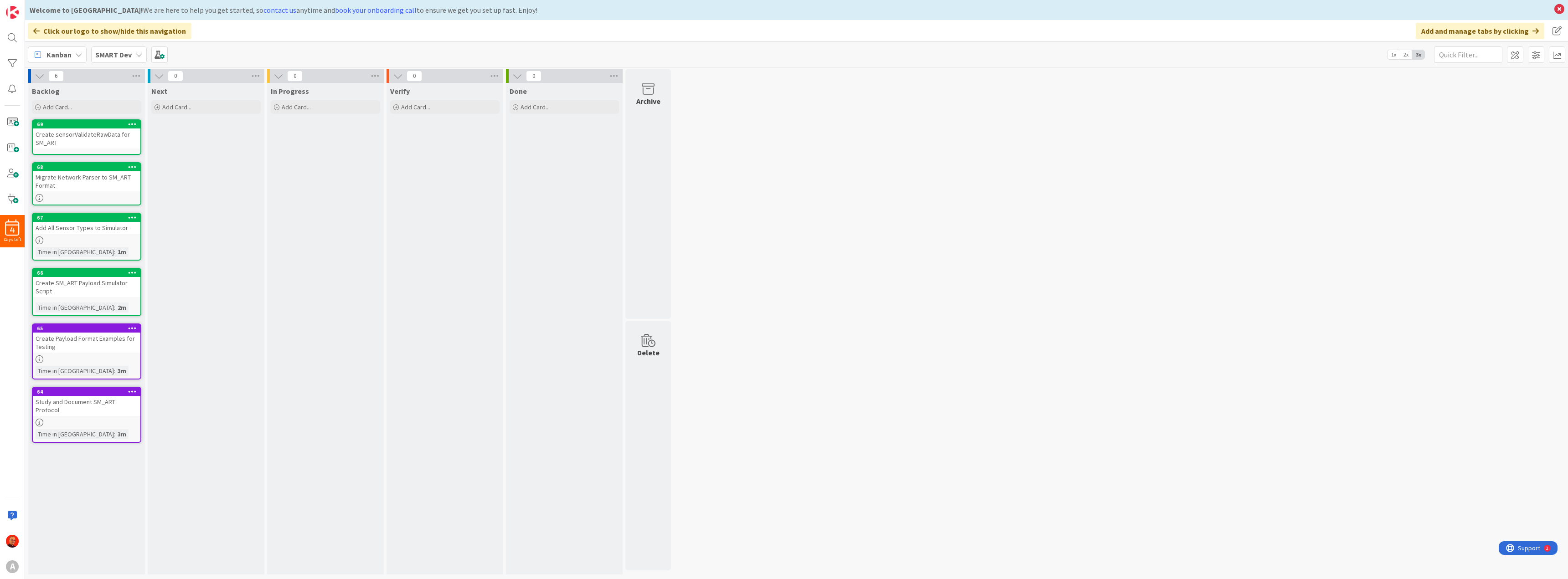
click at [86, 182] on div "Migrate Network Parser to SM_ART Format" at bounding box center [86, 181] width 108 height 20
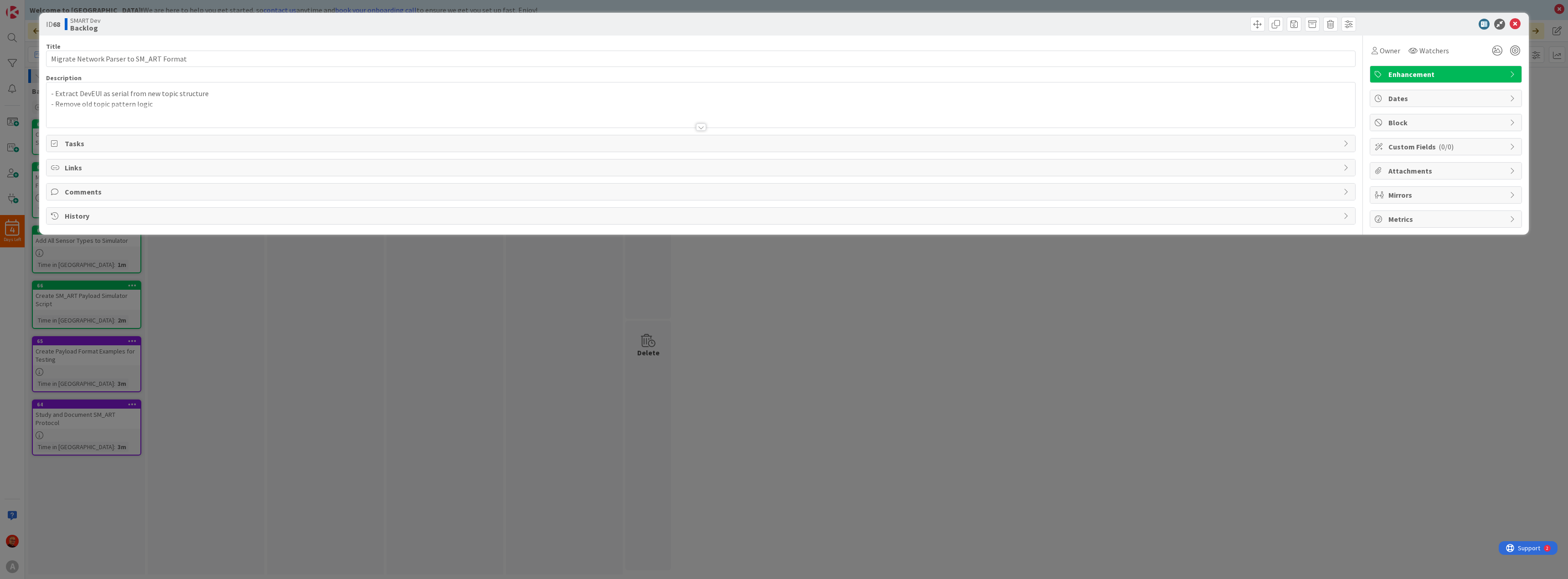
click at [108, 100] on p "- Remove old topic pattern logic" at bounding box center [701, 103] width 1300 height 10
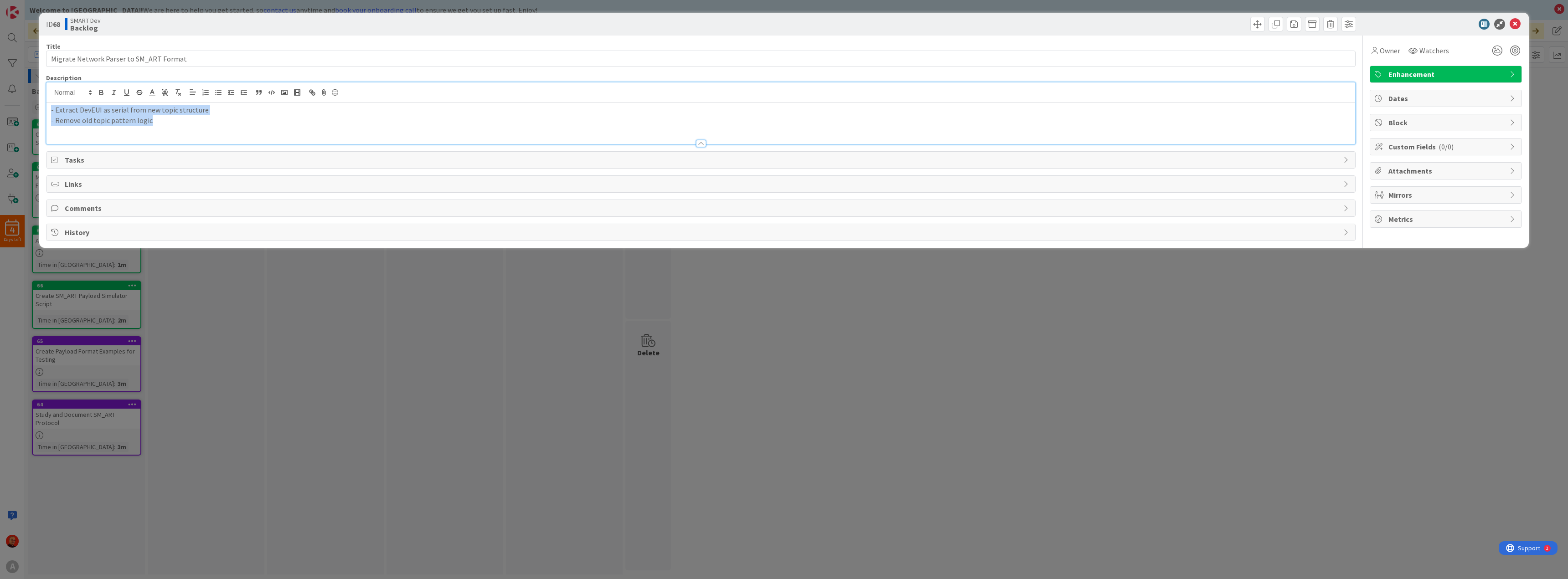
drag, startPoint x: 154, startPoint y: 121, endPoint x: -5, endPoint y: 95, distance: 161.1
click at [0, 95] on html "4 Days Left A Welcome to [GEOGRAPHIC_DATA]! We are here to help you get started…" at bounding box center [784, 290] width 1568 height 579
click at [277, 308] on div "ID 68 SMART Dev Backlog Title 39 / 128 Migrate Network Parser to SM_ART Format …" at bounding box center [784, 290] width 1568 height 579
click at [205, 283] on div "ID 68 SMART Dev Backlog Title 39 / 128 Migrate Network Parser to SM_ART Format …" at bounding box center [784, 290] width 1568 height 579
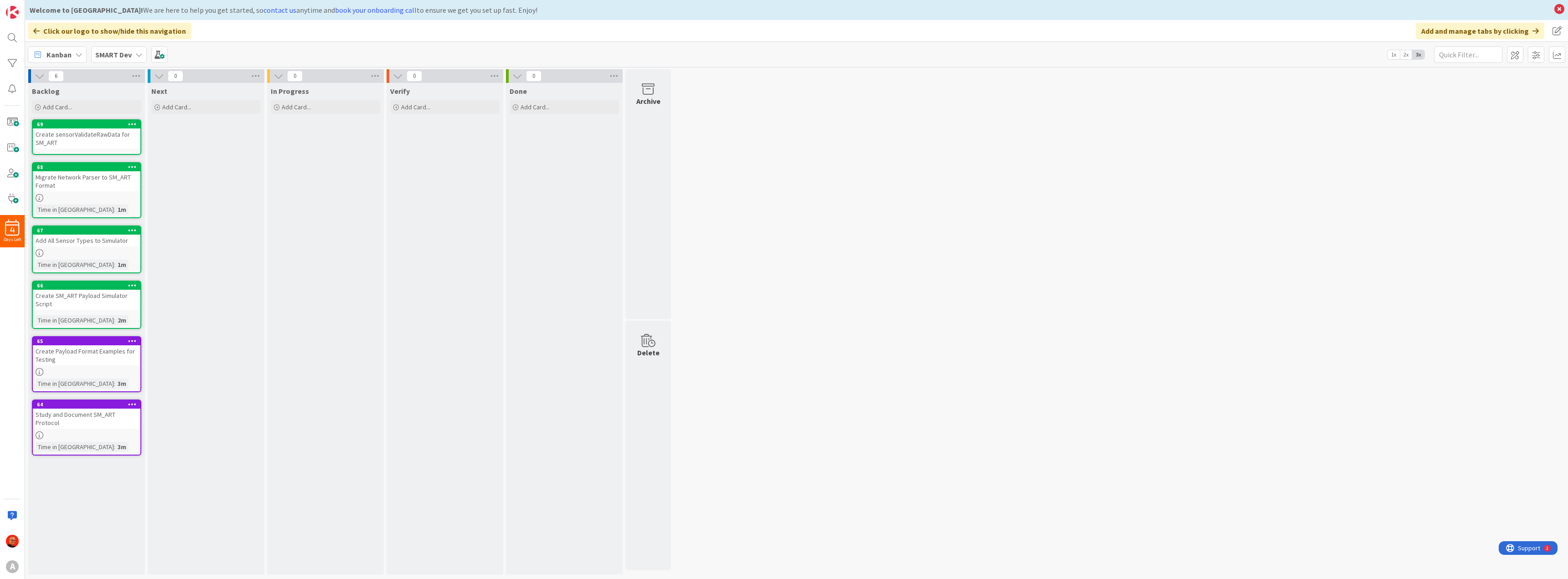
click at [74, 134] on div "Create sensorValidateRawData for SM_ART" at bounding box center [86, 138] width 108 height 20
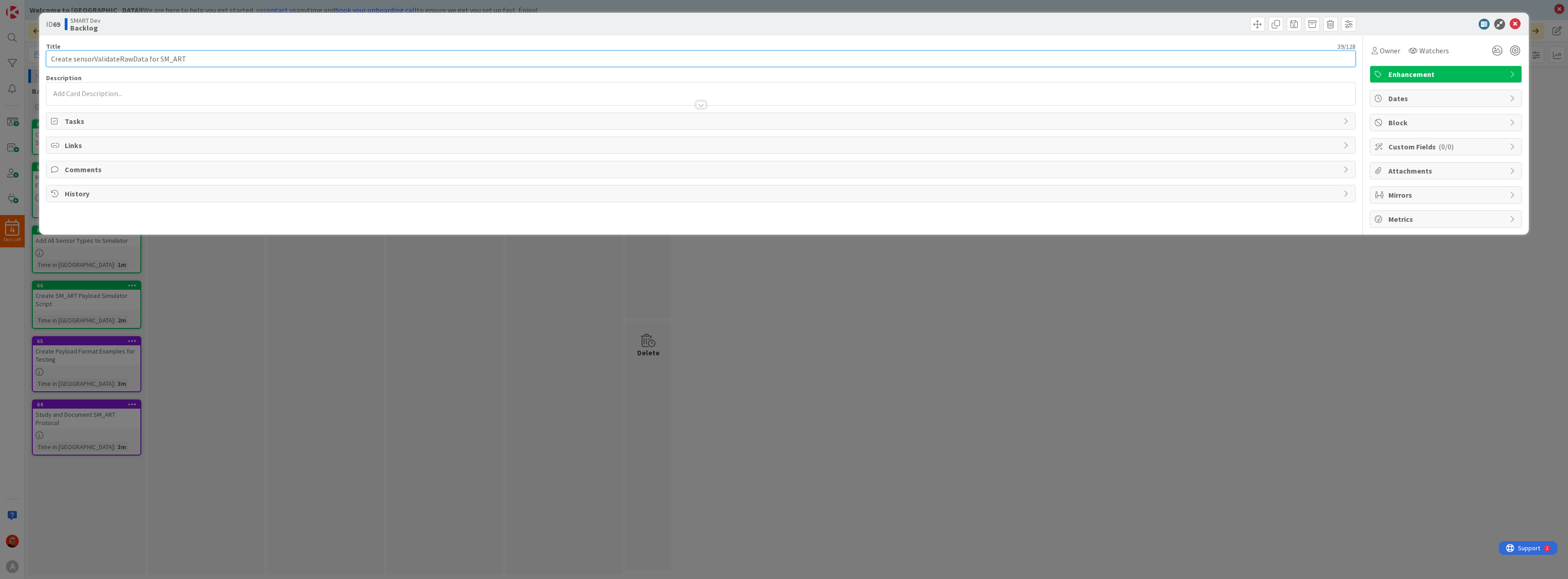
drag, startPoint x: 195, startPoint y: 63, endPoint x: 4, endPoint y: 59, distance: 191.0
click at [4, 59] on div "ID 69 SMART Dev Backlog Title 39 / 128 Create sensorValidateRawData for SM_ART …" at bounding box center [784, 290] width 1568 height 579
paste input "Migrate Connector Parser to SM_ART Format"
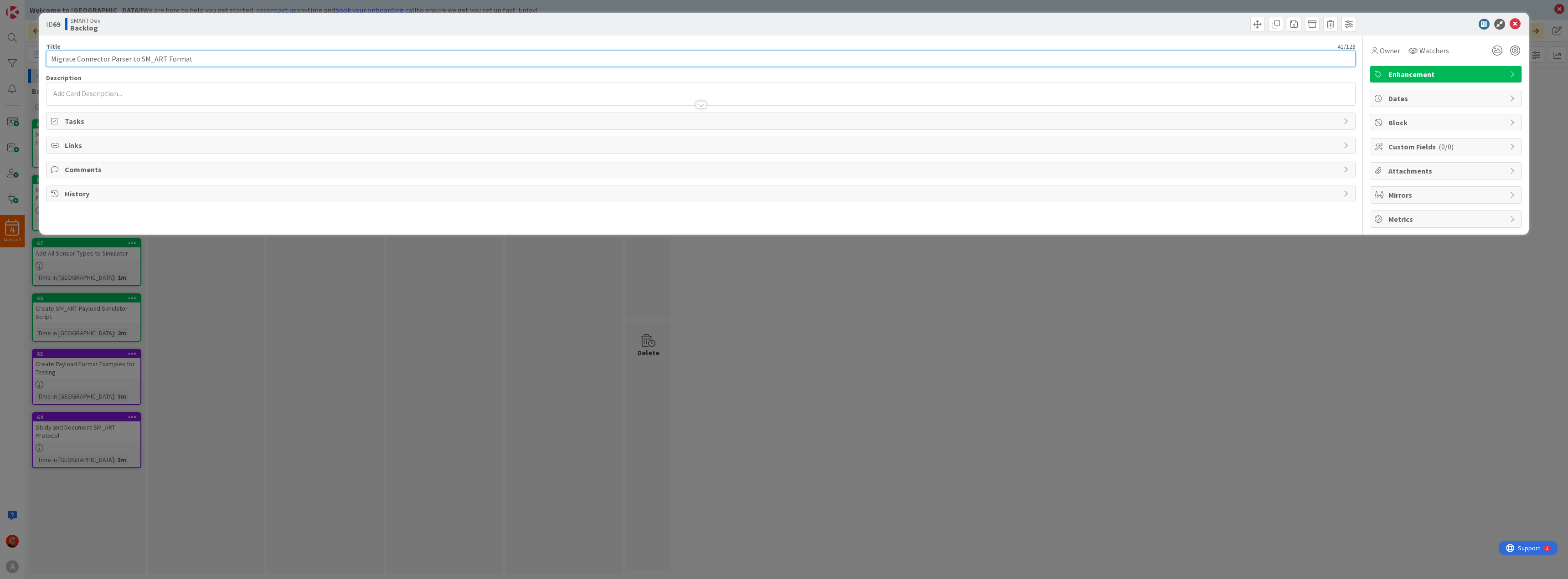
type input "Migrate Connector Parser to SM_ART Format"
click at [153, 92] on p at bounding box center [701, 93] width 1300 height 10
click at [138, 103] on div at bounding box center [701, 113] width 1309 height 21
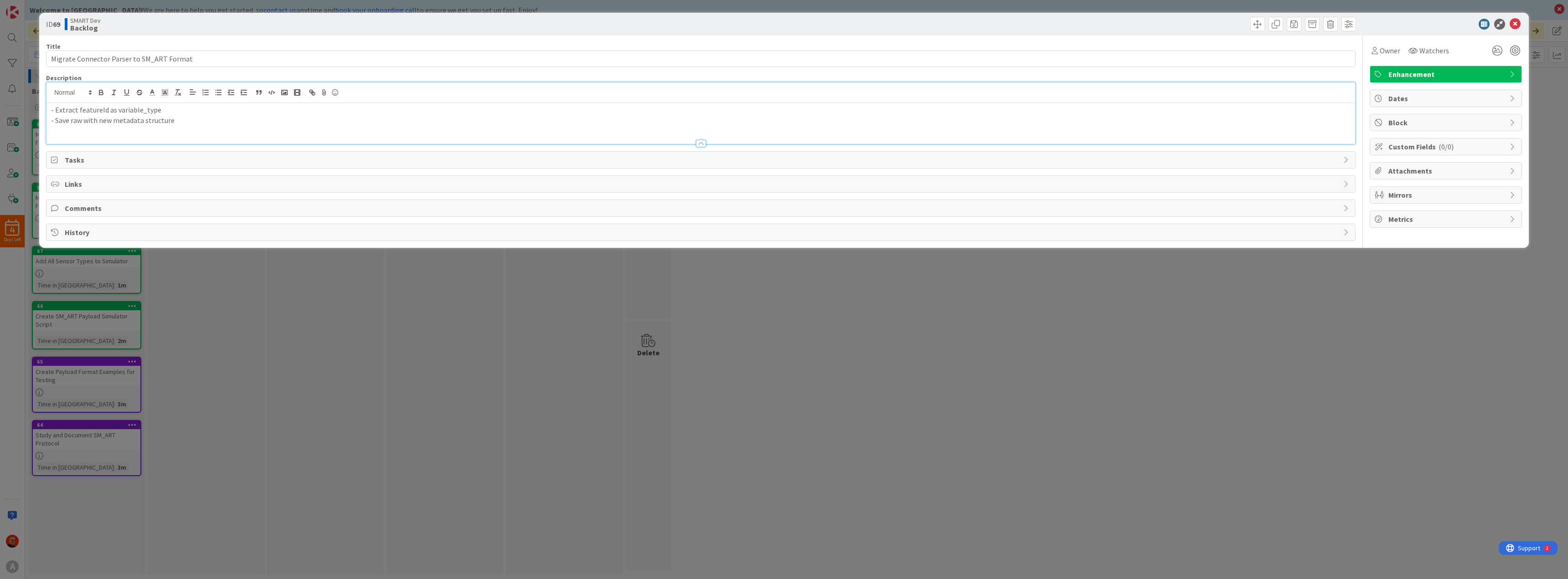
click at [216, 298] on div "ID 69 SMART Dev Backlog Title 41 / 128 Migrate Connector Parser to SM_ART Forma…" at bounding box center [784, 290] width 1568 height 579
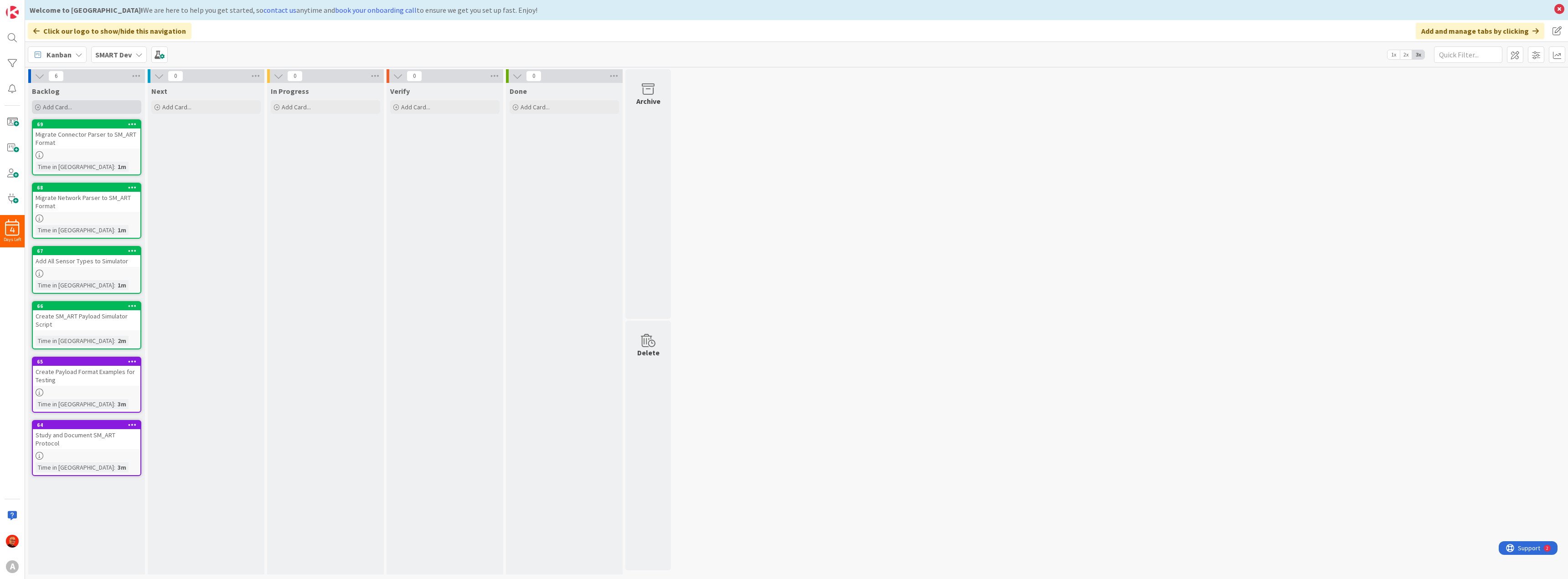
click at [57, 108] on span "Add Card..." at bounding box center [57, 106] width 29 height 8
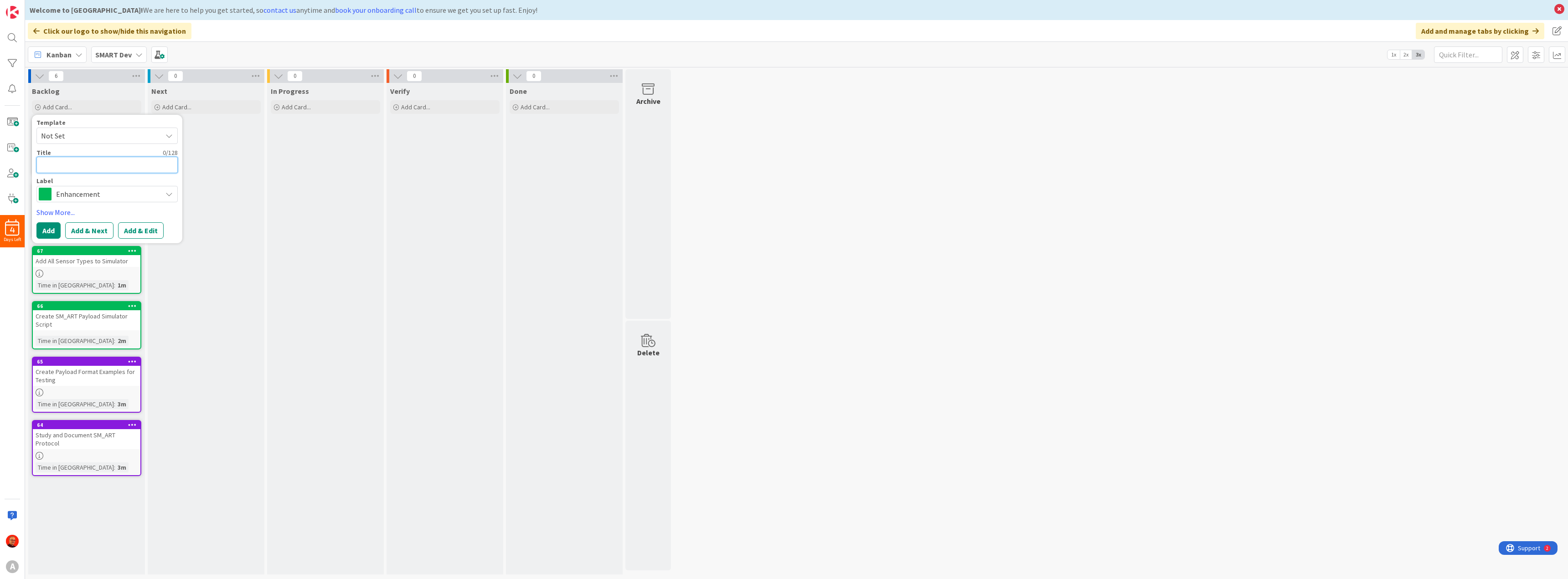
paste textarea "Create sensorValidateRawData for SM_ART - Validate based on featureId - Check f…"
type textarea "x"
type textarea "Create sensorValidateRawData for SM_ART - Validate based on featureId - Check f…"
paste textarea "Create sensorValidateRawData for SM_ART"
type textarea "x"
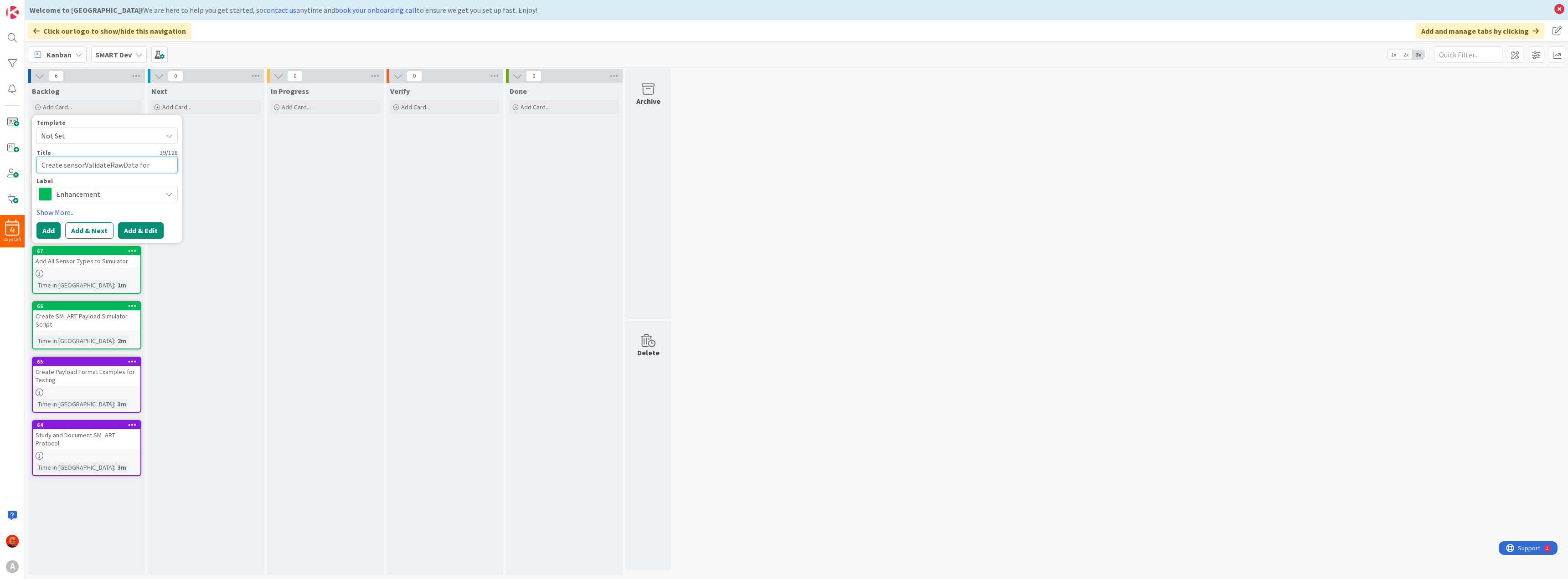
type textarea "Create sensorValidateRawData for SM_ART"
click at [130, 233] on button "Add & Edit" at bounding box center [141, 230] width 46 height 16
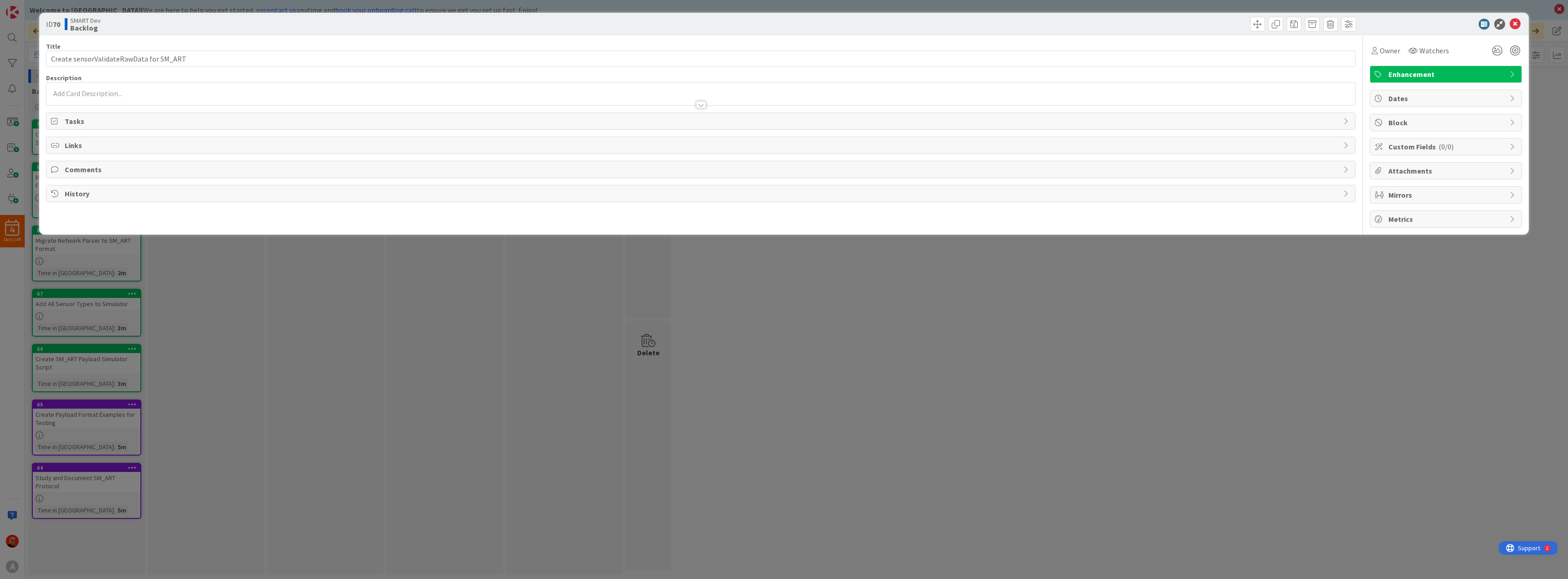
click at [104, 91] on p at bounding box center [701, 93] width 1300 height 10
click at [83, 107] on p at bounding box center [701, 109] width 1300 height 10
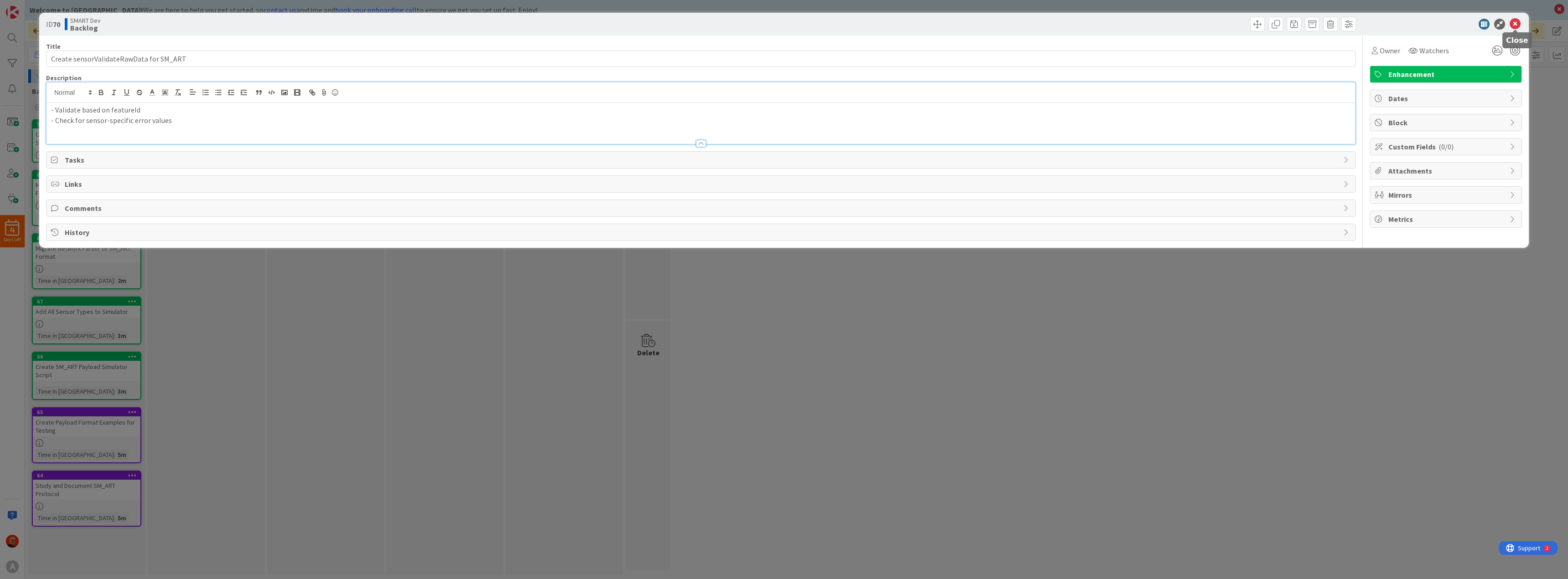
click at [1513, 21] on icon at bounding box center [1515, 24] width 11 height 11
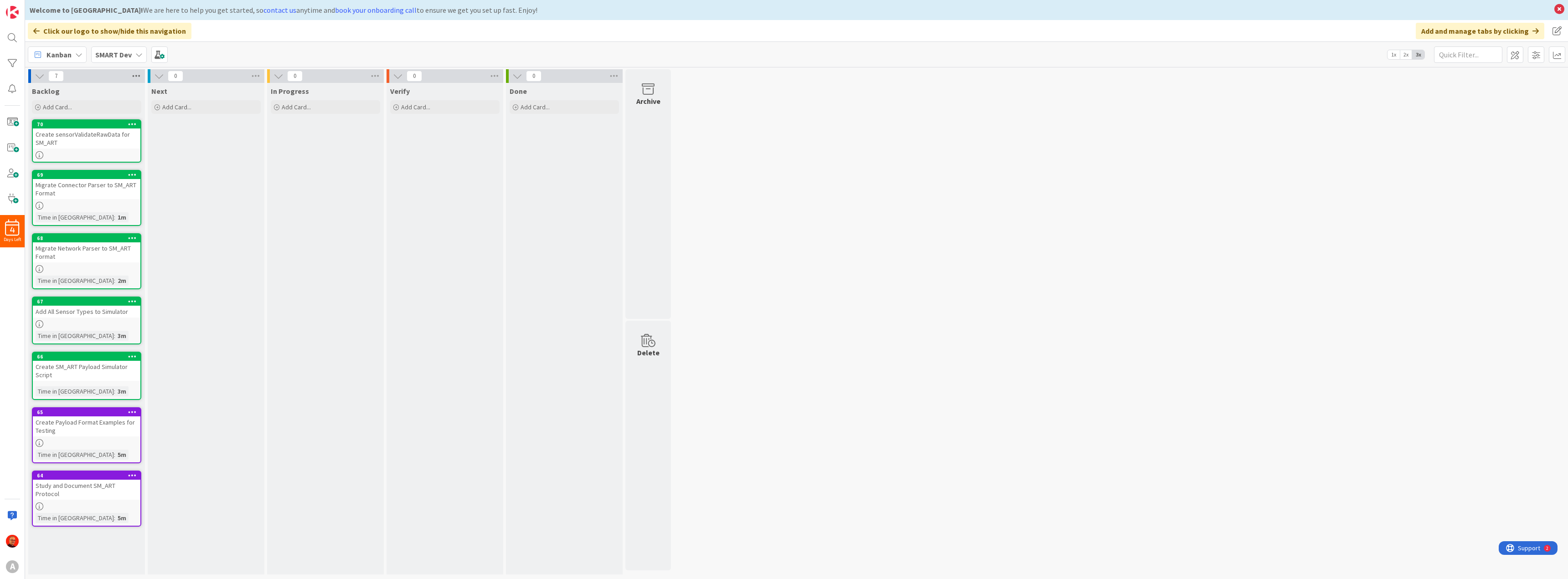
click at [133, 75] on icon at bounding box center [136, 76] width 12 height 13
click at [79, 95] on div "Backlog" at bounding box center [86, 91] width 110 height 9
click at [66, 107] on span "Add Card..." at bounding box center [57, 106] width 29 height 8
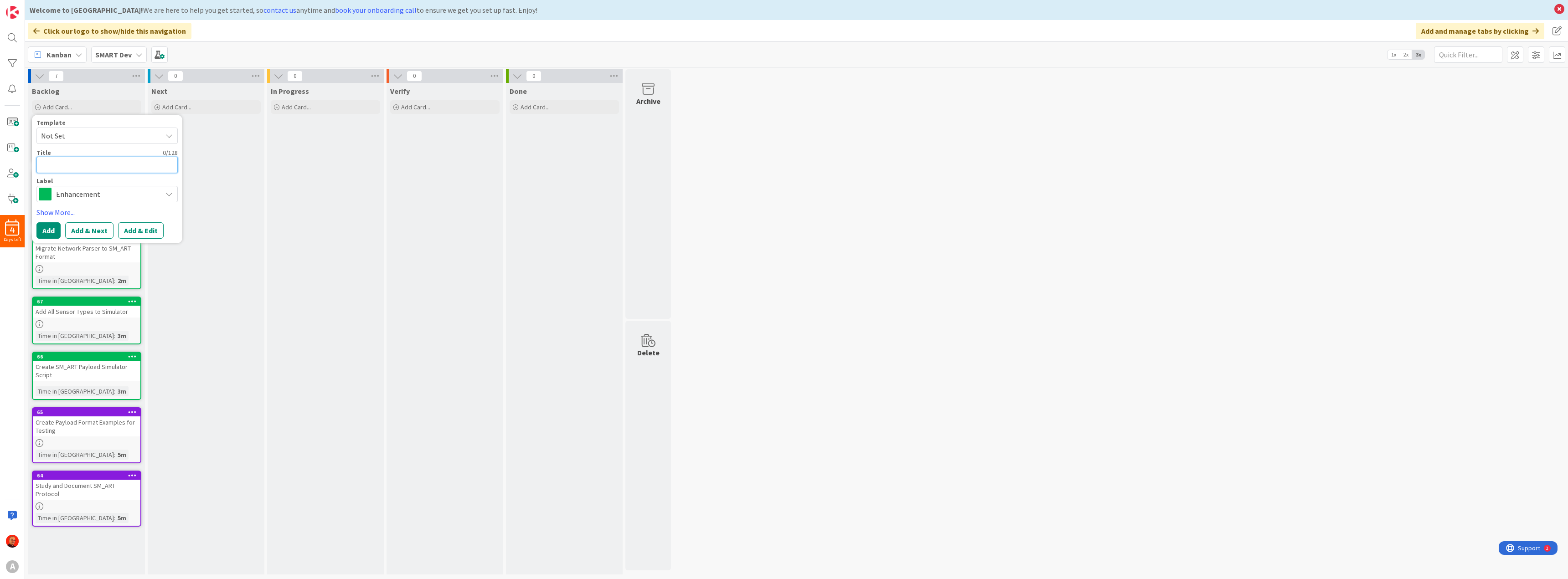
paste textarea "Create sensorTransformAndCopyToSensorAsset"
type textarea "x"
type textarea "Create sensorTransformAndCopyToSensorAsset"
click at [141, 238] on button "Add & Edit" at bounding box center [141, 241] width 46 height 16
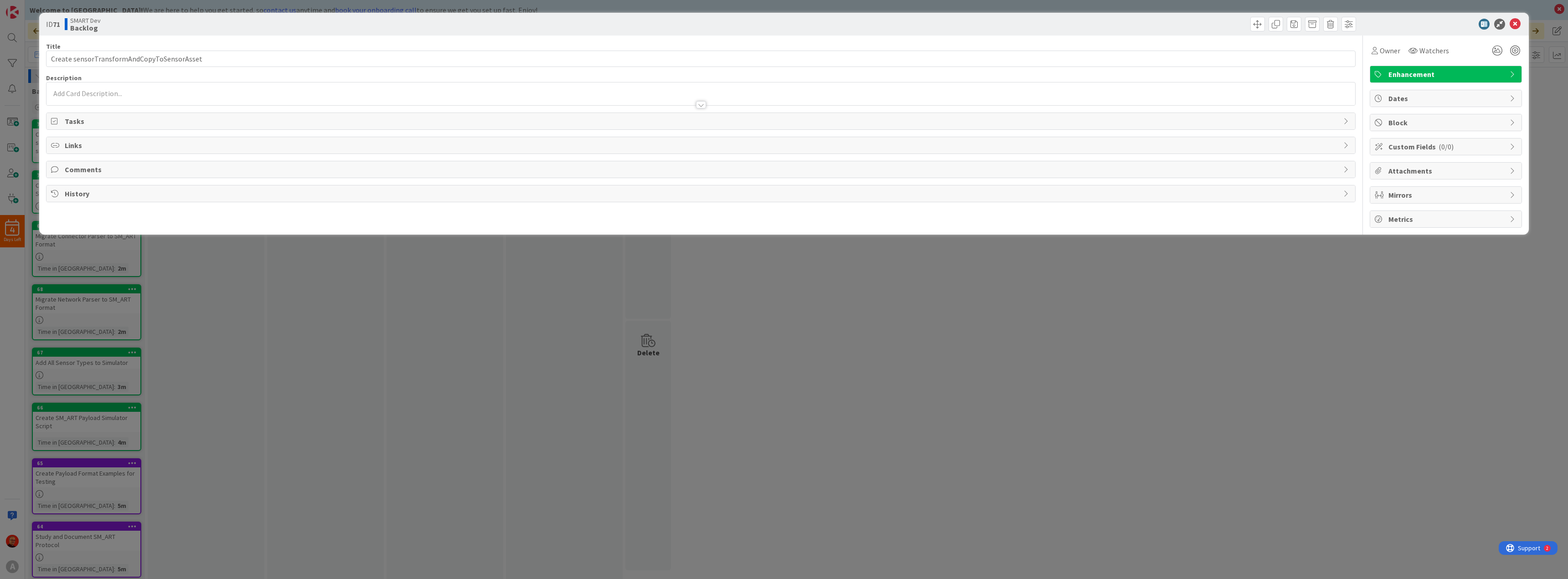
click at [99, 90] on p at bounding box center [701, 93] width 1300 height 10
click at [96, 106] on p at bounding box center [701, 109] width 1300 height 10
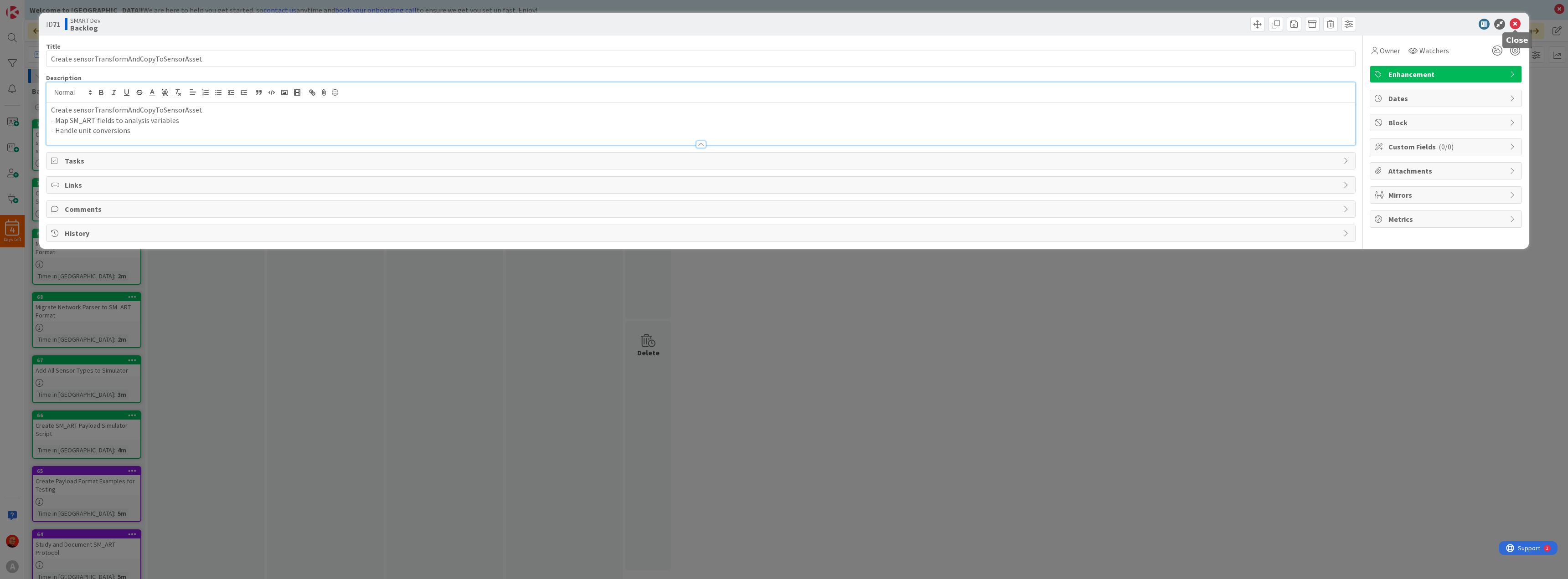
click at [1516, 21] on icon at bounding box center [1515, 24] width 11 height 11
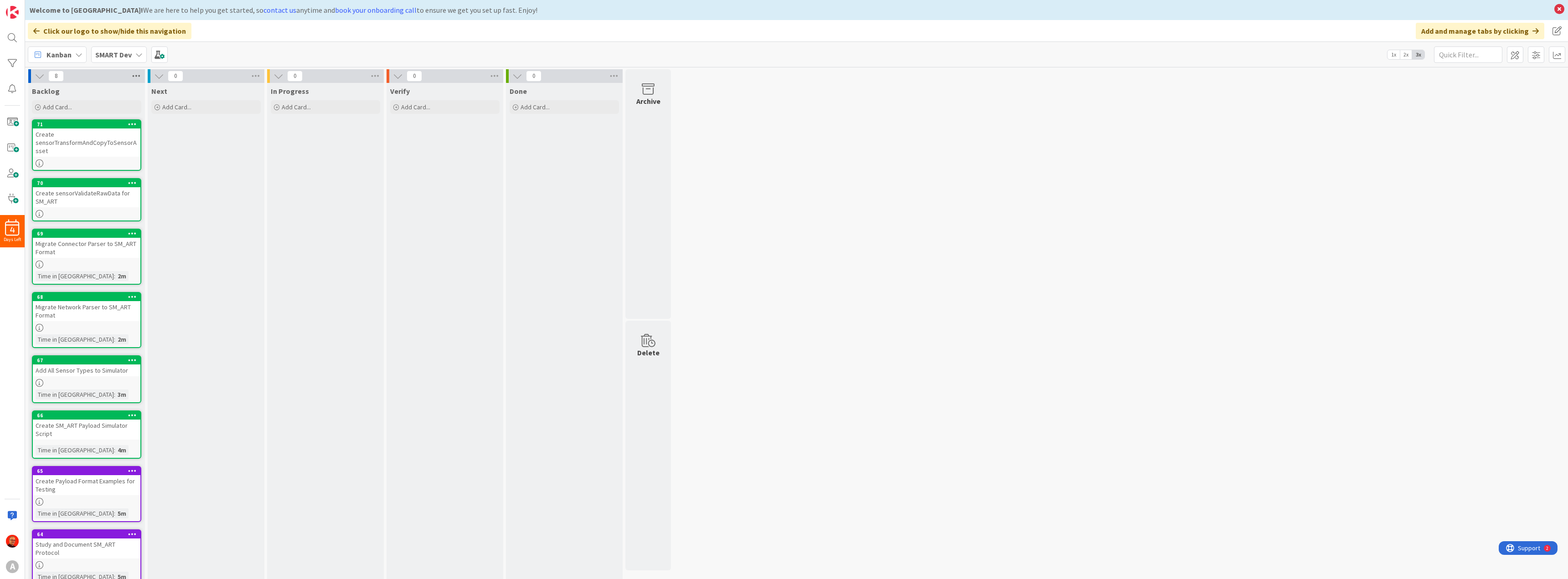
click at [132, 77] on icon at bounding box center [136, 76] width 12 height 13
click at [73, 106] on div "Add Card..." at bounding box center [86, 107] width 110 height 13
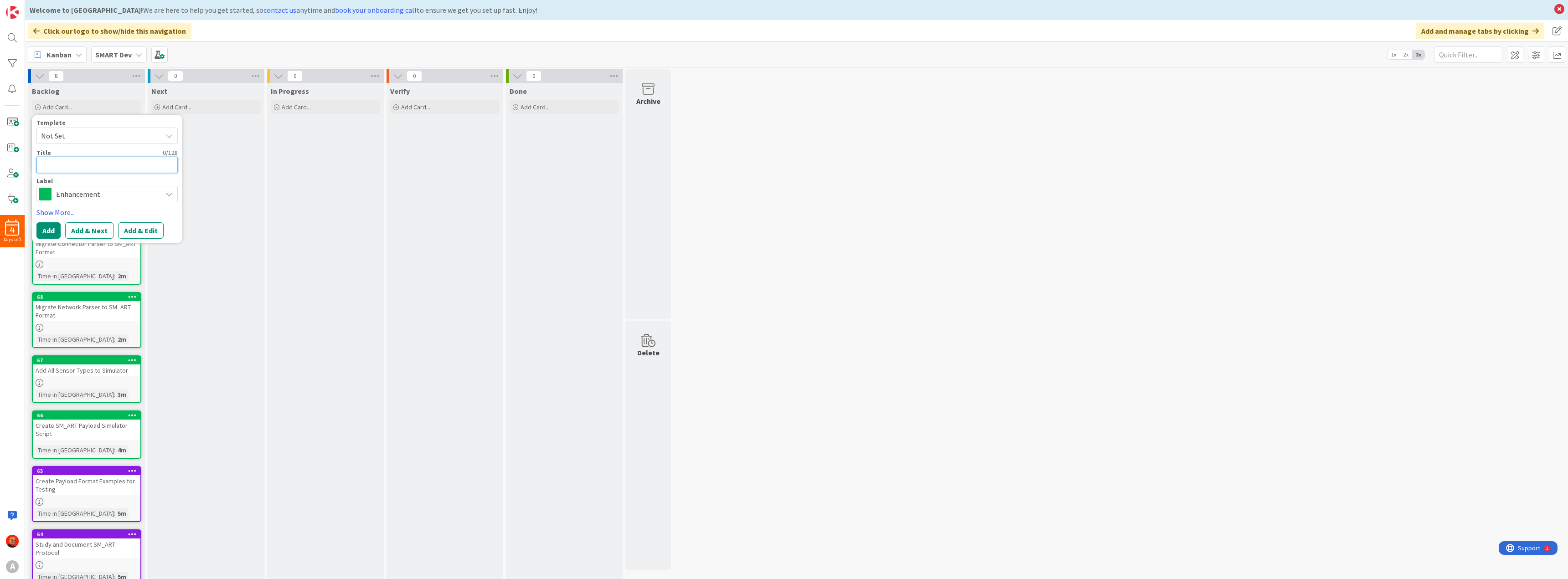
paste textarea "End-to-End Integration Testing"
type textarea "x"
type textarea "End-to-End Integration Testing"
click at [133, 226] on button "Add & Edit" at bounding box center [141, 230] width 46 height 16
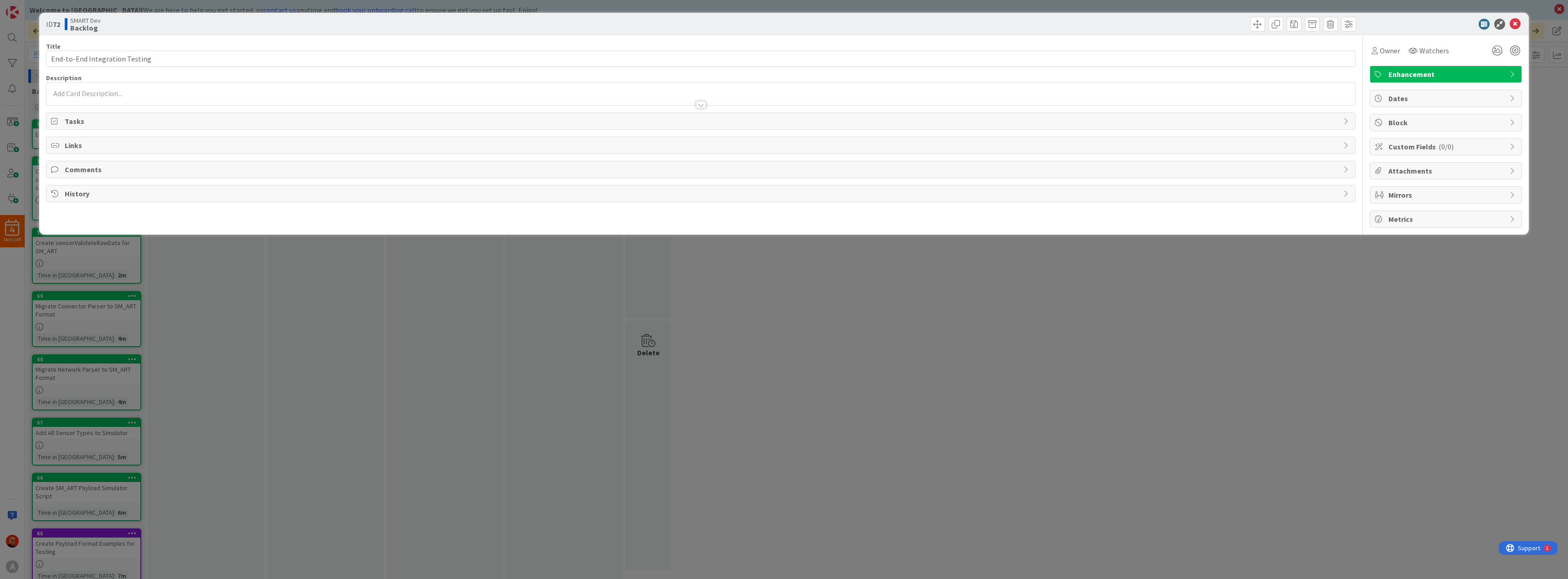
click at [91, 97] on div at bounding box center [701, 100] width 1309 height 10
click at [83, 112] on p at bounding box center [701, 109] width 1300 height 10
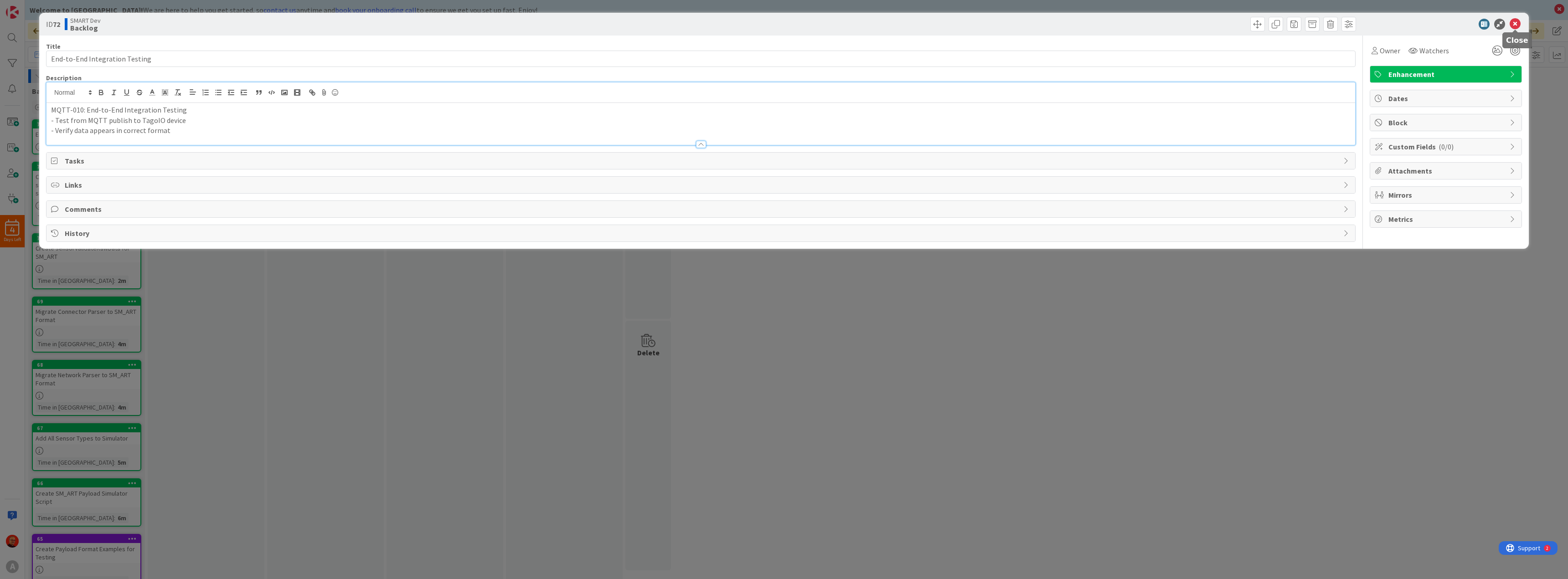
click at [1519, 19] on icon at bounding box center [1515, 24] width 11 height 11
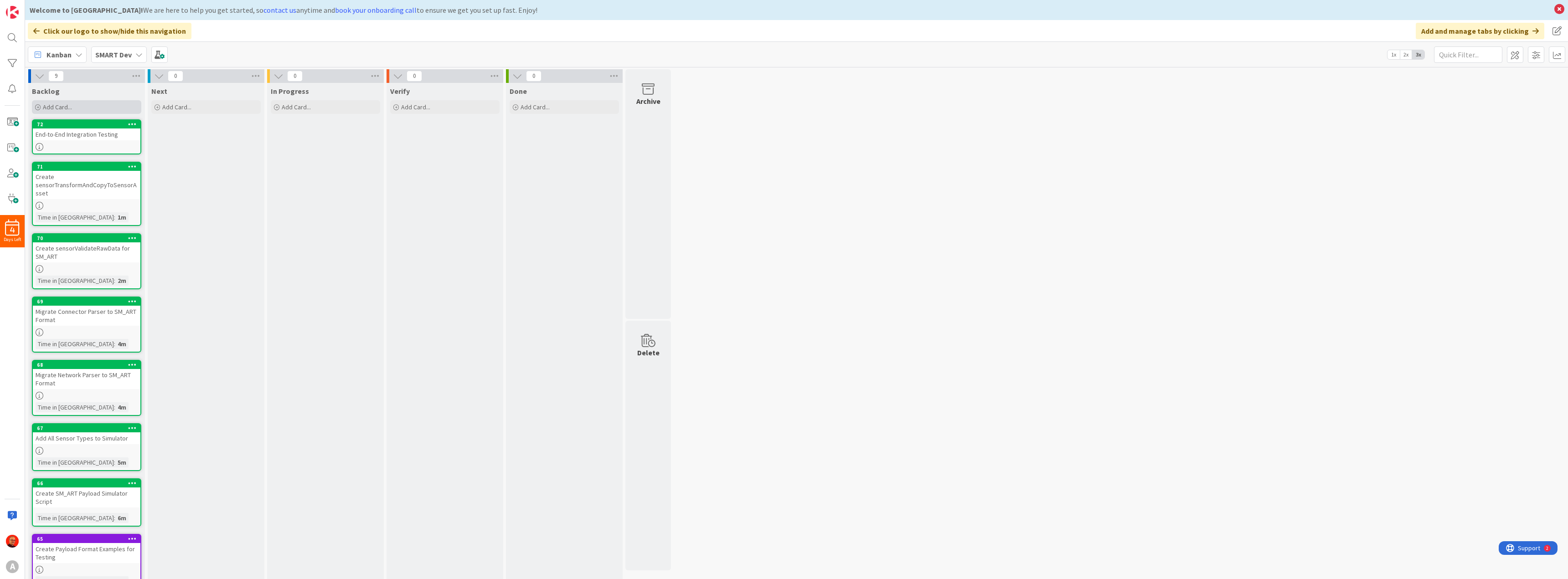
drag, startPoint x: 79, startPoint y: 121, endPoint x: 67, endPoint y: 103, distance: 21.6
click at [67, 103] on span "Add Card..." at bounding box center [57, 106] width 29 height 8
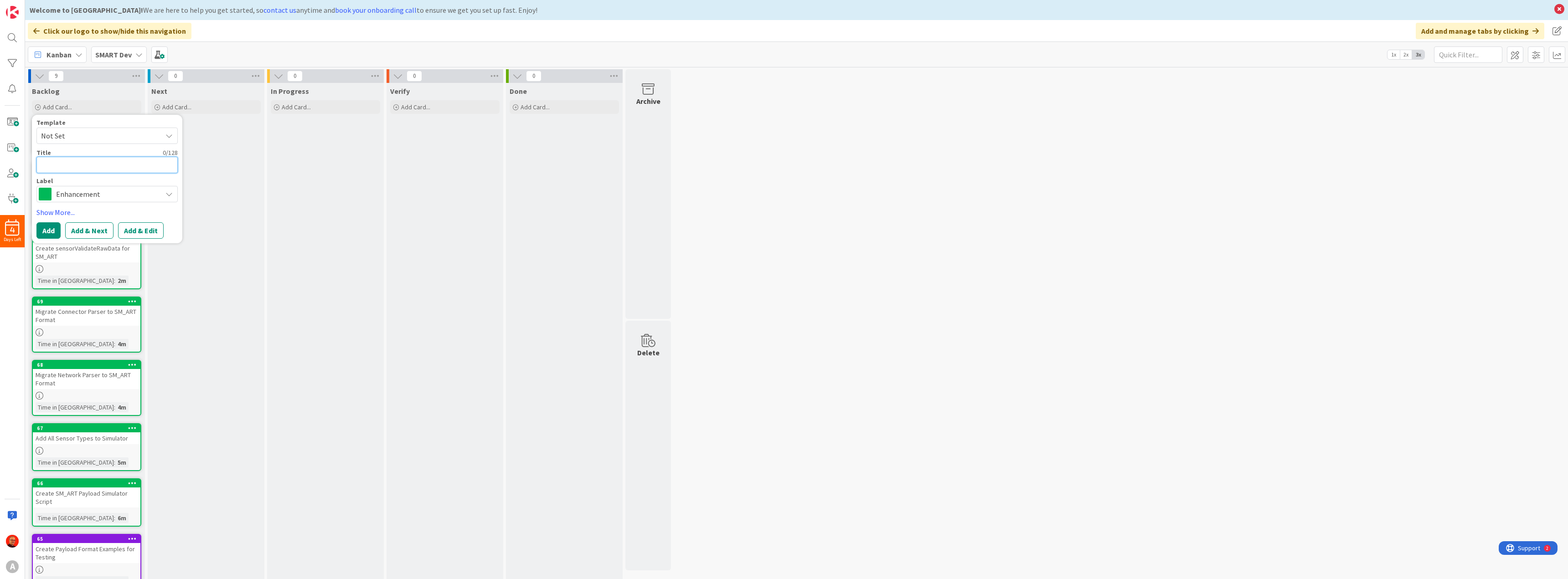
paste textarea "Reorganize Documentation Structure"
type textarea "x"
type textarea "Reorganize Documentation Structure"
type textarea "x"
type textarea "Reorganize Documentation Structure"
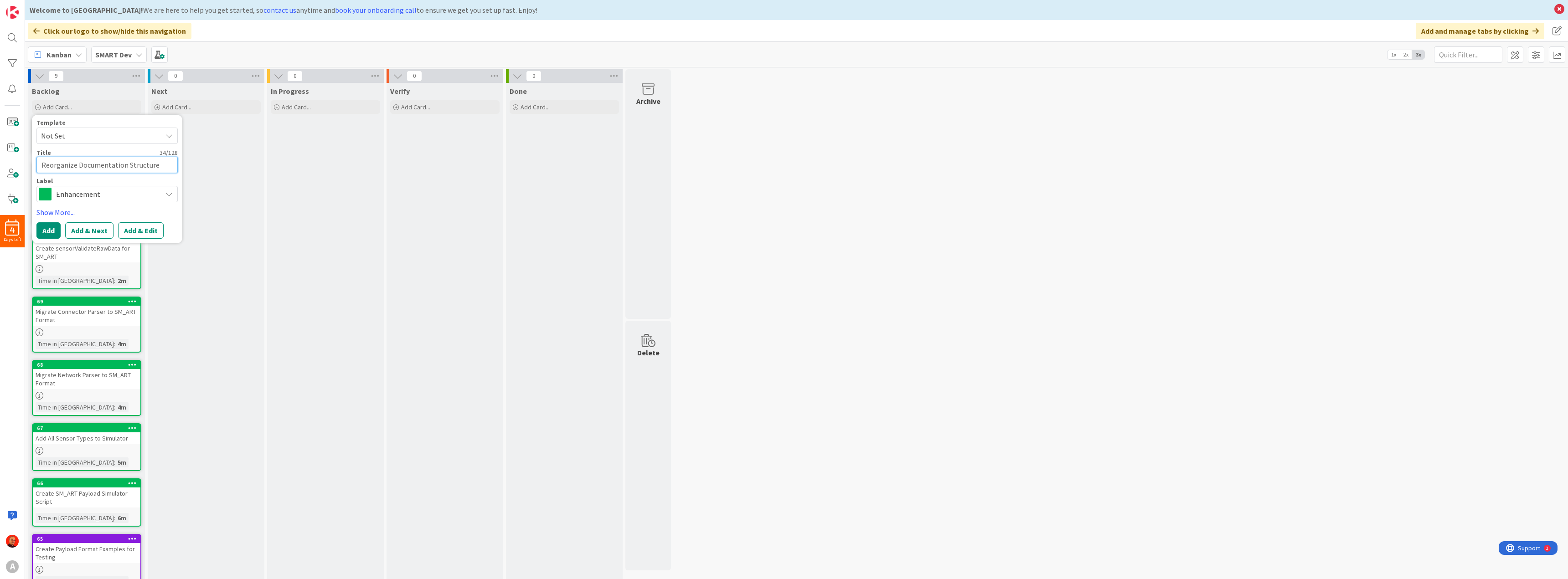
type textarea "x"
type textarea "Reorganize Documentation Structure o"
type textarea "x"
type textarea "Reorganize Documentation Structure on"
type textarea "x"
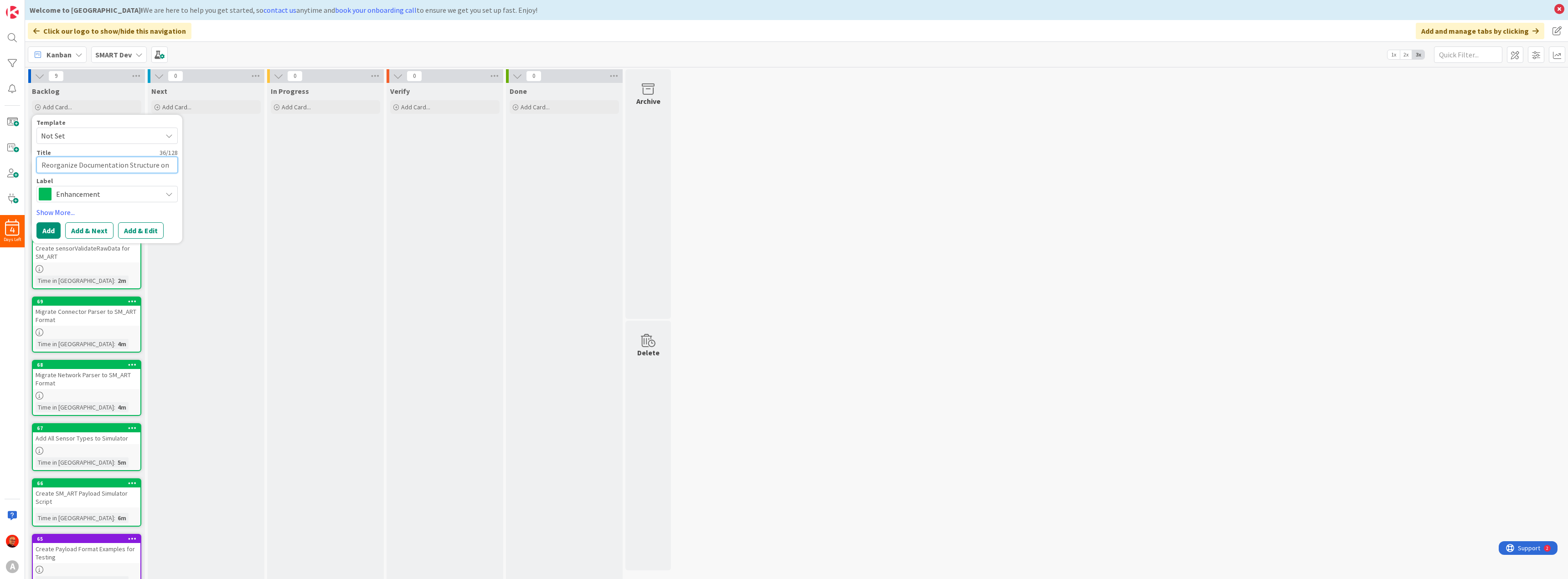
type textarea "Reorganize Documentation Structure on"
type textarea "x"
type textarea "Reorganize Documentation Structure on G"
type textarea "x"
type textarea "Reorganize Documentation Structure on Gi"
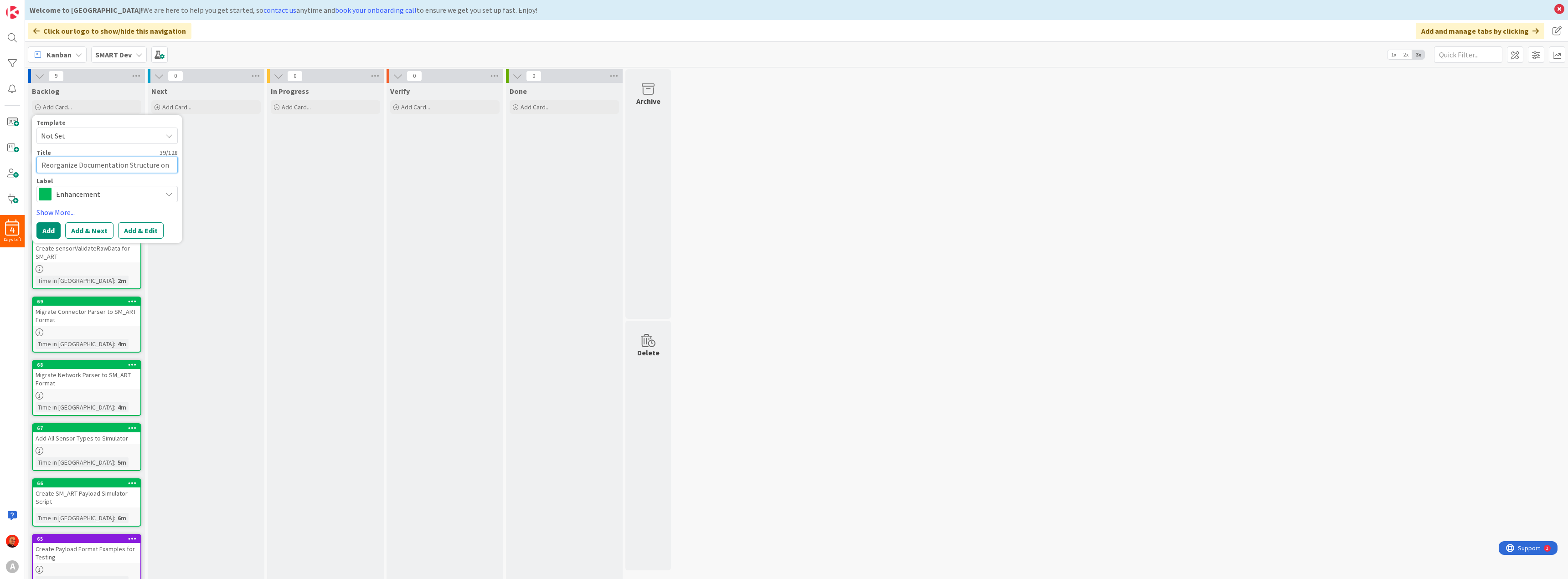
type textarea "x"
type textarea "Reorganize Documentation Structure on Git"
type textarea "x"
type textarea "Reorganize Documentation Structure on GitH"
type textarea "x"
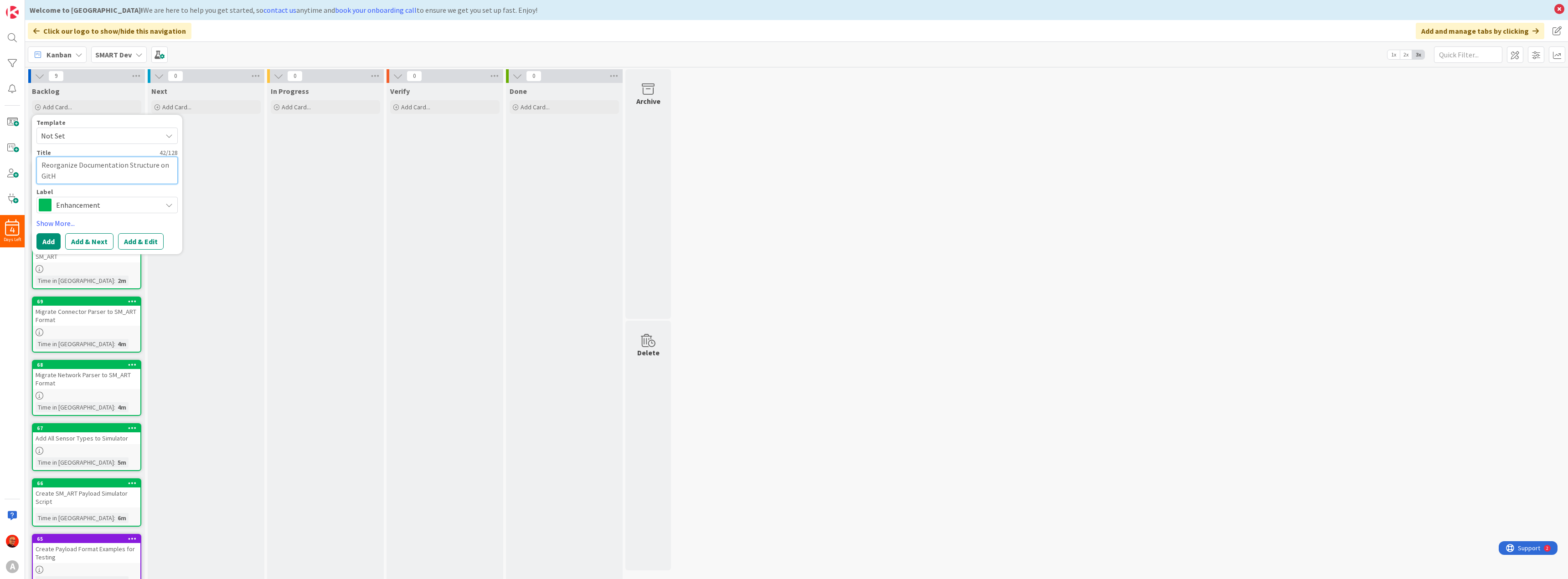
type textarea "Reorganize Documentation Structure on GitHu"
type textarea "x"
type textarea "Reorganize Documentation Structure on GitHub"
click at [86, 199] on span "Enhancement" at bounding box center [107, 204] width 101 height 13
click at [70, 283] on link "Edit Labels..." at bounding box center [70, 281] width 66 height 12
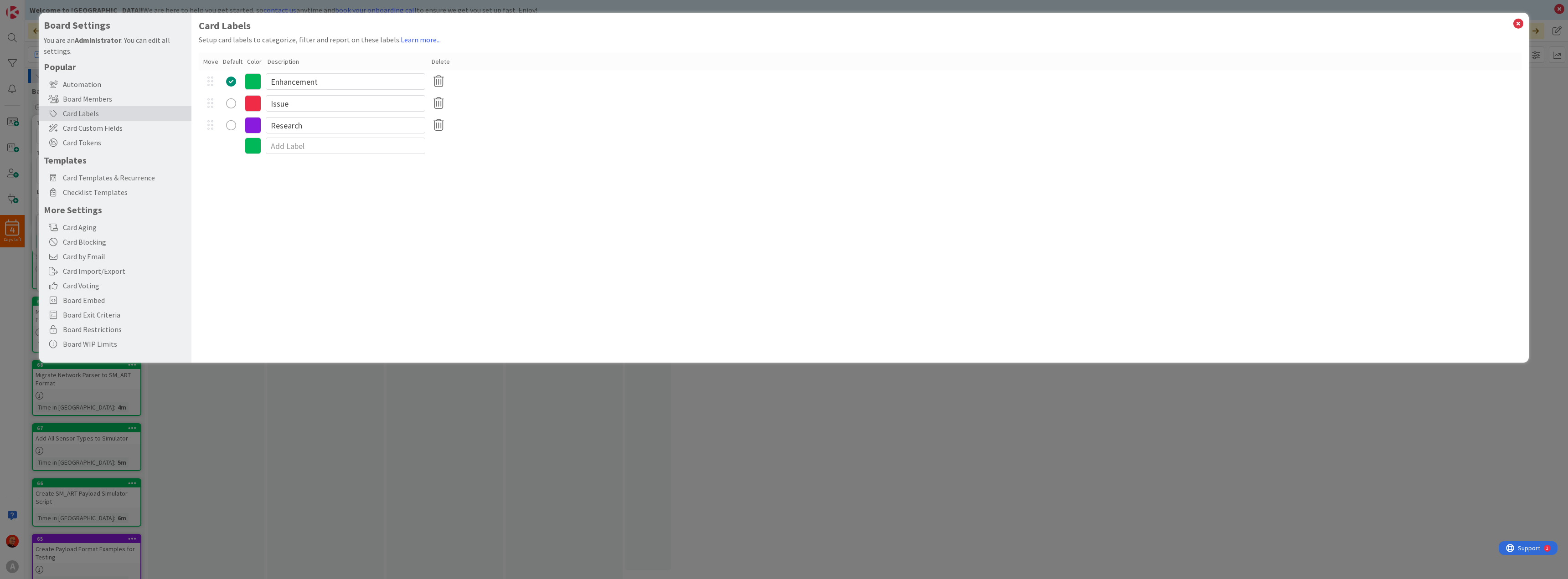
click at [254, 147] on icon at bounding box center [253, 145] width 16 height 16
type textarea "x"
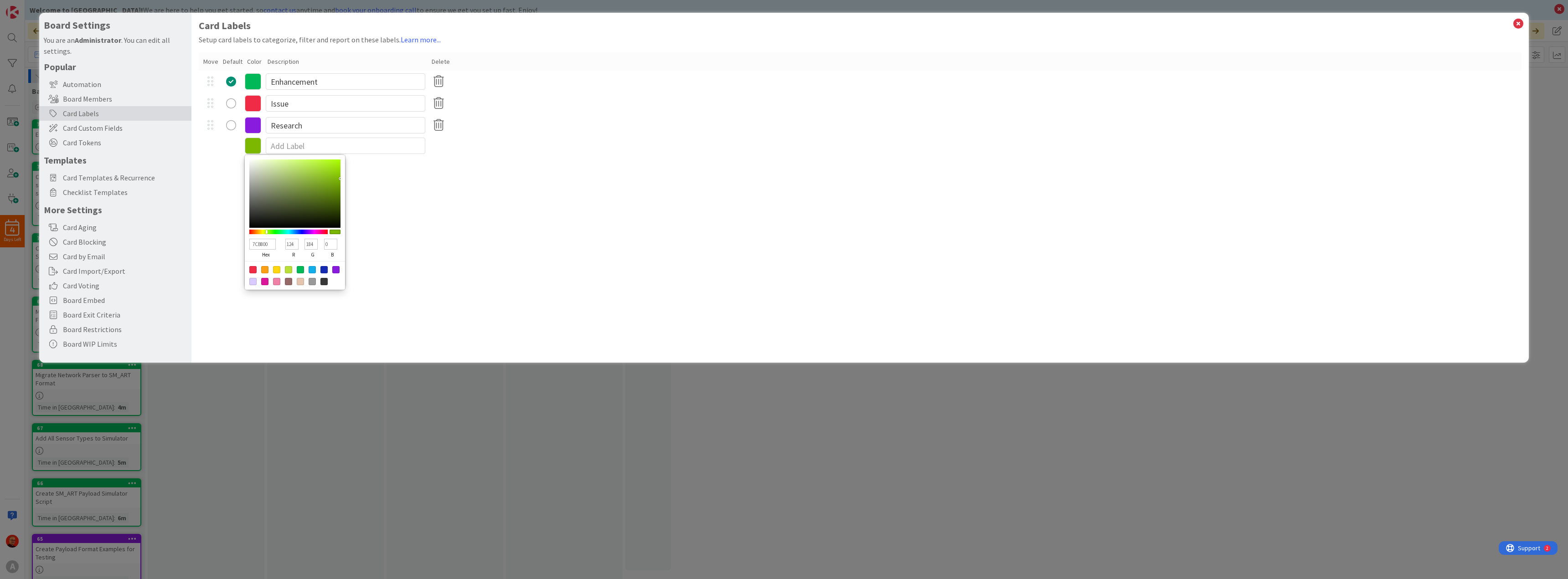
type input "7CB800"
type input "124"
type input "0"
click at [267, 231] on div at bounding box center [289, 231] width 79 height 4
type input "A9B800"
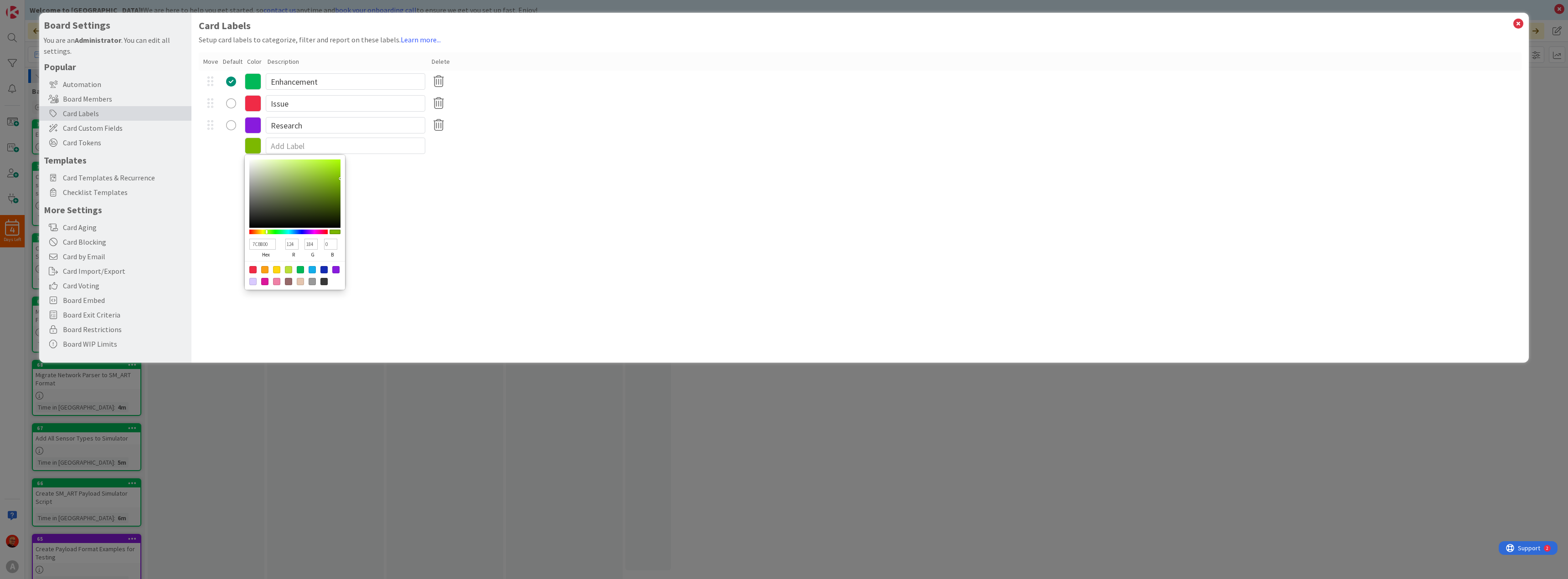
type input "169"
click at [264, 232] on div at bounding box center [289, 231] width 79 height 4
type input "97A02F"
type input "151"
type input "160"
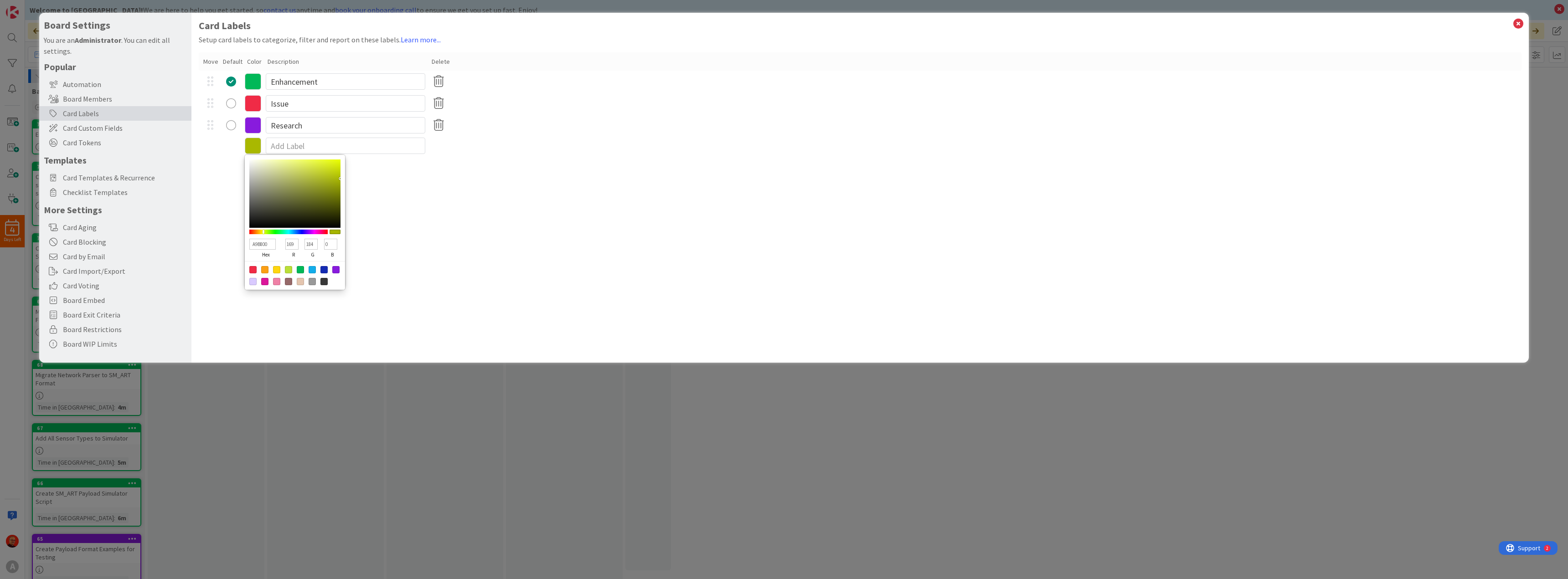
type input "47"
type input "98A12E"
type input "152"
type input "161"
type input "46"
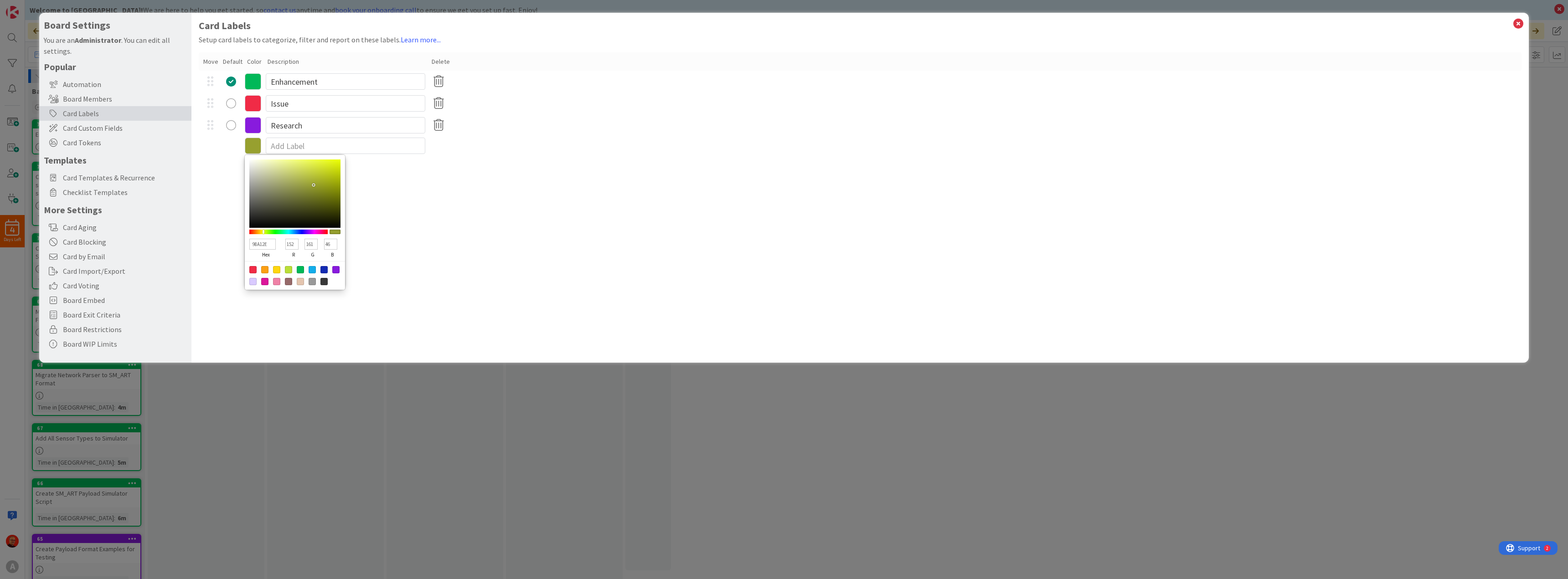
type input "B2BE1E"
type input "178"
type input "190"
type input "30"
type input "BBC918"
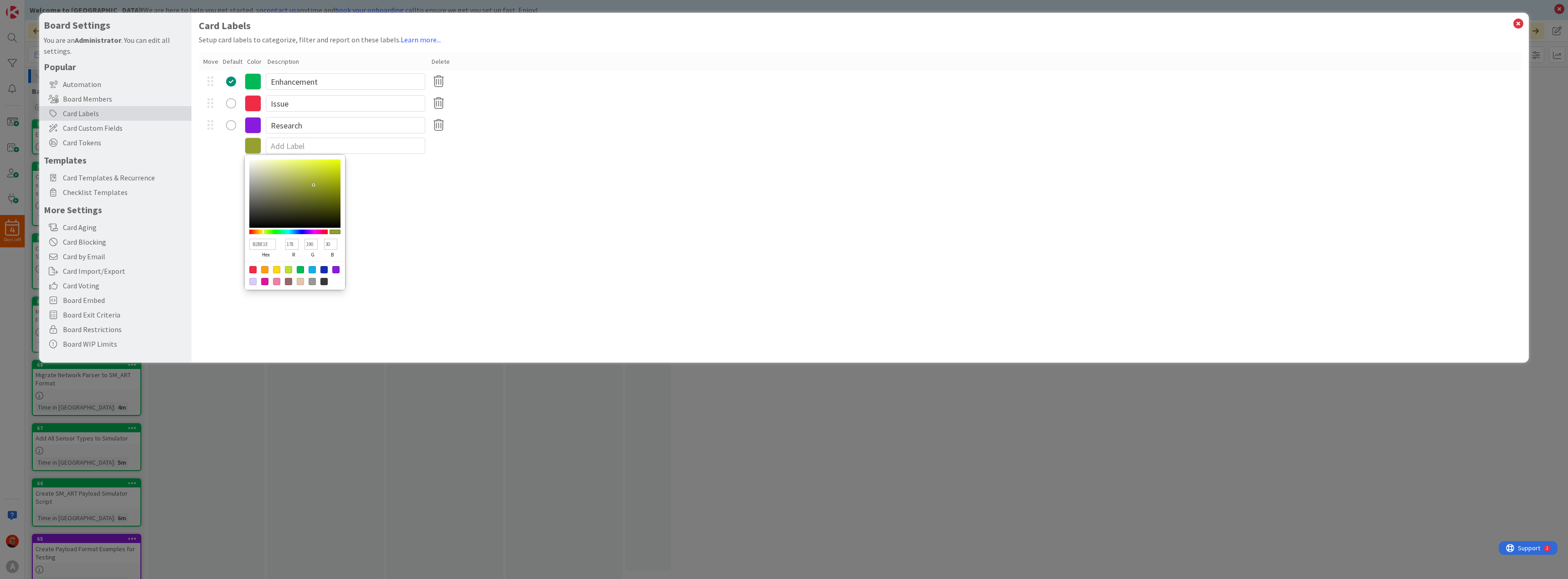
type input "187"
type input "201"
type input "24"
type input "C1CF15"
type input "193"
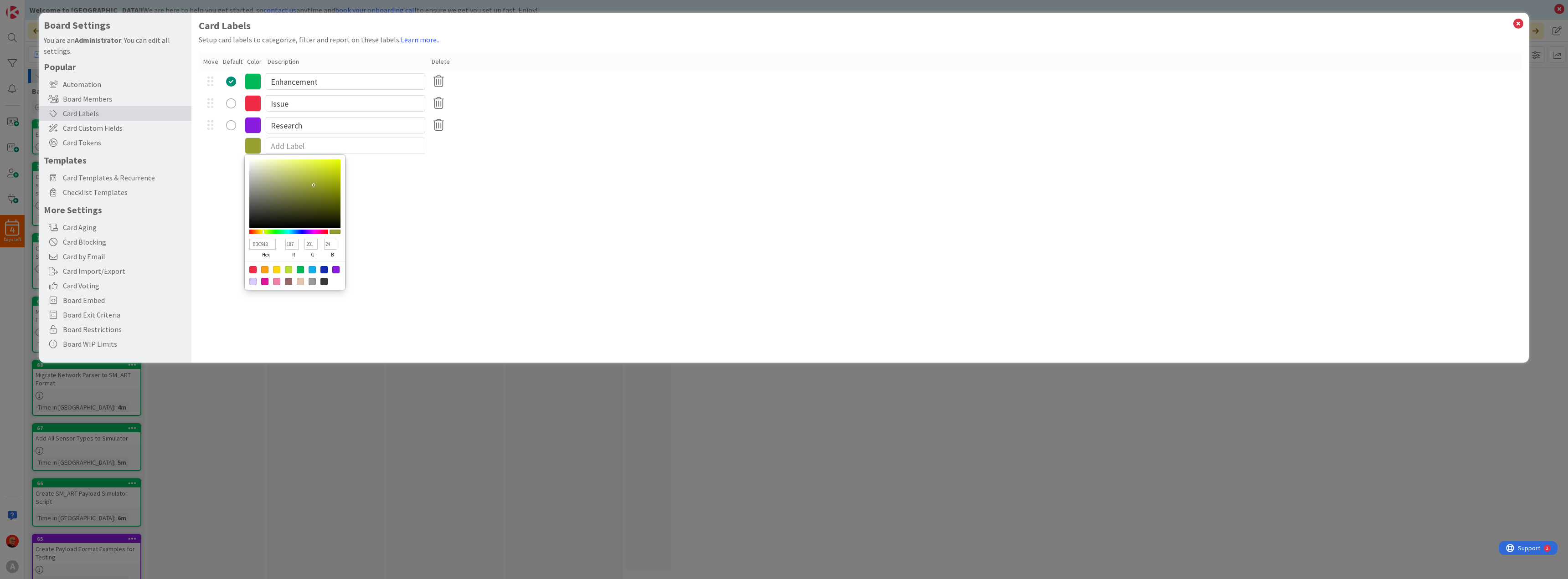
type input "207"
type input "21"
type input "D2E20C"
type input "210"
type input "226"
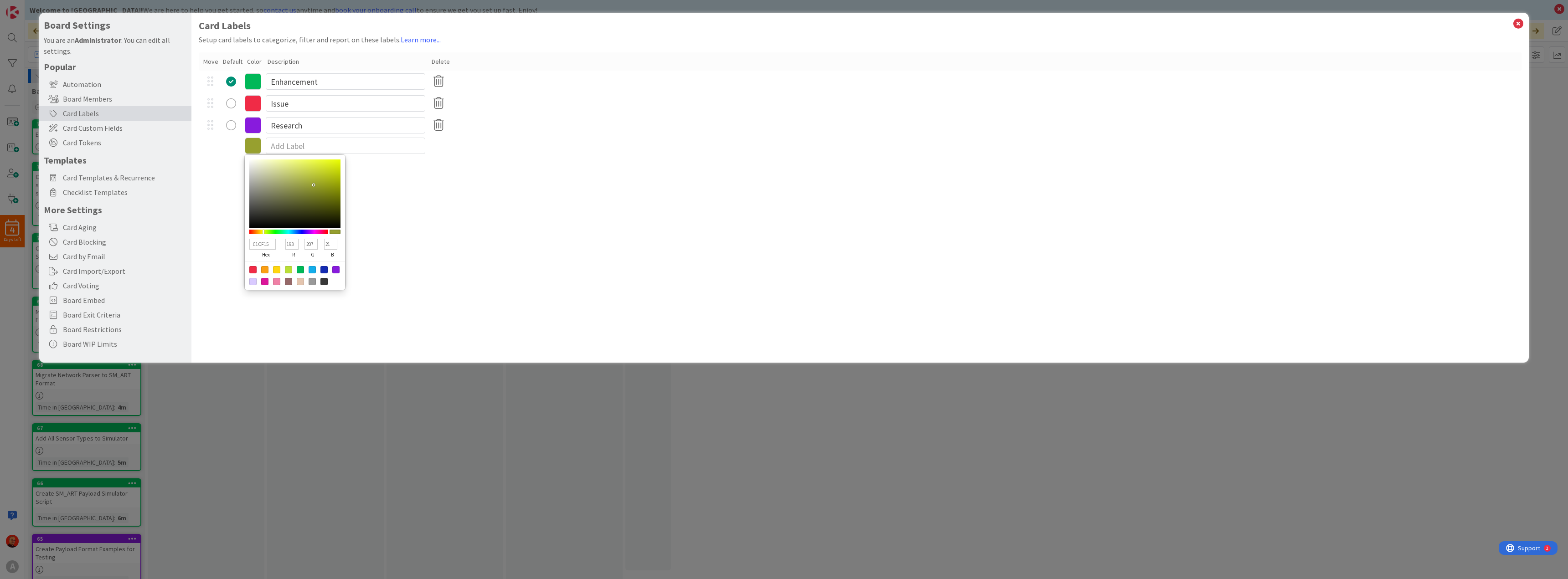
type input "12"
type input "EBFD03"
type input "235"
type input "253"
type input "3"
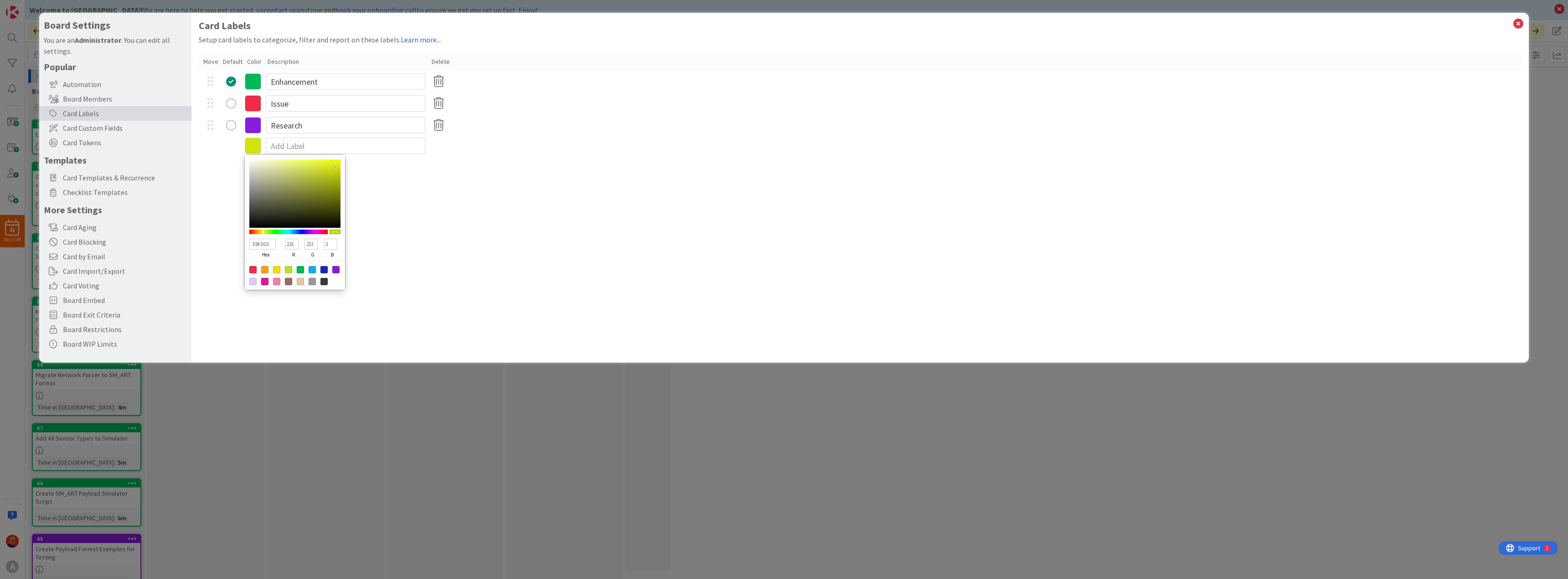
type input "EDFF00"
type input "237"
type input "255"
type input "0"
drag, startPoint x: 313, startPoint y: 185, endPoint x: 348, endPoint y: 150, distance: 49.5
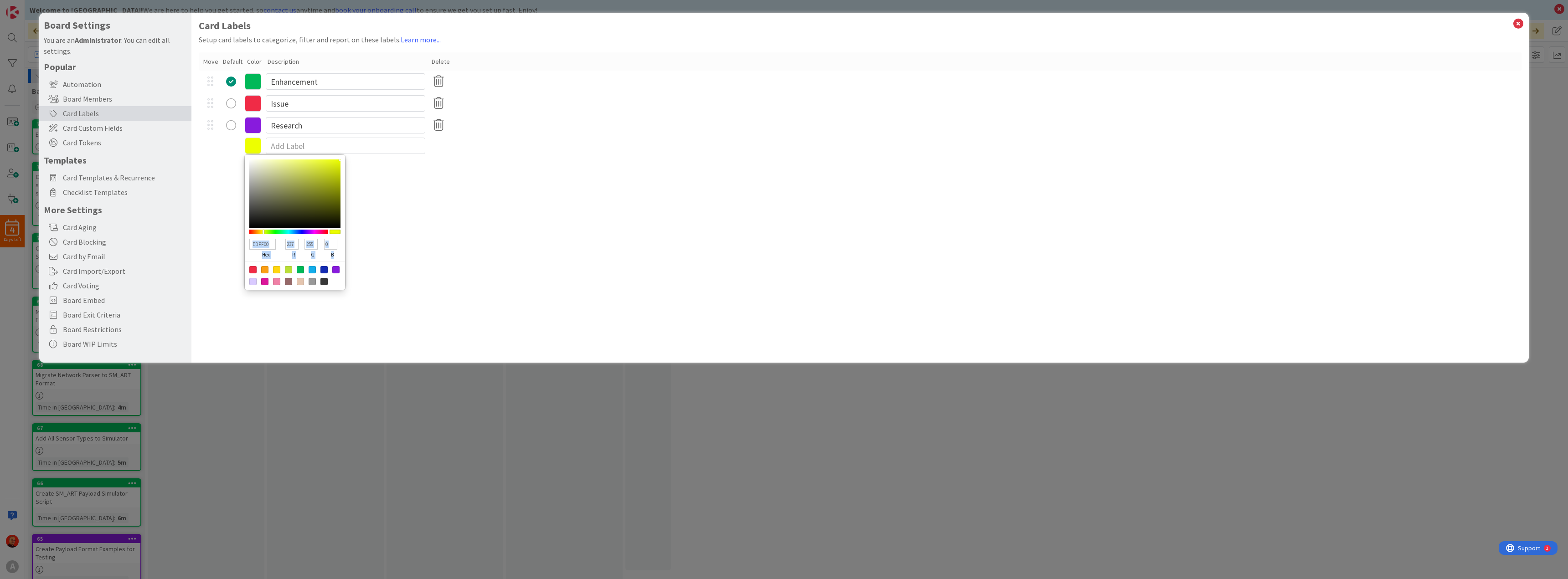
click at [348, 150] on div "EDFF00 hex 237 r 255 g 0 b 100 a" at bounding box center [859, 145] width 1323 height 19
click at [325, 150] on input at bounding box center [346, 145] width 159 height 16
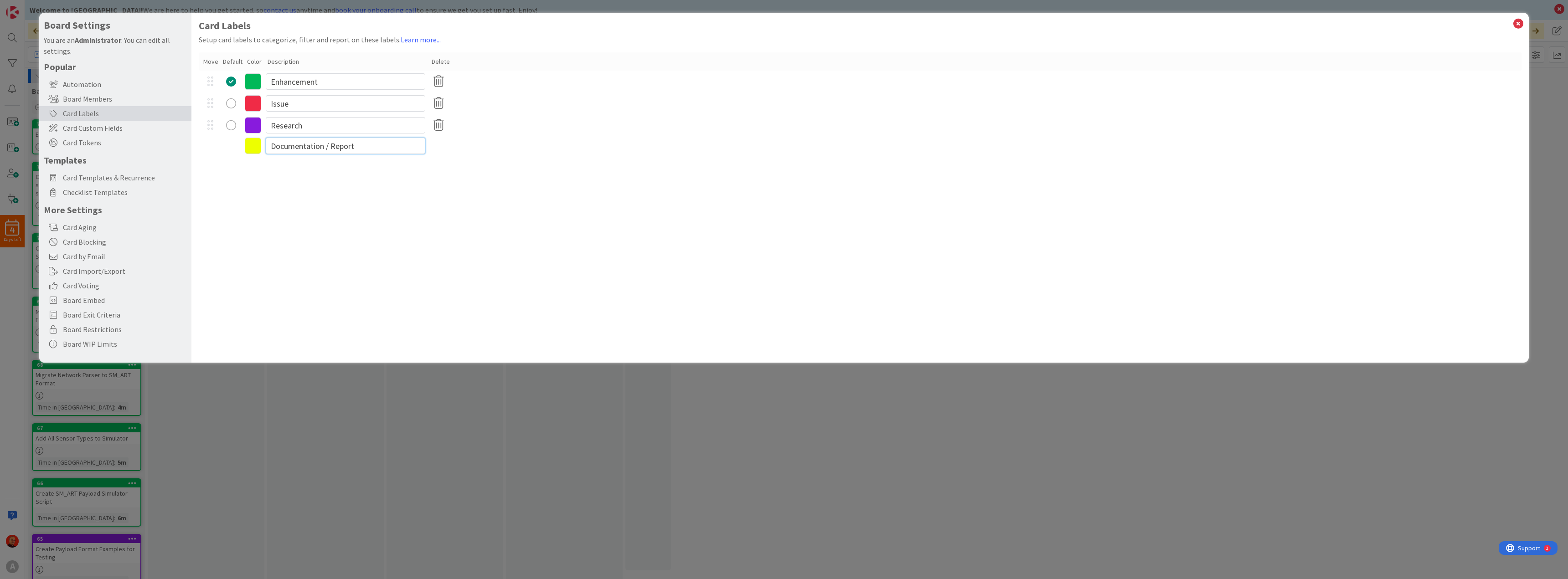
type input "Documentation / Reports"
click at [1516, 21] on icon at bounding box center [1518, 23] width 12 height 13
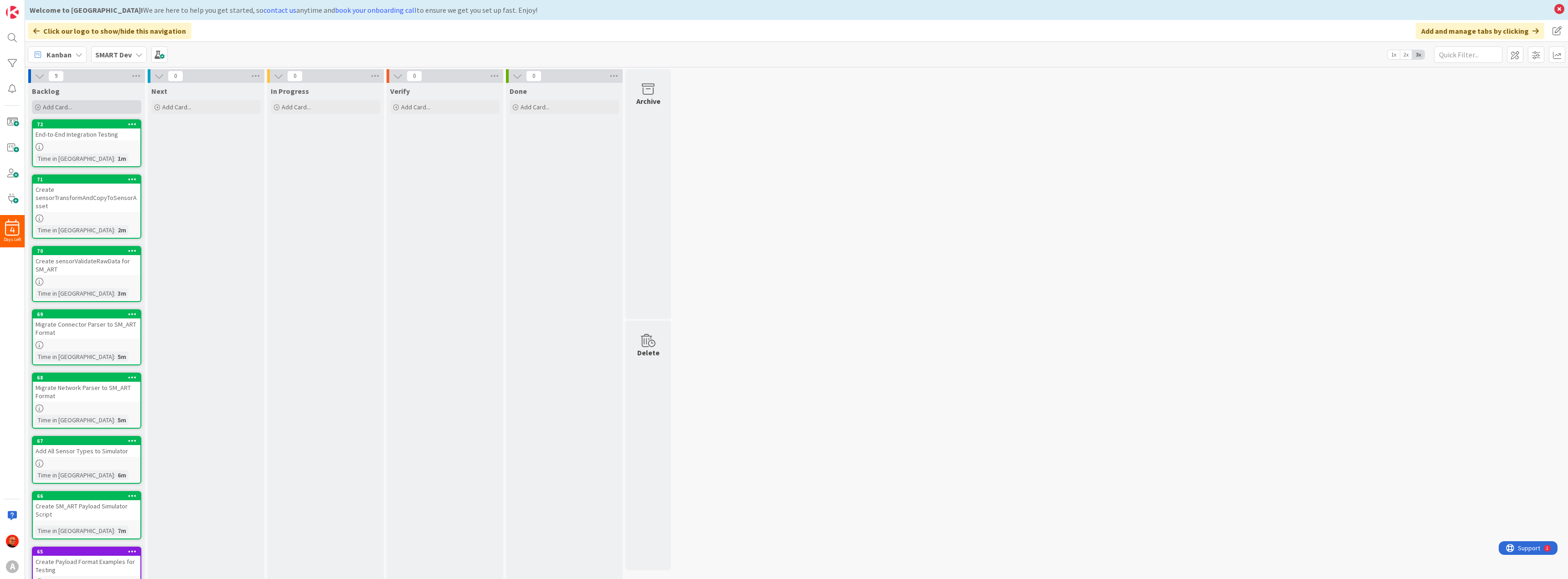
click at [59, 111] on span "Add Card..." at bounding box center [57, 106] width 29 height 8
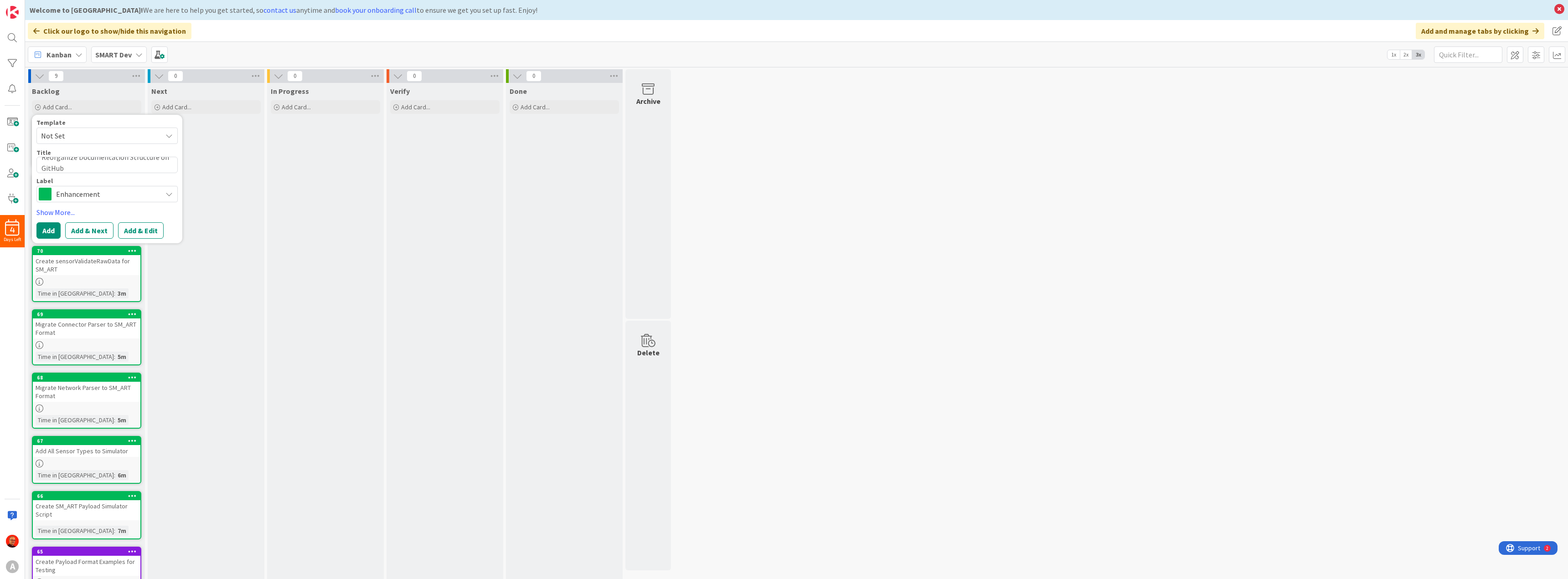
click at [68, 196] on span "Enhancement" at bounding box center [107, 194] width 101 height 13
click at [100, 260] on span "Documentation / Reports" at bounding box center [126, 265] width 111 height 13
drag, startPoint x: 92, startPoint y: 176, endPoint x: 37, endPoint y: 169, distance: 55.4
click at [37, 169] on textarea "Reorganize Documentation Structure on GitHub" at bounding box center [107, 170] width 141 height 27
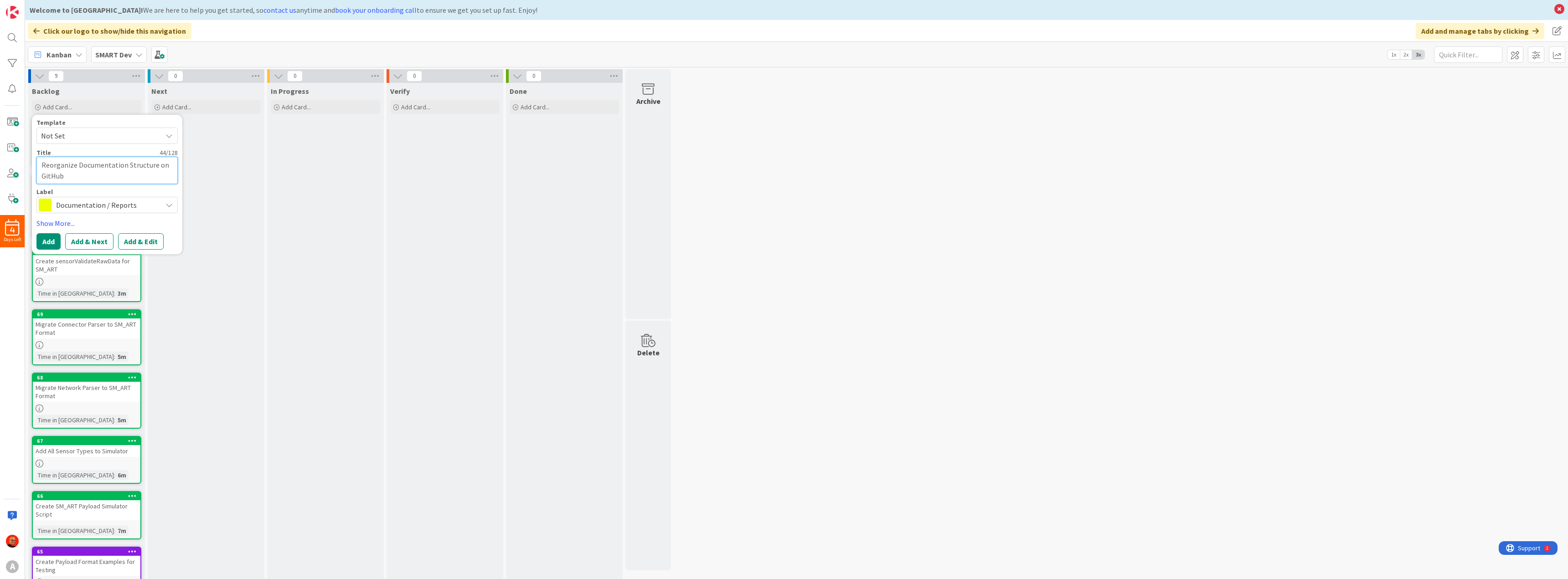
paste textarea "mqtt-smart Documentation"
type textarea "x"
type textarea "Reorganize mqtt-smart Documentation"
click at [72, 229] on button "Add & Next" at bounding box center [89, 230] width 48 height 16
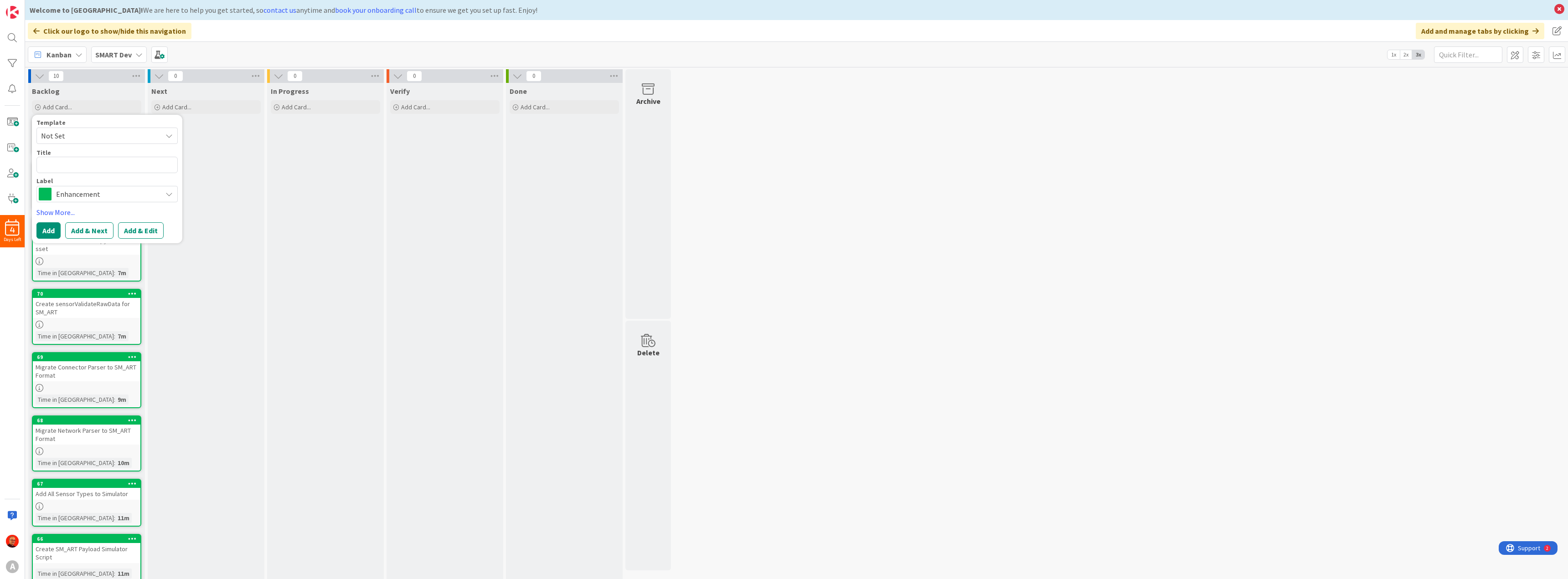
click at [246, 167] on div "Next Add Card..." at bounding box center [206, 399] width 117 height 633
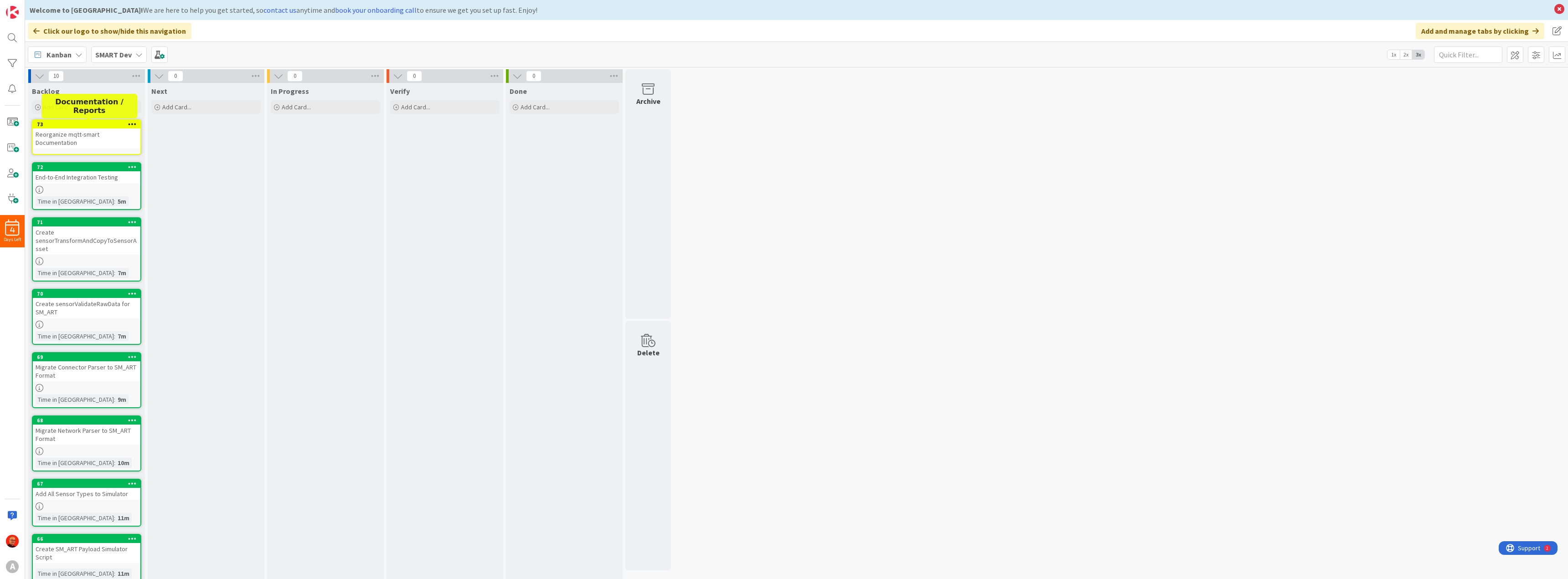
click at [66, 123] on div "73" at bounding box center [89, 124] width 103 height 6
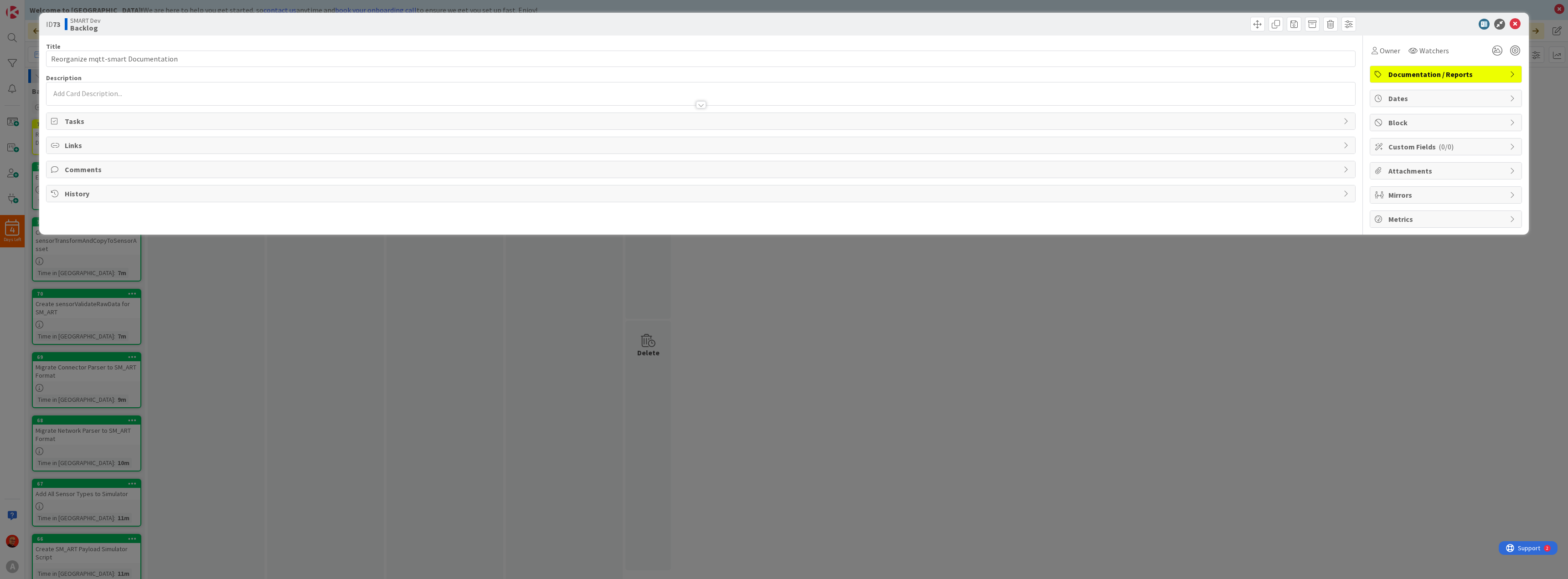
click at [113, 90] on p at bounding box center [701, 93] width 1300 height 10
click at [111, 108] on p at bounding box center [701, 109] width 1300 height 10
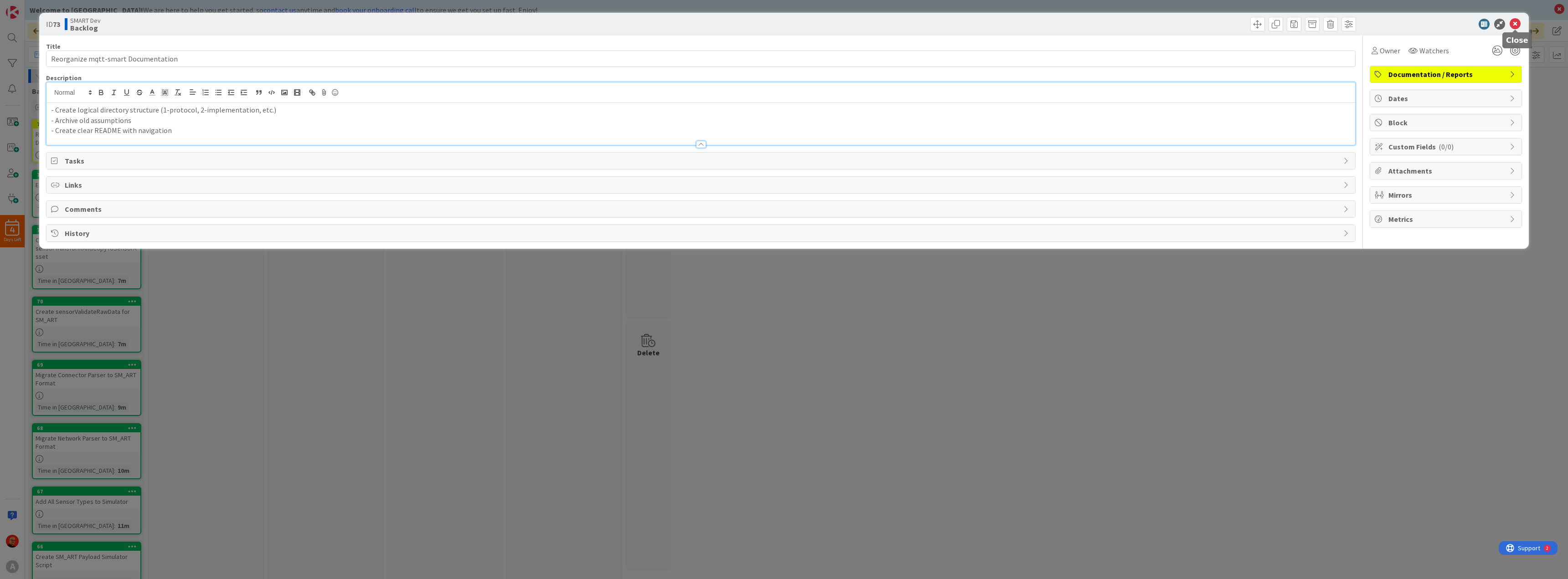
click at [1511, 24] on icon at bounding box center [1515, 24] width 11 height 11
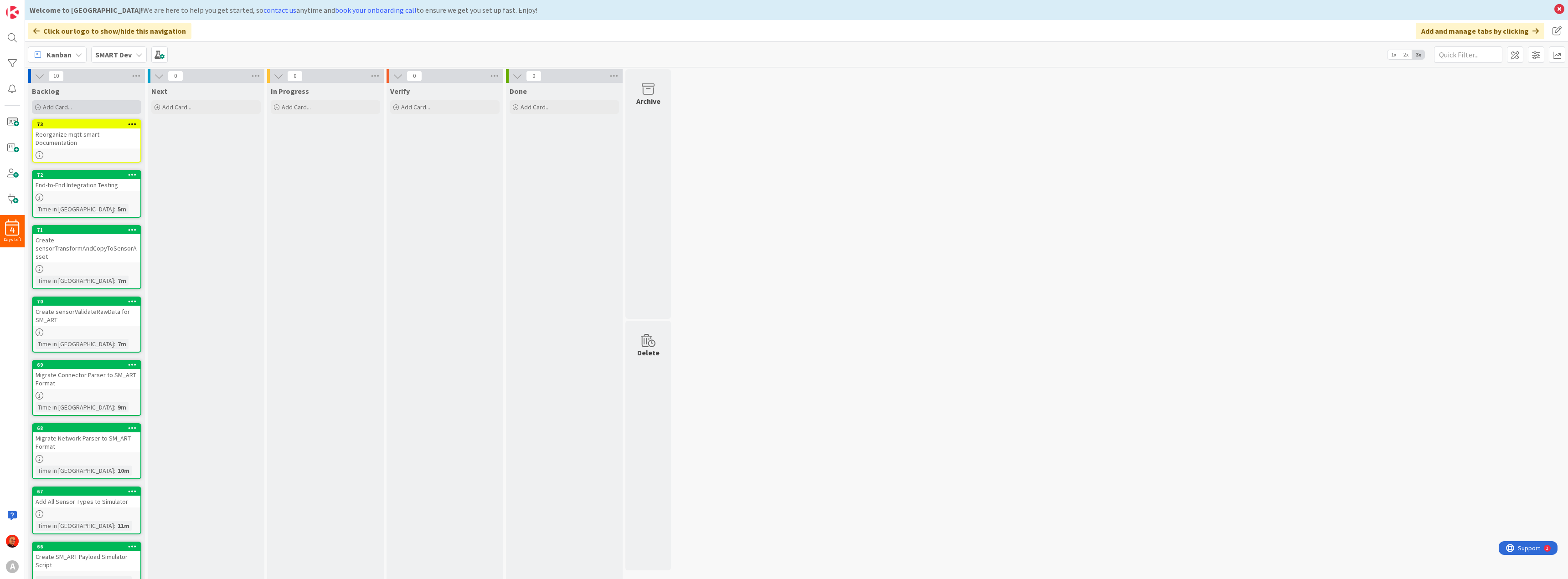
click at [54, 105] on span "Add Card..." at bounding box center [57, 106] width 29 height 8
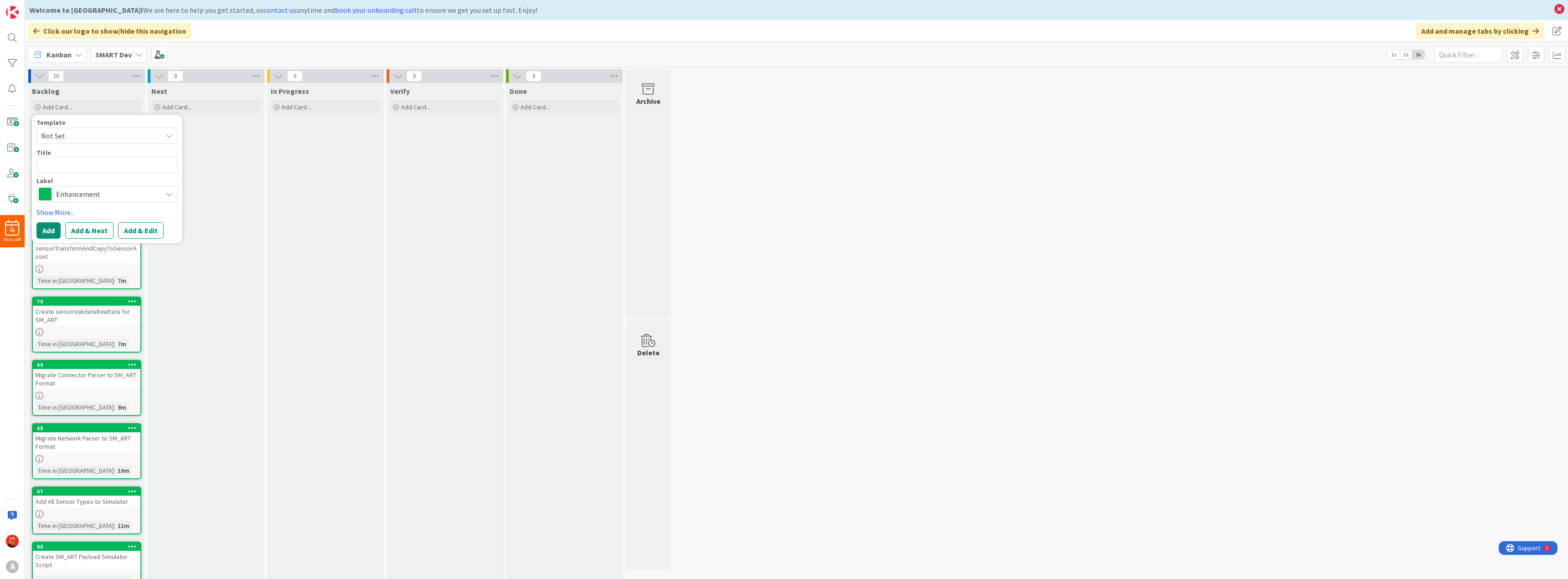
click at [75, 193] on span "Enhancement" at bounding box center [107, 194] width 101 height 13
click at [75, 260] on span "Documentation / Reports" at bounding box center [126, 265] width 111 height 13
click at [141, 234] on button "Add & Edit" at bounding box center [141, 230] width 46 height 16
click at [57, 166] on textarea at bounding box center [107, 165] width 141 height 16
paste textarea "Reorganize tago-smart Documentation"
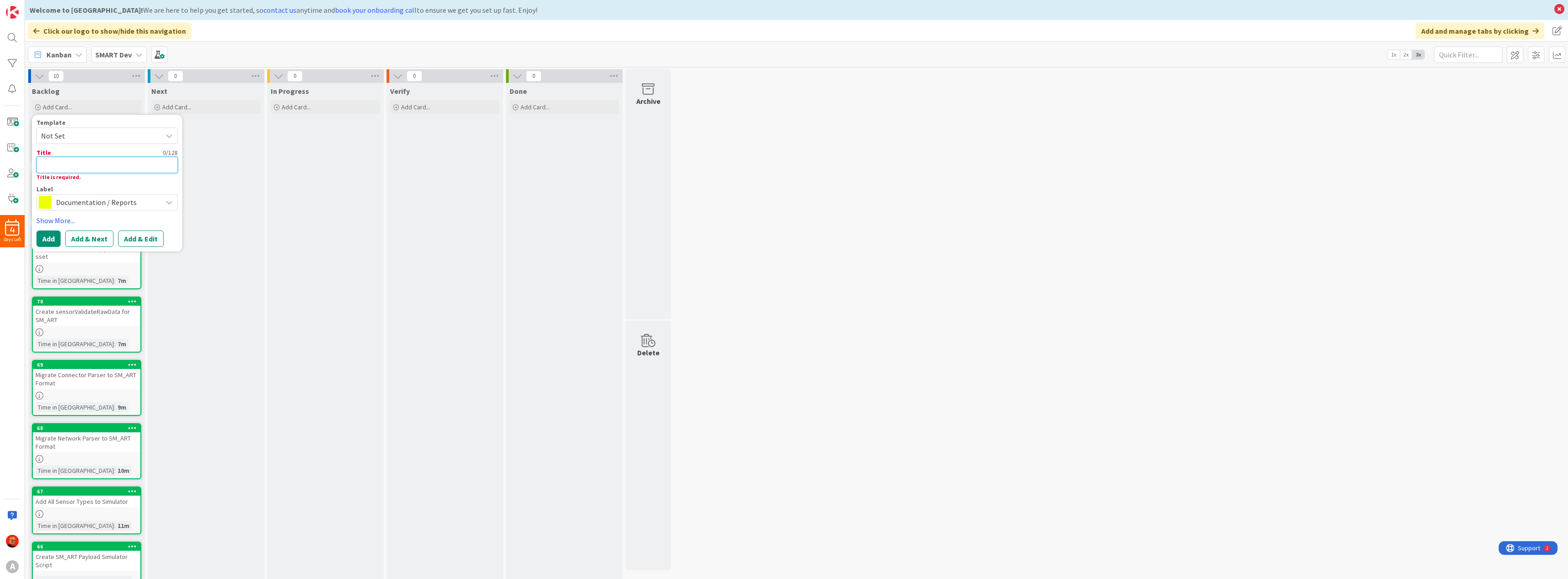
type textarea "x"
type textarea "Reorganize tago-smart Documentation"
click at [59, 221] on link "Show More..." at bounding box center [107, 220] width 141 height 11
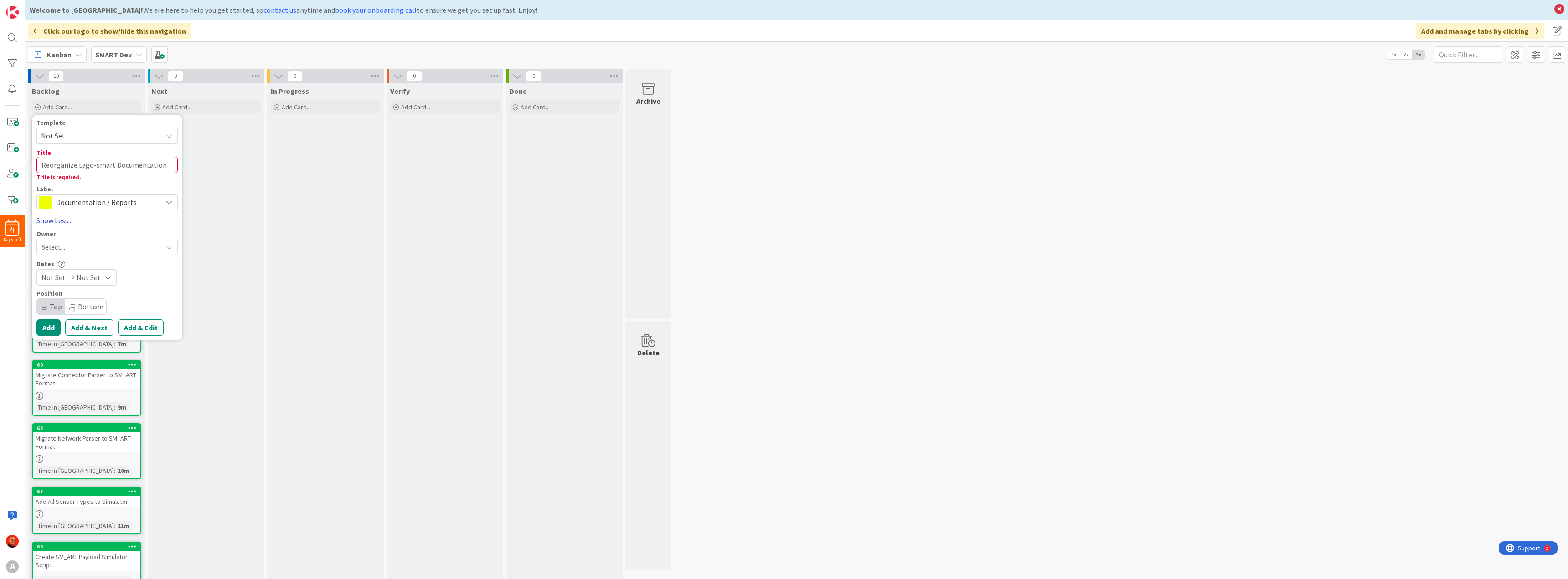
click at [57, 222] on link "Show Less..." at bounding box center [107, 220] width 141 height 11
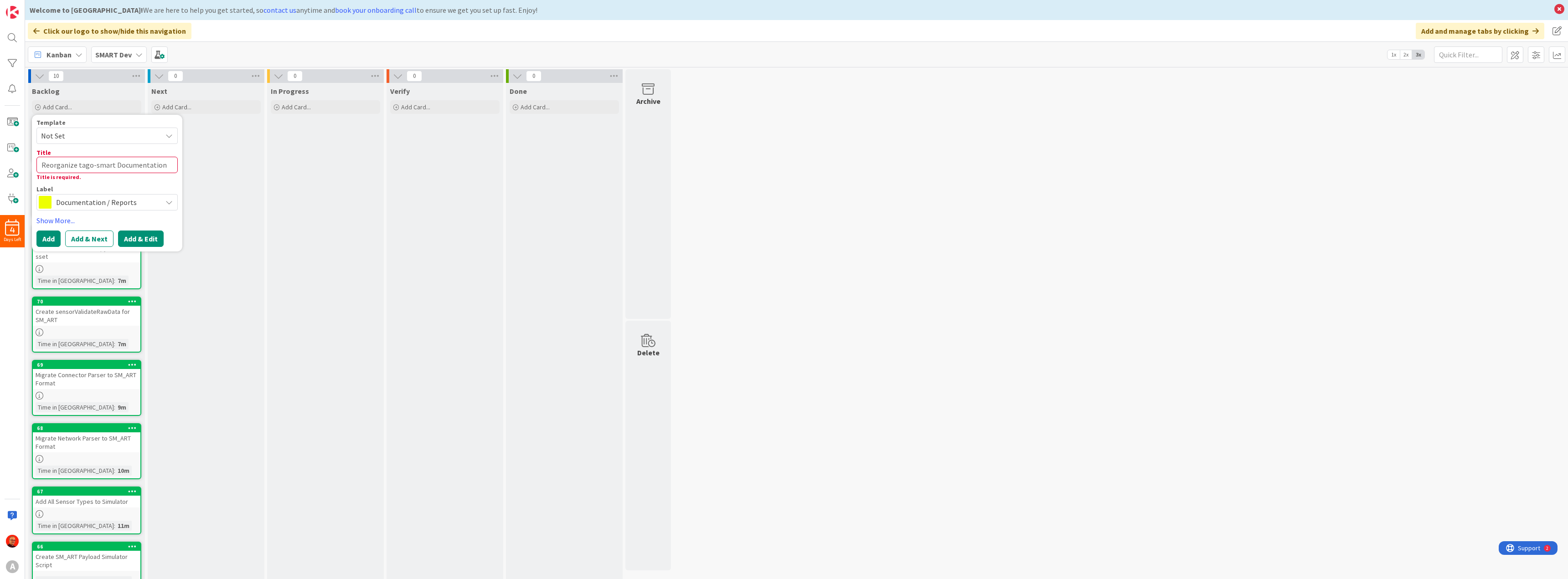
click at [130, 235] on button "Add & Edit" at bounding box center [141, 238] width 46 height 16
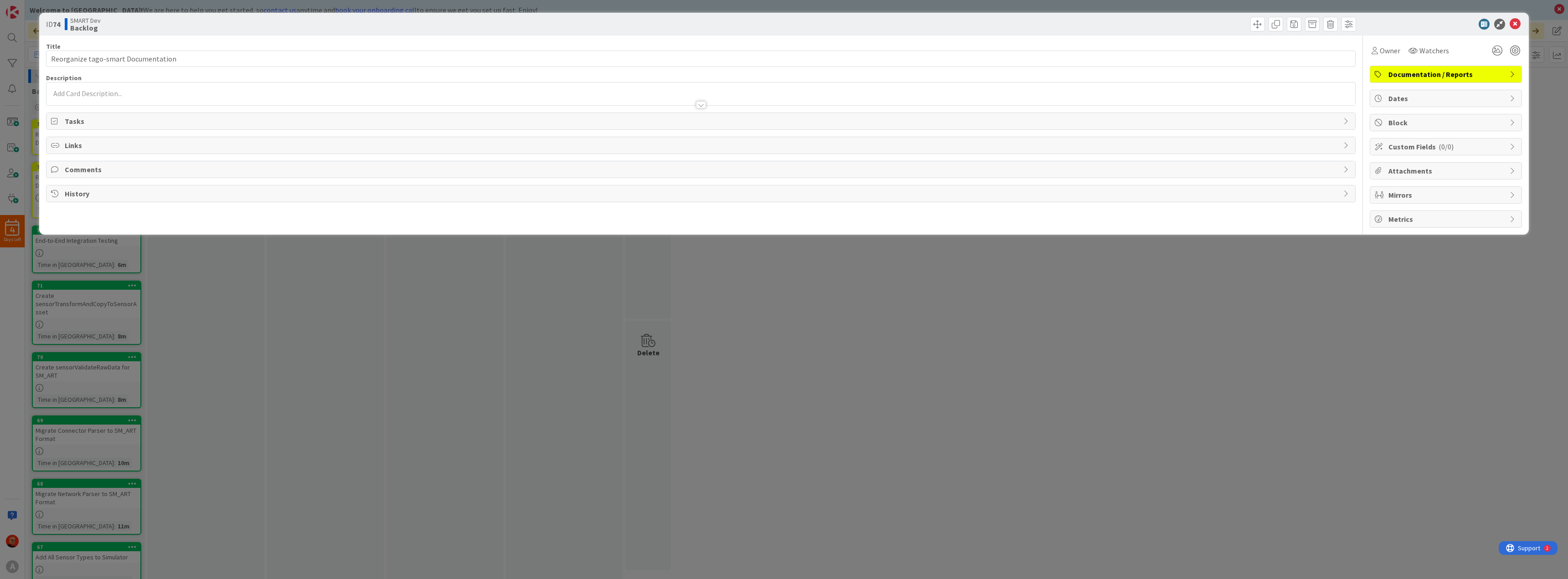
click at [96, 95] on p at bounding box center [701, 93] width 1300 height 10
click at [85, 106] on p at bounding box center [701, 109] width 1300 height 10
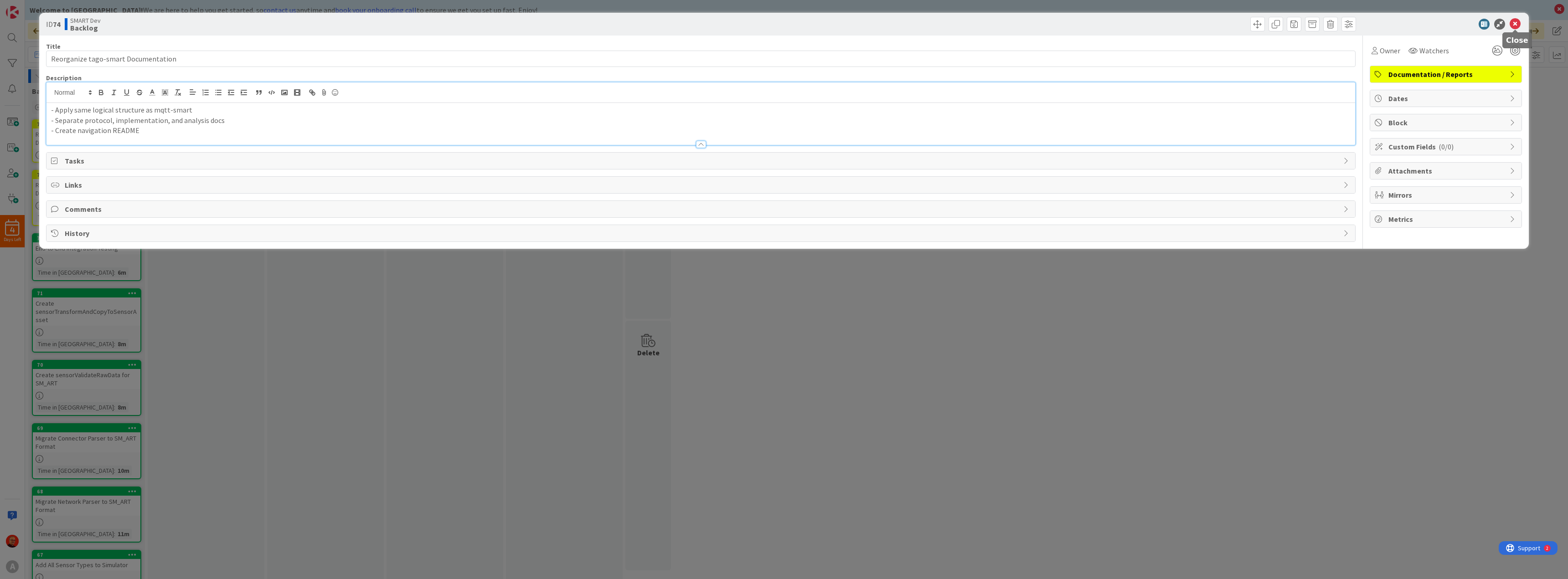
click at [1516, 24] on icon at bounding box center [1515, 24] width 11 height 11
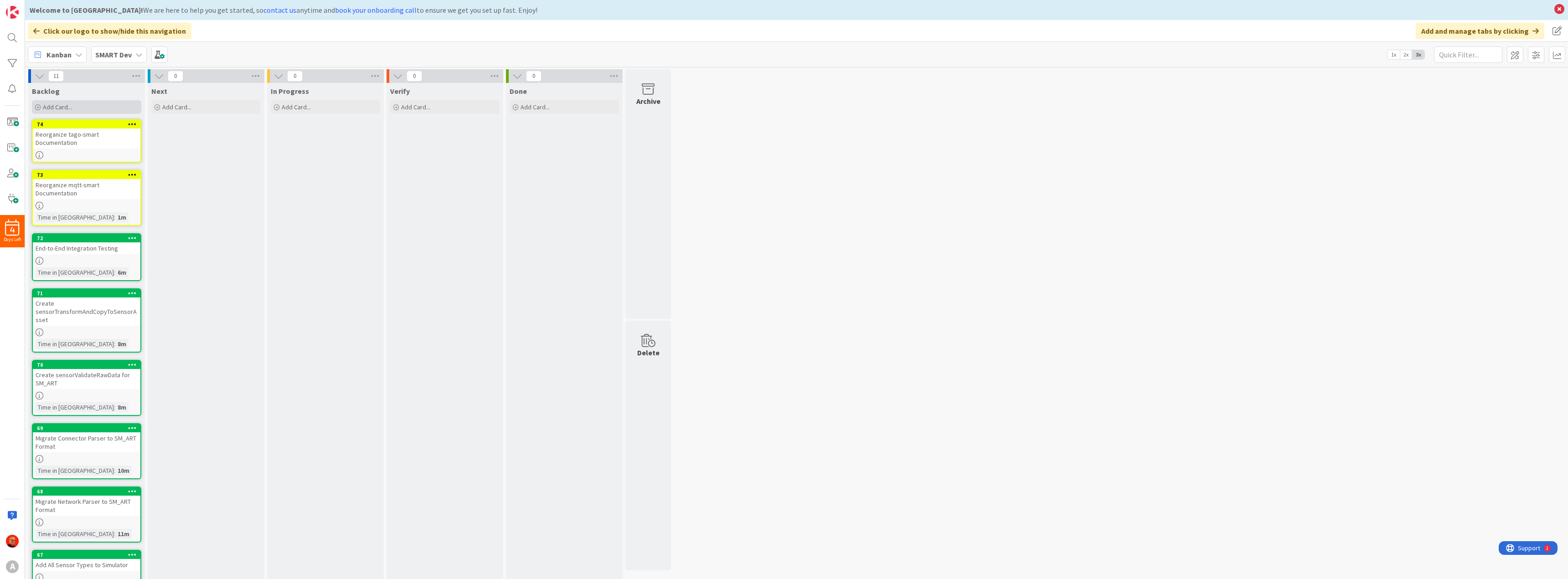
click at [54, 106] on span "Add Card..." at bounding box center [57, 106] width 29 height 8
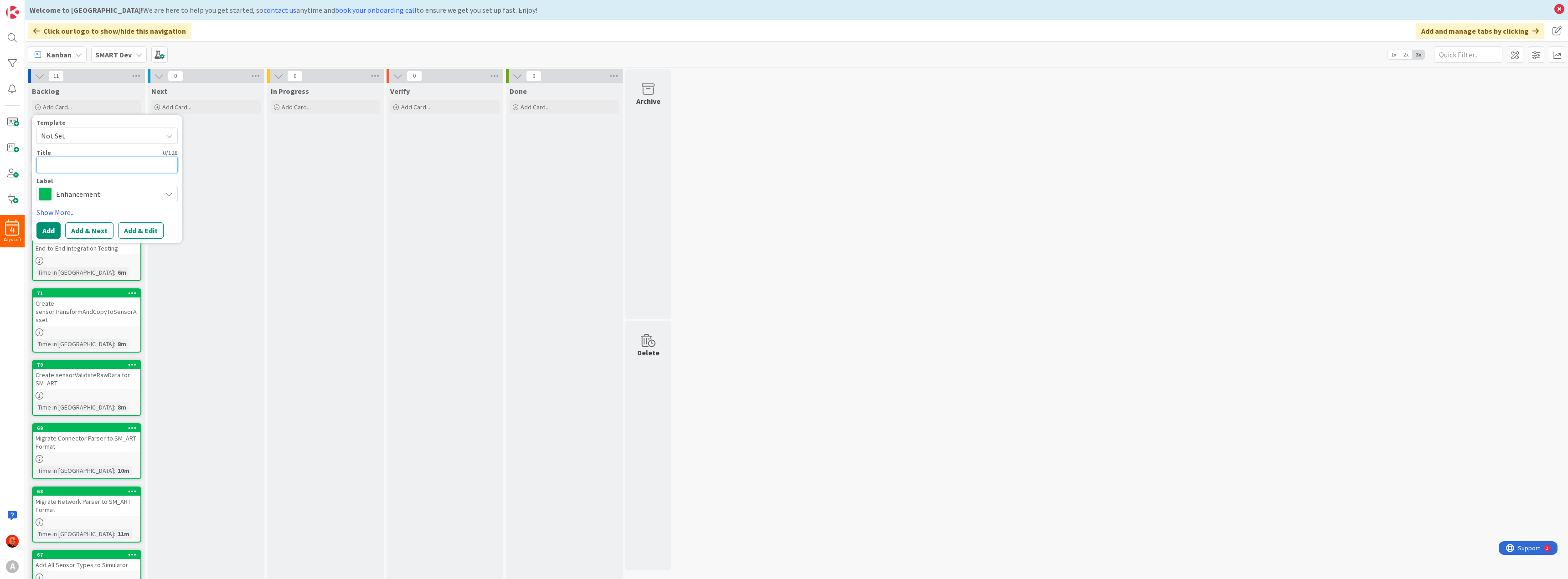
paste textarea "Split master-controller into Domain-Specific Modules"
type textarea "x"
type textarea "Split master-controller into Domain-Specific Modules"
click at [78, 199] on span "Enhancement" at bounding box center [107, 204] width 101 height 13
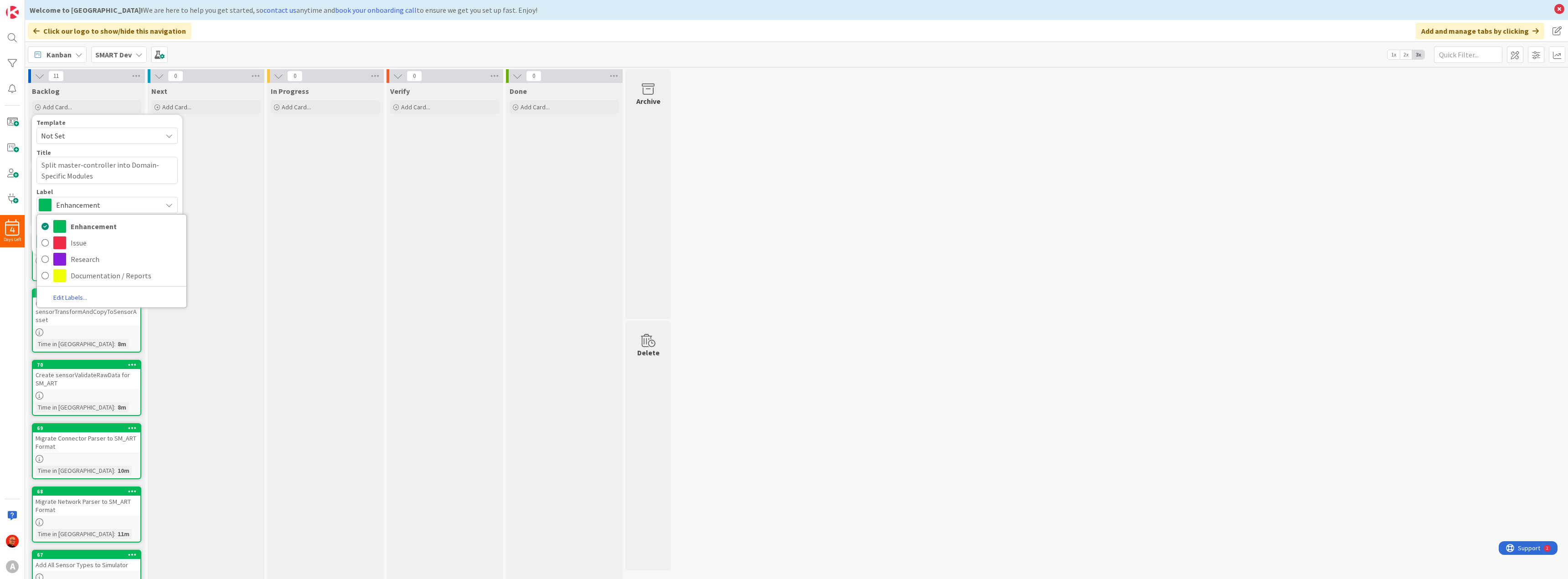
click at [78, 199] on span "Enhancement" at bounding box center [107, 204] width 101 height 13
click at [121, 241] on button "Add & Edit" at bounding box center [141, 241] width 46 height 16
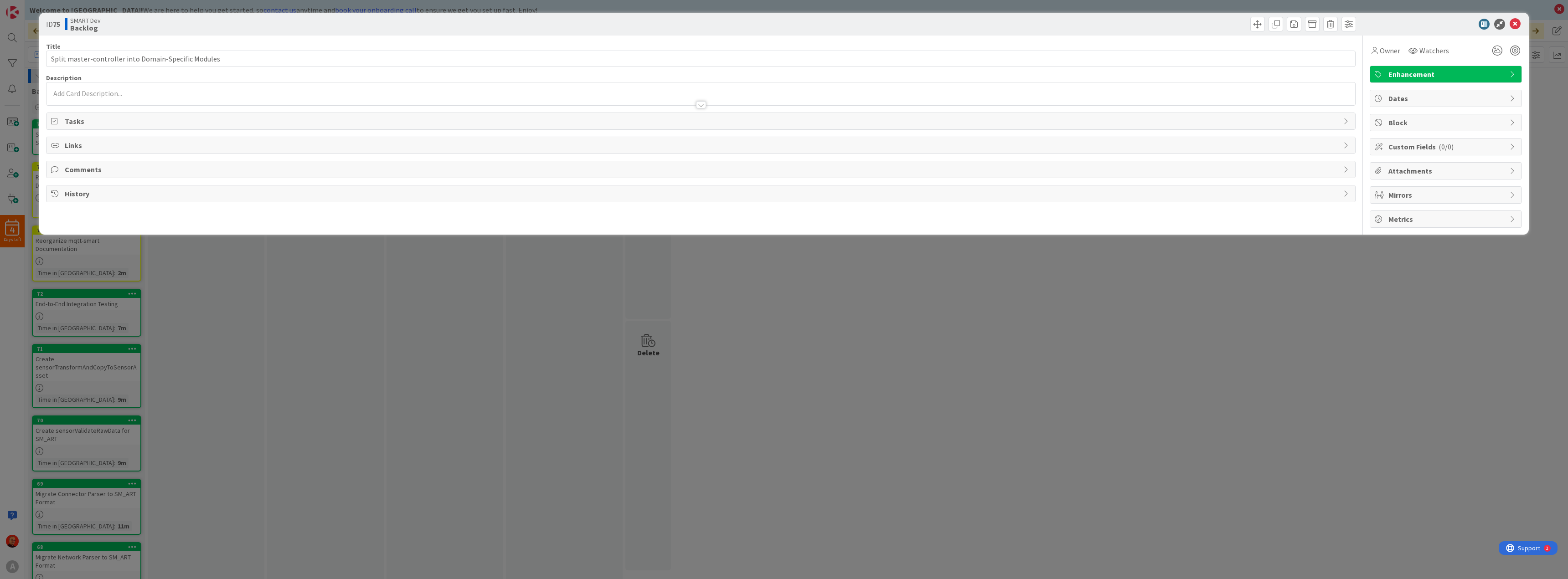
click at [120, 94] on p at bounding box center [701, 93] width 1300 height 10
click at [105, 112] on p at bounding box center [701, 109] width 1300 height 10
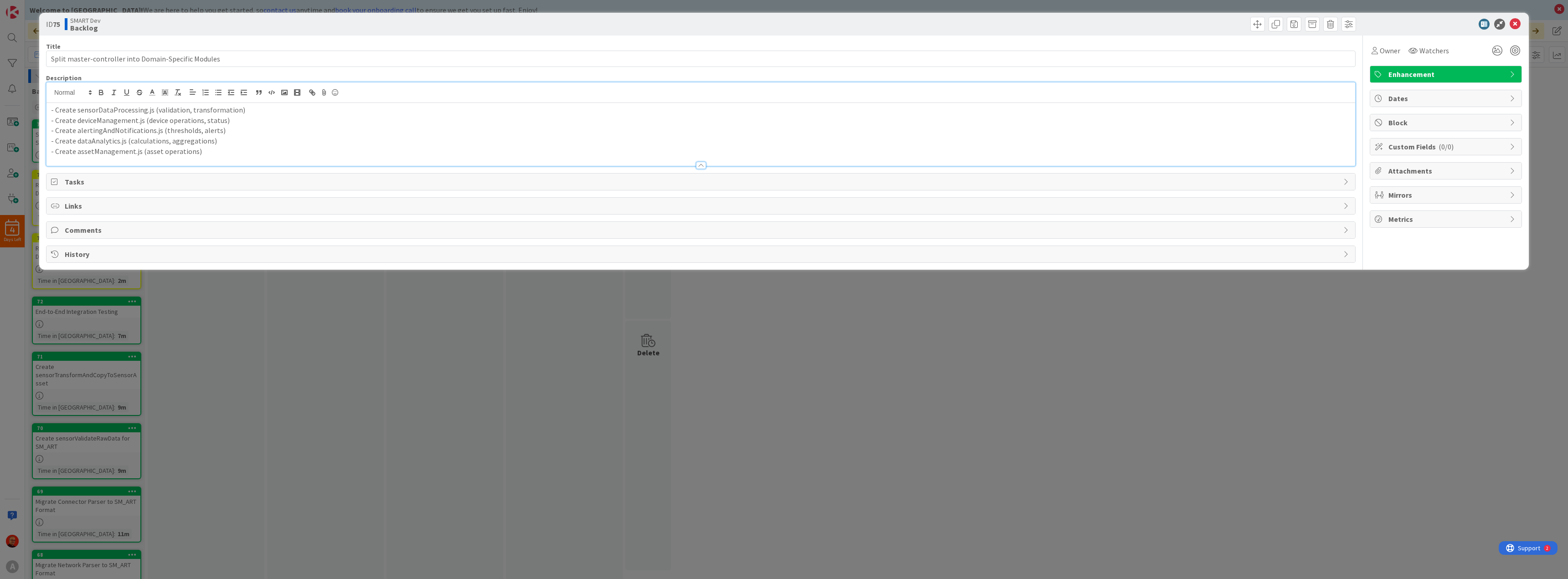
drag, startPoint x: 215, startPoint y: 150, endPoint x: -13, endPoint y: 88, distance: 236.3
click at [0, 88] on html "4 Days Left A Welcome to [GEOGRAPHIC_DATA]! We are here to help you get started…" at bounding box center [784, 290] width 1568 height 579
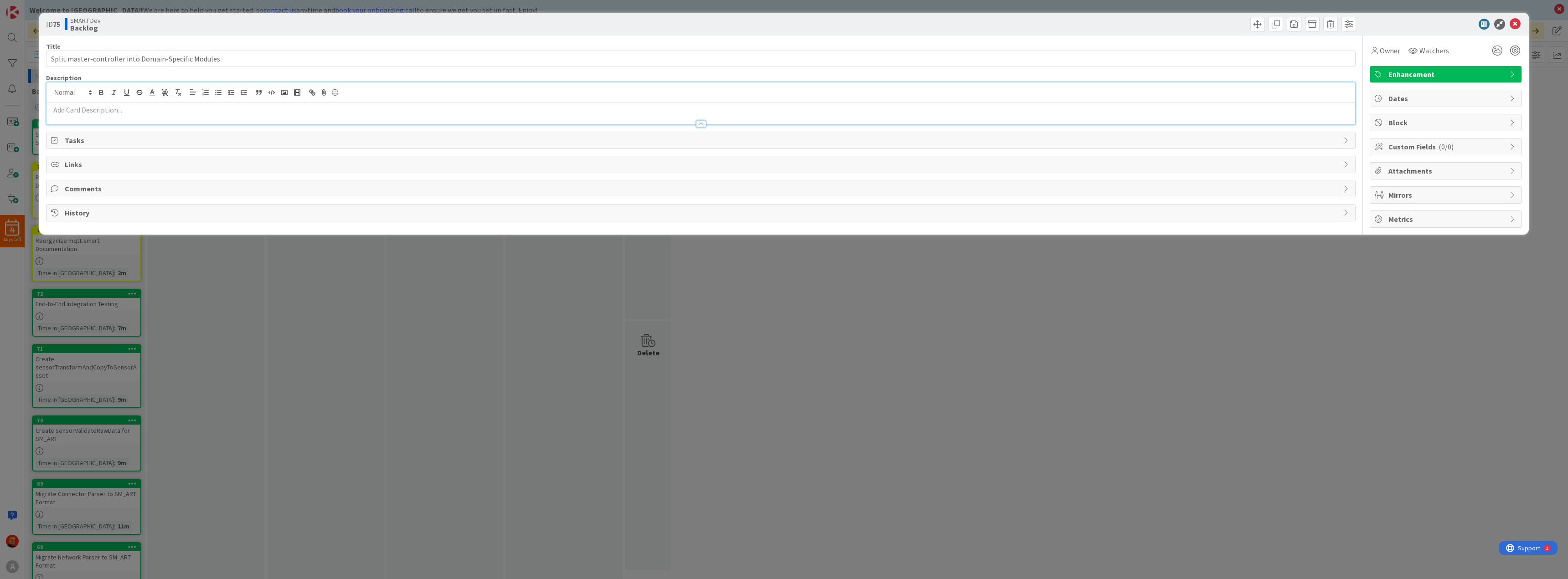
click at [1514, 18] on div "ID 75 SMART Dev Backlog" at bounding box center [783, 24] width 1489 height 23
click at [1513, 23] on icon at bounding box center [1515, 24] width 11 height 11
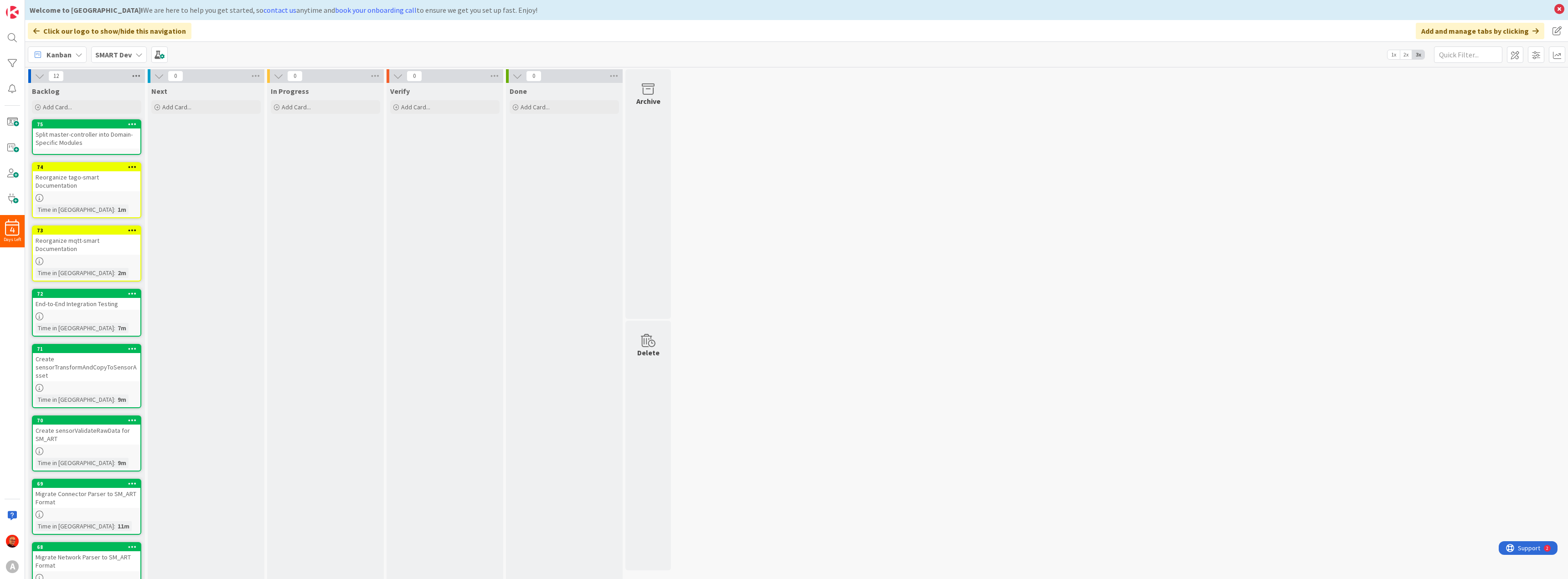
click at [135, 74] on icon at bounding box center [136, 76] width 12 height 13
click at [894, 170] on div "12 Backlog Watch Column Service Level Expectation (SLE) N/A Edit Reorder Cards …" at bounding box center [796, 406] width 1539 height 673
click at [1535, 55] on span at bounding box center [1536, 54] width 16 height 16
click at [1297, 196] on div "12 Backlog Add Card... Template Not Set Title 0 / 128 Label Enhancement Enhance…" at bounding box center [796, 406] width 1539 height 673
click at [1556, 33] on span at bounding box center [1557, 30] width 16 height 16
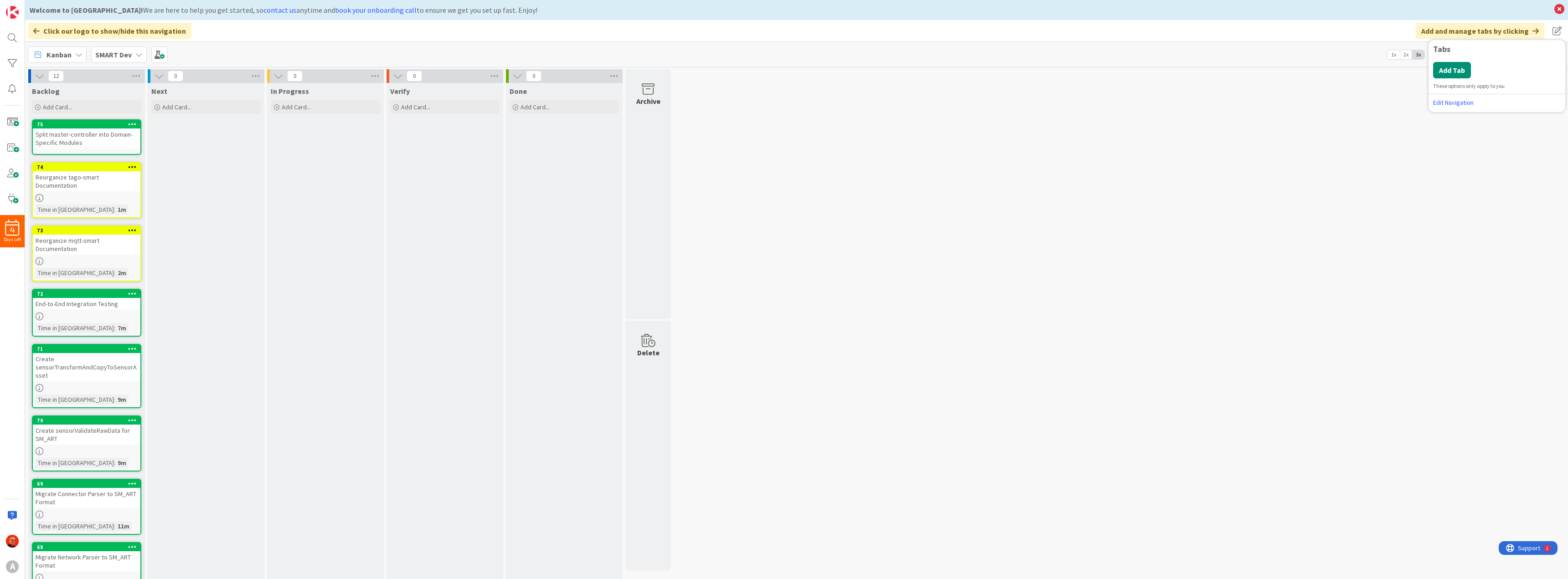
click at [1353, 210] on div "12 Backlog Add Card... Template Not Set Title 0 / 128 Label Enhancement Enhance…" at bounding box center [796, 406] width 1539 height 673
drag, startPoint x: 102, startPoint y: 158, endPoint x: 136, endPoint y: 76, distance: 88.8
click at [136, 76] on icon at bounding box center [136, 76] width 12 height 13
click at [1032, 135] on div "12 Backlog Watch Column Service Level Expectation (SLE) N/A Edit Reorder Cards …" at bounding box center [796, 406] width 1539 height 673
click at [1535, 56] on span at bounding box center [1536, 54] width 16 height 16
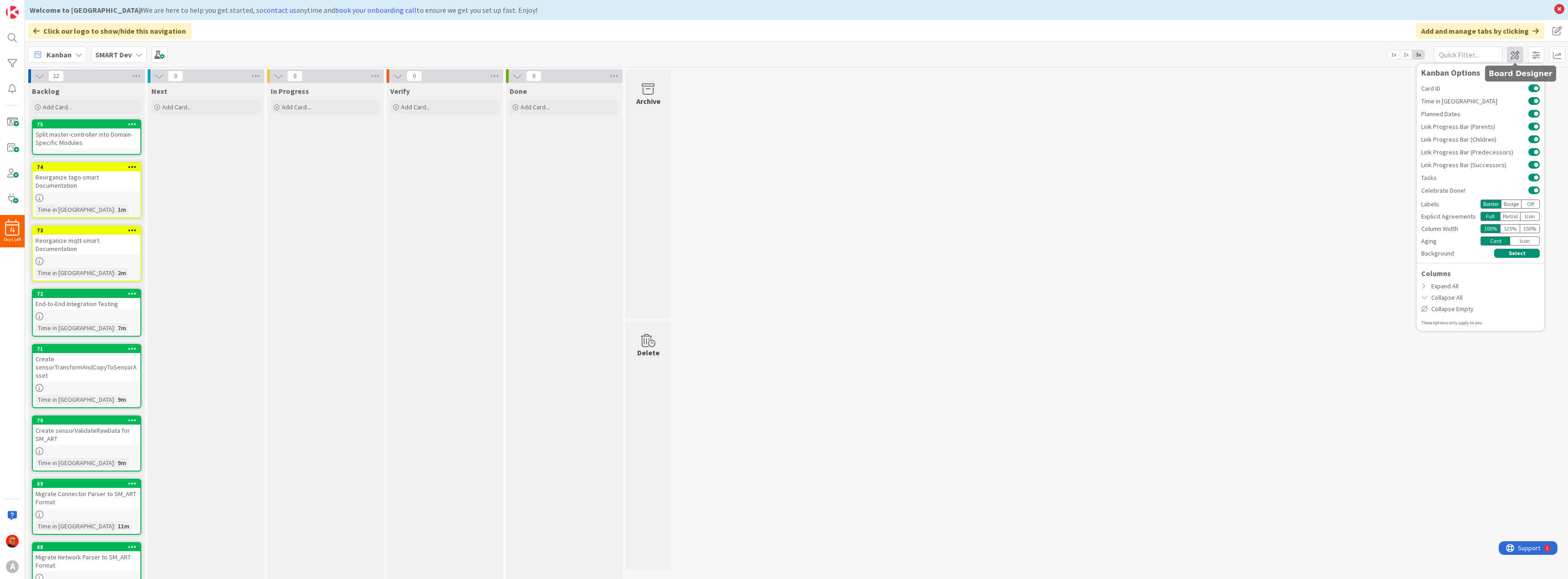
click at [1520, 57] on span at bounding box center [1515, 54] width 16 height 16
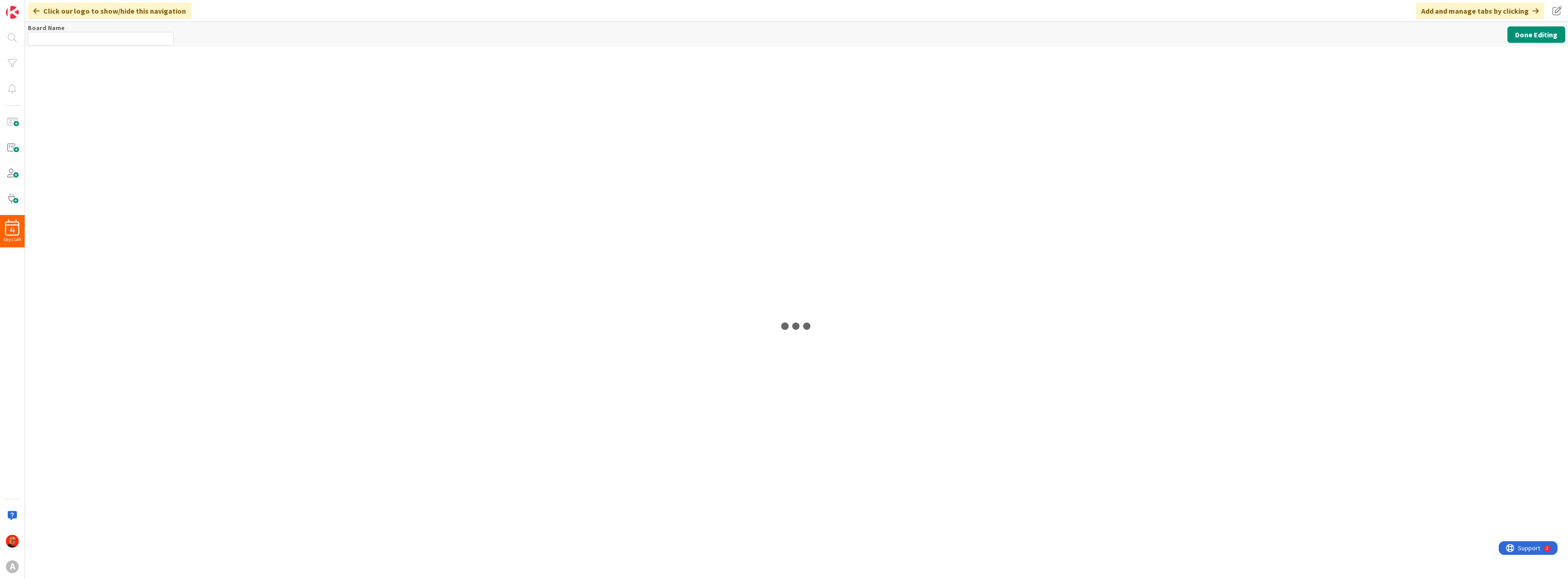
type input "SMART Dev"
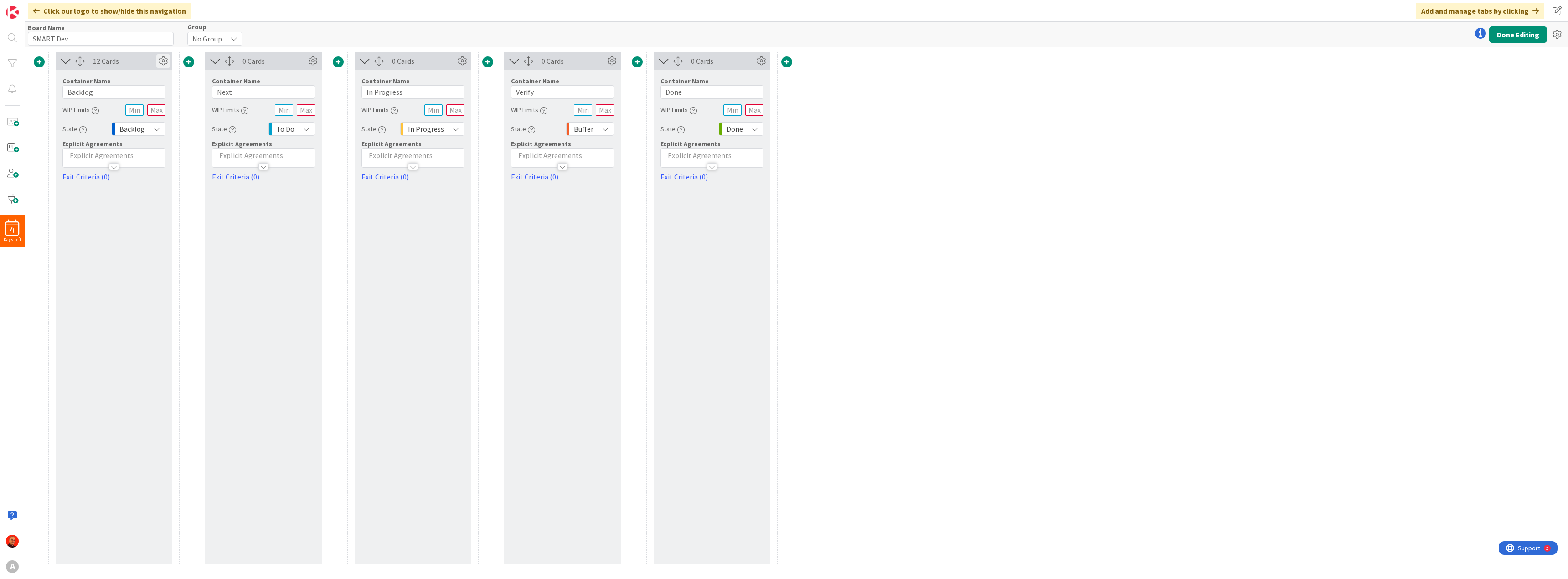
click at [163, 60] on icon at bounding box center [163, 61] width 13 height 13
click at [1550, 34] on icon at bounding box center [1557, 34] width 16 height 16
click at [1438, 206] on div "12 Cards Service Level Expectation (SLE) 0 d 0 h 0 m Average Time in Column 11m…" at bounding box center [796, 313] width 1543 height 532
click at [1557, 32] on icon at bounding box center [1557, 34] width 16 height 16
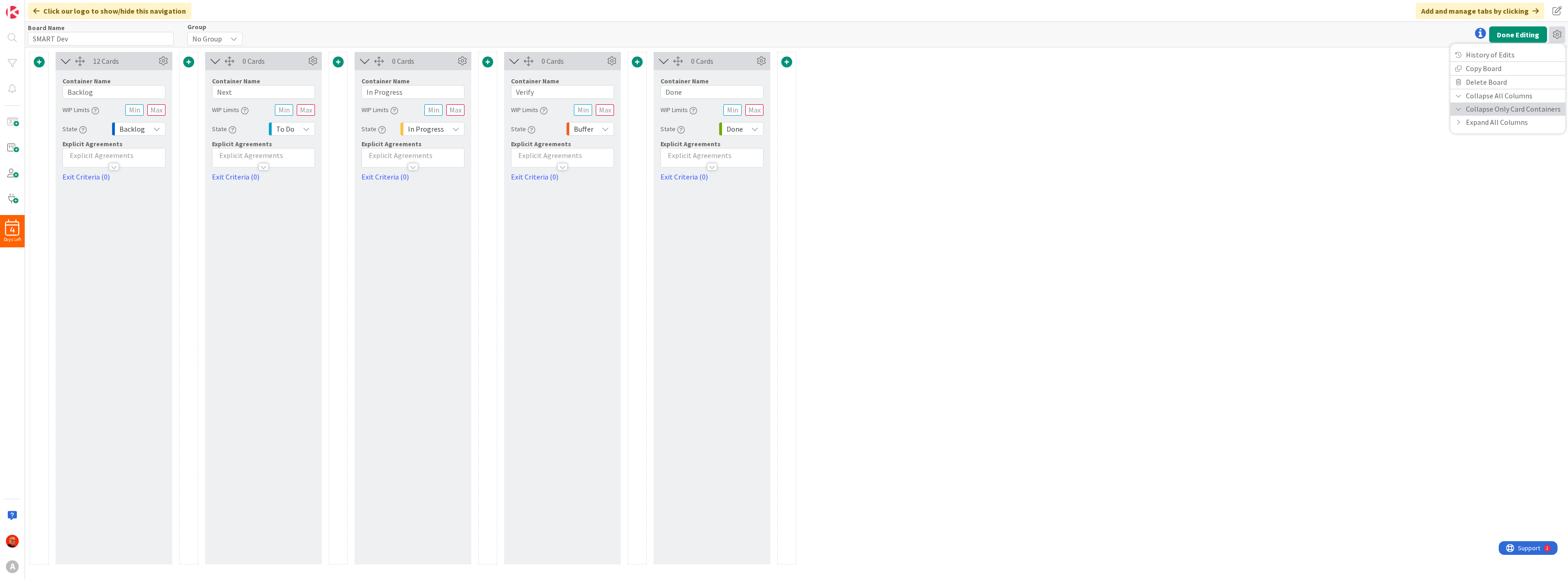
click at [1462, 108] on link "Collapse Only Card Containers" at bounding box center [1508, 109] width 115 height 13
